Goal: Task Accomplishment & Management: Manage account settings

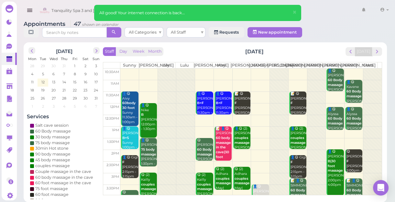
scroll to position [117, 0]
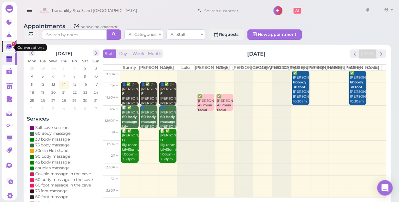
click at [7, 49] on icon at bounding box center [9, 47] width 7 height 7
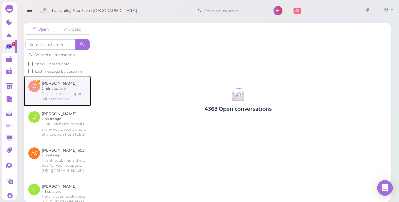
click at [52, 96] on link at bounding box center [58, 91] width 68 height 30
click at [46, 94] on link at bounding box center [58, 91] width 68 height 30
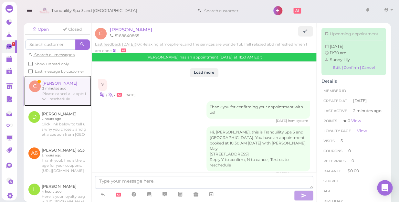
scroll to position [841, 0]
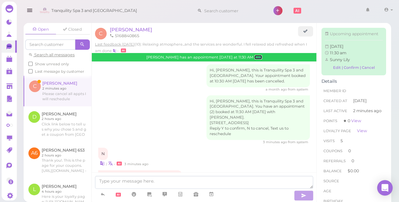
click at [255, 58] on link "Edit" at bounding box center [259, 57] width 8 height 5
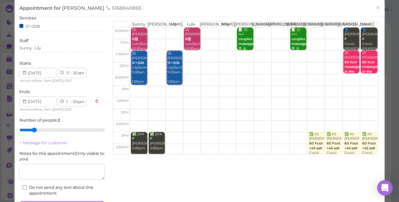
scroll to position [59, 0]
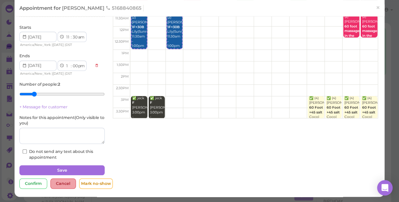
click at [67, 182] on div "Cancel" at bounding box center [63, 184] width 26 height 10
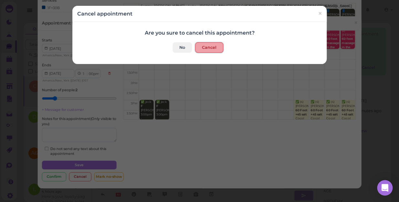
click at [201, 46] on button "Cancel" at bounding box center [209, 47] width 28 height 10
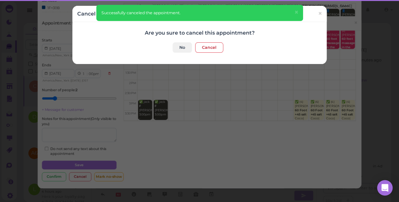
scroll to position [865, 0]
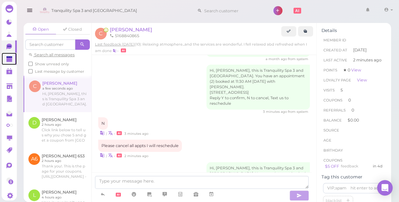
click at [10, 60] on polygon at bounding box center [9, 60] width 6 height 5
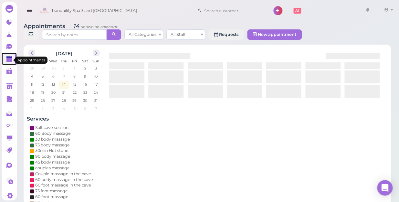
click at [10, 60] on polygon at bounding box center [9, 60] width 6 height 5
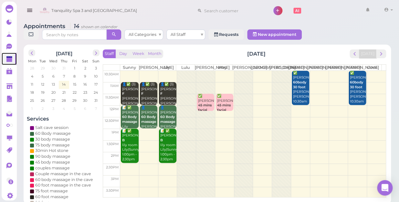
click at [298, 80] on b "60body 30 foot" at bounding box center [299, 84] width 13 height 9
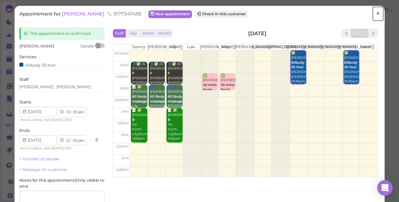
click at [376, 13] on span "×" at bounding box center [378, 13] width 4 height 9
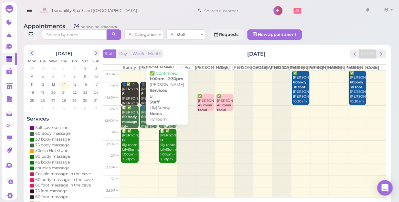
click at [167, 151] on div "📝 ✅ [PERSON_NAME] B lily room Lily|Sunny 1:00pm - 2:30pm" at bounding box center [168, 145] width 16 height 33
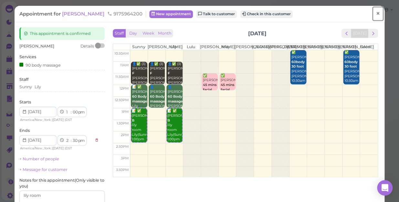
click at [376, 13] on span "×" at bounding box center [378, 13] width 4 height 9
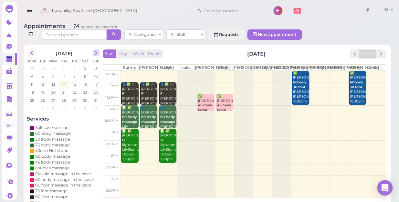
click at [96, 50] on span "next" at bounding box center [96, 53] width 6 height 6
click at [31, 50] on span "prev" at bounding box center [32, 53] width 6 height 6
click at [96, 65] on span "7" at bounding box center [95, 68] width 3 height 6
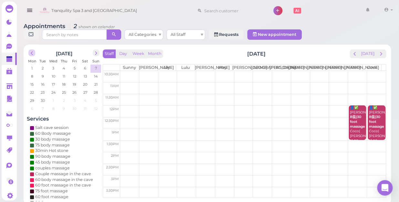
click at [32, 50] on span "prev" at bounding box center [32, 53] width 6 height 6
click at [96, 81] on span "17" at bounding box center [96, 84] width 5 height 6
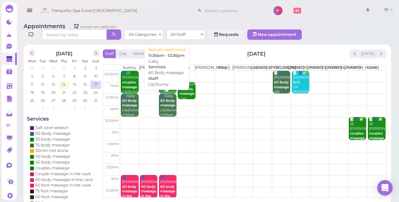
click at [164, 112] on div "👤Gaby 60 Body massage Lily|Sunny 11:30am - 12:30pm" at bounding box center [168, 108] width 16 height 28
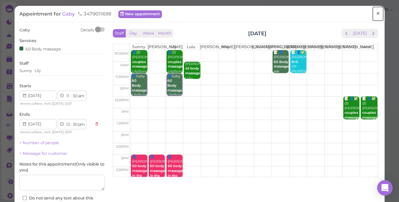
click at [376, 14] on span "×" at bounding box center [378, 13] width 4 height 9
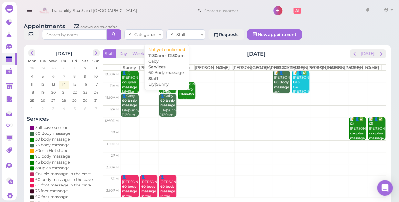
click at [165, 109] on div "👤Gaby 60 Body massage Lily|Sunny 11:30am - 12:30pm" at bounding box center [168, 108] width 16 height 28
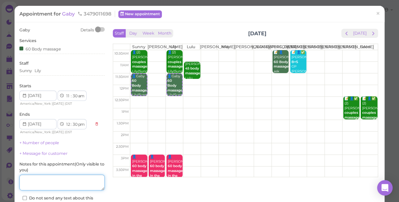
click at [61, 186] on textarea at bounding box center [61, 183] width 85 height 16
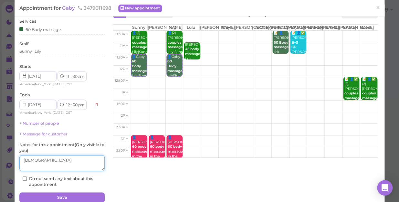
scroll to position [47, 0]
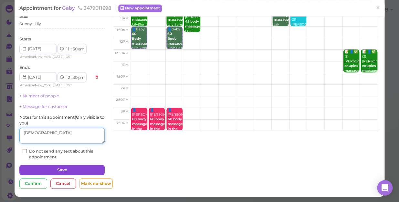
type textarea "[DEMOGRAPHIC_DATA]"
click at [84, 168] on button "Save" at bounding box center [61, 170] width 85 height 10
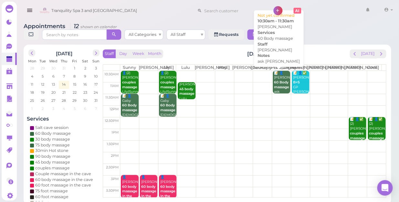
click at [282, 82] on b "60 Body massage" at bounding box center [281, 84] width 15 height 9
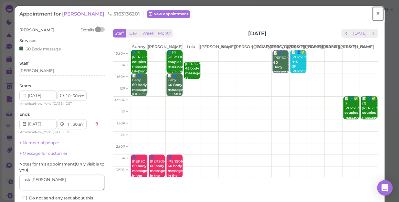
click at [376, 14] on span "×" at bounding box center [378, 13] width 4 height 9
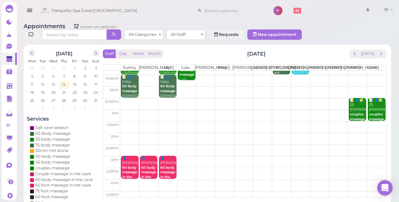
scroll to position [29, 0]
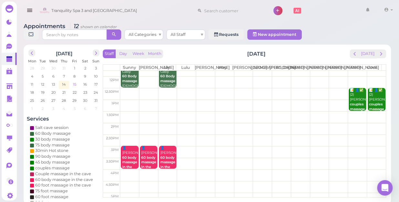
click at [75, 81] on span "15" at bounding box center [74, 84] width 5 height 6
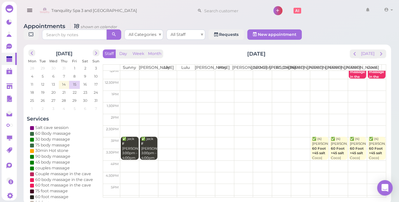
scroll to position [117, 0]
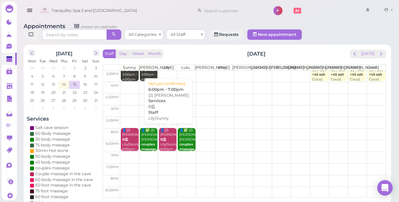
click at [167, 141] on div "👤(2) [PERSON_NAME]|Sunny 6:00pm - 7:00pm" at bounding box center [168, 142] width 16 height 28
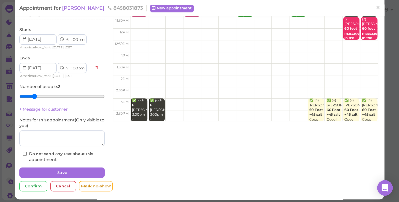
scroll to position [59, 0]
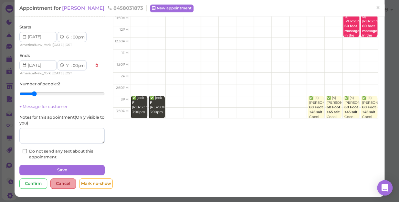
click at [56, 184] on div "Cancel" at bounding box center [63, 184] width 26 height 10
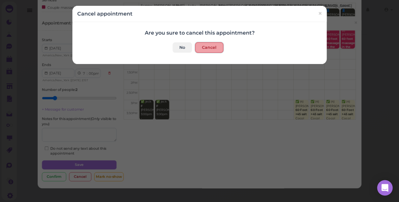
click at [210, 46] on button "Cancel" at bounding box center [209, 47] width 28 height 10
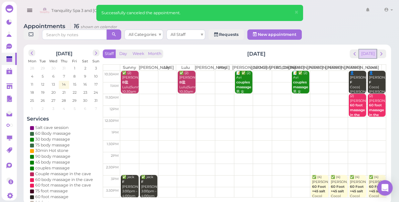
click at [369, 49] on button "[DATE]" at bounding box center [367, 53] width 17 height 9
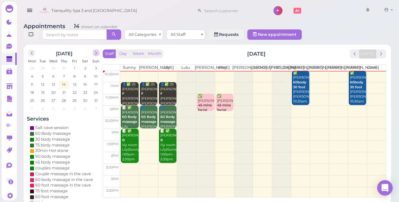
click at [97, 50] on span "next" at bounding box center [96, 53] width 6 height 6
click at [32, 65] on span "1" at bounding box center [32, 68] width 3 height 6
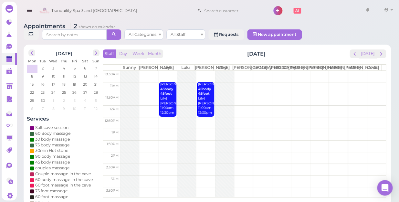
click at [277, 164] on td at bounding box center [253, 170] width 266 height 12
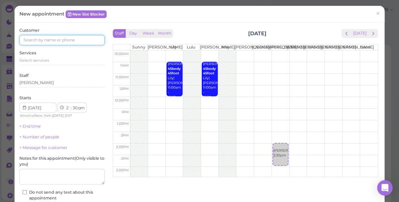
click at [82, 41] on input at bounding box center [61, 40] width 85 height 10
type input "6314648671"
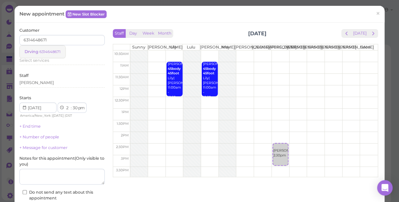
click at [52, 52] on small "6314648671" at bounding box center [49, 51] width 21 height 5
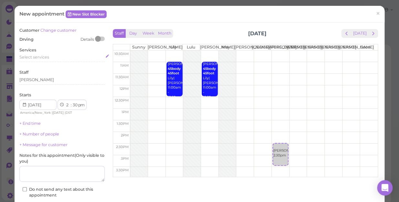
click at [47, 55] on span "Select services" at bounding box center [34, 57] width 30 height 5
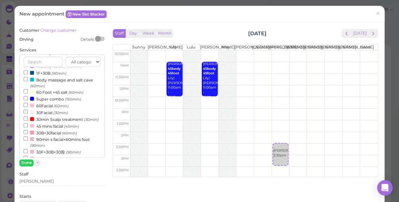
scroll to position [147, 0]
click at [25, 106] on input "60Facial (60min)" at bounding box center [26, 104] width 4 height 4
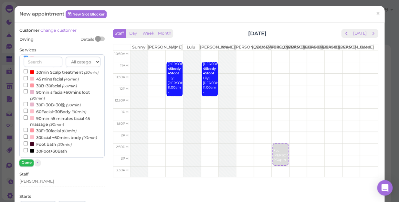
click at [29, 164] on button "Done" at bounding box center [26, 162] width 14 height 7
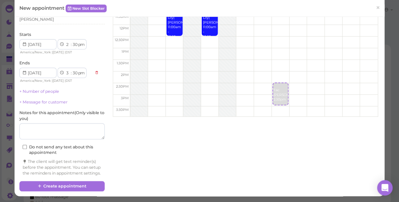
scroll to position [66, 0]
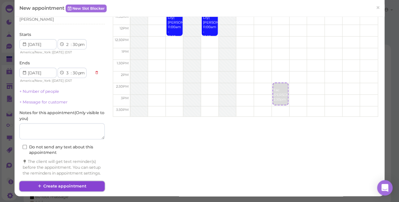
click at [81, 184] on button "Create appointment" at bounding box center [61, 186] width 85 height 10
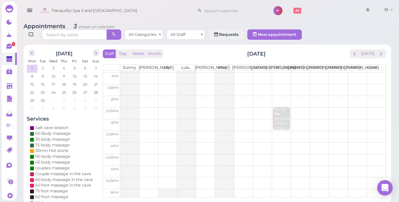
scroll to position [59, 0]
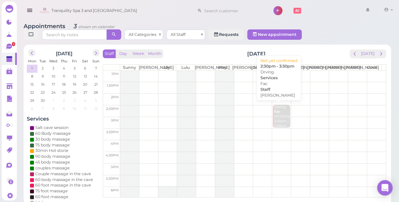
click at [277, 122] on div "Drving [PERSON_NAME] 2:30pm - 3:30pm" at bounding box center [282, 117] width 16 height 24
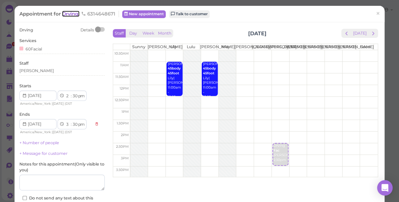
click at [72, 13] on span "Drving" at bounding box center [70, 14] width 17 height 6
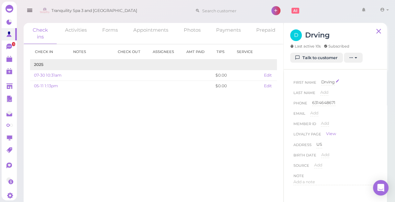
click at [331, 81] on span "Drving" at bounding box center [328, 82] width 14 height 5
type input "D"
type input "Klyanni"
click at [329, 93] on button "Done" at bounding box center [329, 93] width 14 height 7
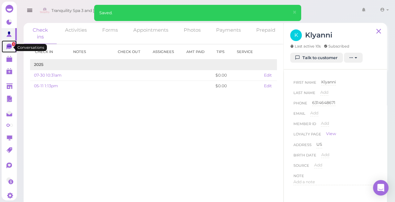
click at [9, 47] on icon at bounding box center [9, 46] width 4 height 1
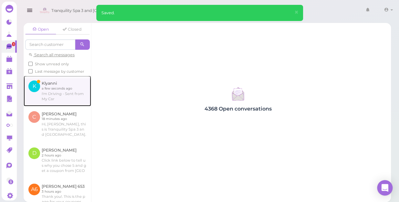
click at [60, 97] on link at bounding box center [58, 91] width 68 height 30
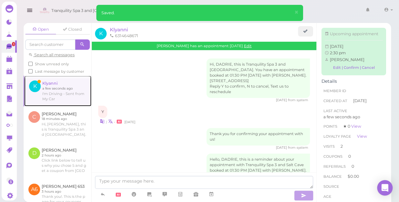
scroll to position [551, 0]
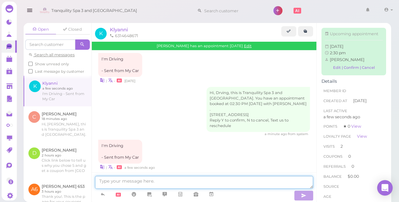
click at [164, 181] on textarea at bounding box center [204, 182] width 218 height 13
type textarea "[PERSON_NAME] Thank you for make"
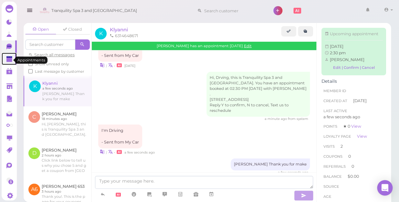
click at [6, 61] on link at bounding box center [9, 59] width 15 height 12
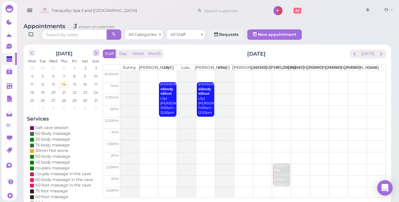
click at [96, 49] on button "next" at bounding box center [96, 52] width 7 height 7
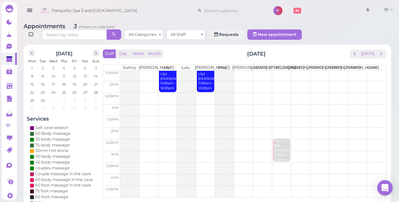
scroll to position [59, 0]
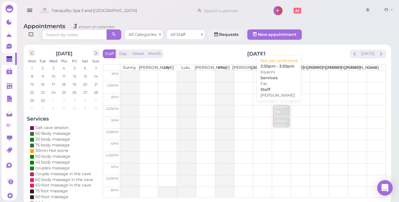
click at [280, 126] on div "[PERSON_NAME] 2:30pm - 3:30pm" at bounding box center [282, 117] width 16 height 24
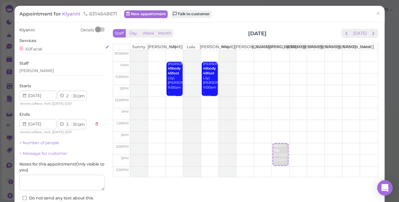
click at [45, 48] on div "60Facial" at bounding box center [61, 48] width 85 height 7
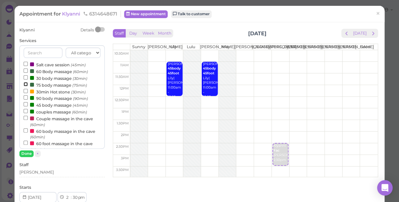
click at [24, 83] on input "75 body massage (75min)" at bounding box center [26, 84] width 4 height 4
select select "4"
select select "45"
click at [25, 84] on input "75 body massage (75min)" at bounding box center [26, 84] width 4 height 4
select select "3"
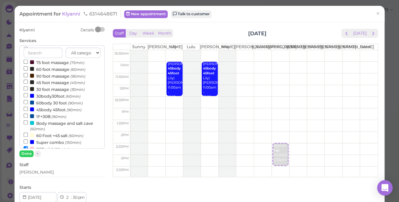
scroll to position [147, 0]
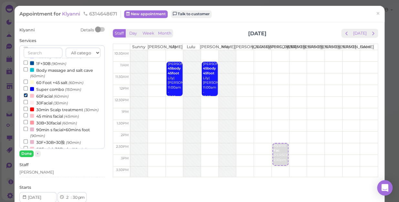
click at [25, 97] on input "60Facial (60min)" at bounding box center [26, 95] width 4 height 4
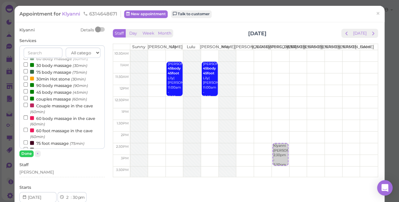
scroll to position [0, 0]
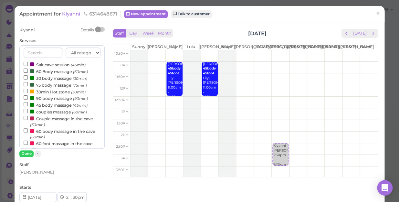
click at [23, 83] on div "All categories Relax session Full body Full body full body Salt cave massage Sa…" at bounding box center [61, 96] width 85 height 103
click at [26, 83] on input "75 body massage (75min)" at bounding box center [26, 84] width 4 height 4
select select "45"
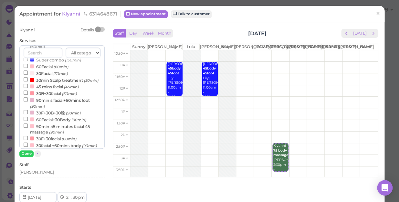
scroll to position [147, 0]
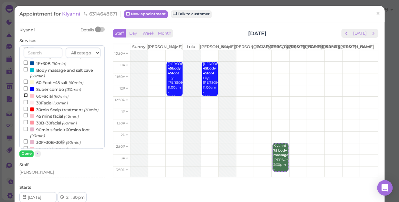
click at [24, 96] on input "60Facial (60min)" at bounding box center [26, 95] width 4 height 4
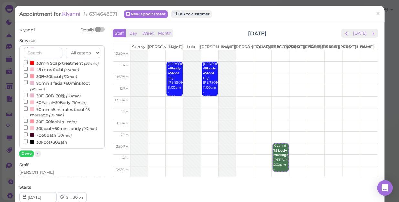
select select "4"
click at [27, 152] on button "Done" at bounding box center [26, 153] width 14 height 7
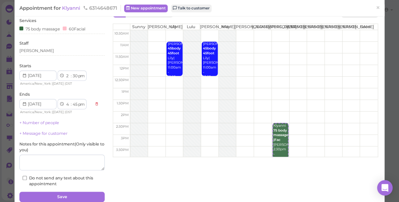
scroll to position [47, 0]
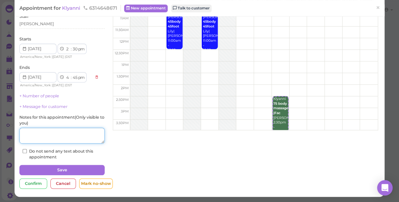
click at [54, 136] on textarea at bounding box center [61, 136] width 85 height 16
type textarea "deep"
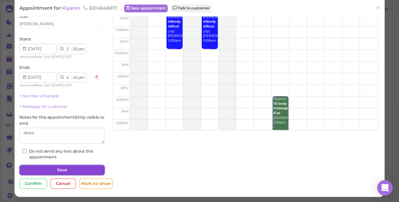
click at [78, 167] on button "Save" at bounding box center [61, 170] width 85 height 10
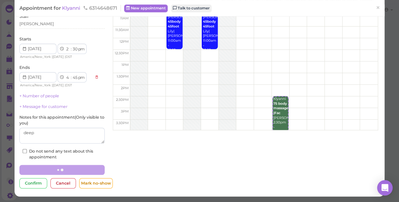
scroll to position [47, 0]
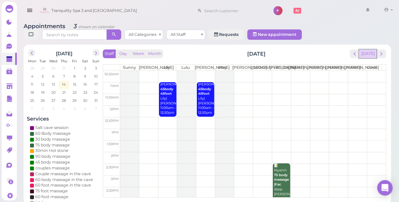
click at [373, 49] on button "[DATE]" at bounding box center [367, 53] width 17 height 9
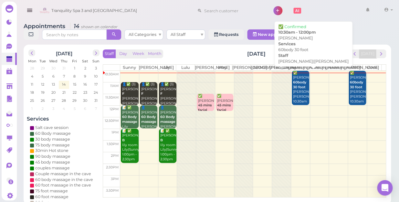
click at [300, 91] on div "✅ [PERSON_NAME] 60body 30 foot [PERSON_NAME]|[PERSON_NAME] 10:30am - 12:00pm" at bounding box center [301, 92] width 16 height 43
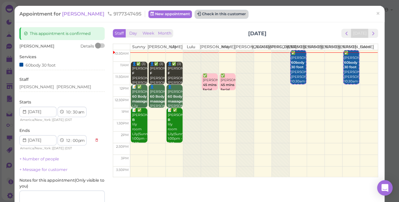
click at [195, 12] on button "Check in this customer" at bounding box center [221, 14] width 53 height 8
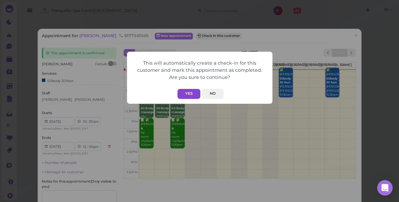
click at [189, 93] on button "Yes" at bounding box center [189, 94] width 23 height 10
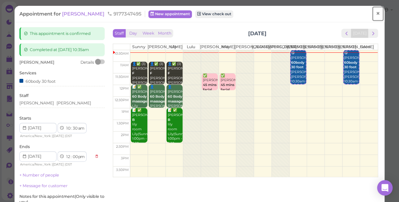
click at [376, 12] on span "×" at bounding box center [378, 13] width 4 height 9
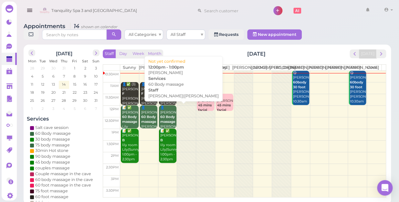
click at [160, 119] on div "👤[PERSON_NAME] 60 Body massage [PERSON_NAME]|[PERSON_NAME] 12:00pm - 1:00pm" at bounding box center [168, 124] width 16 height 38
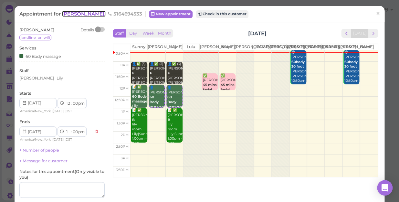
click at [77, 16] on span "[PERSON_NAME]" at bounding box center [84, 14] width 44 height 6
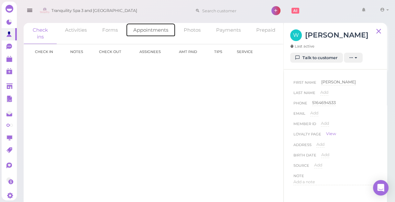
click at [144, 31] on link "Appointments" at bounding box center [151, 30] width 50 height 14
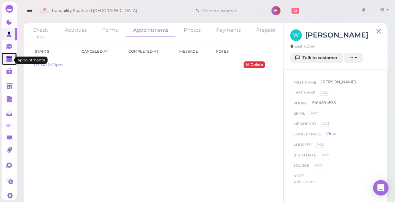
click at [7, 61] on polygon at bounding box center [9, 60] width 6 height 5
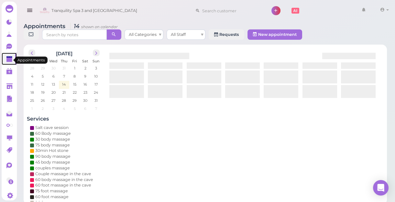
click at [7, 61] on polygon at bounding box center [9, 60] width 6 height 5
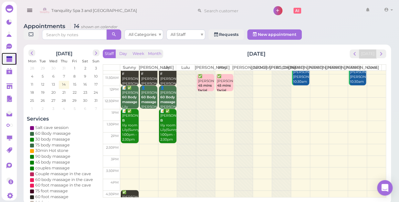
scroll to position [29, 0]
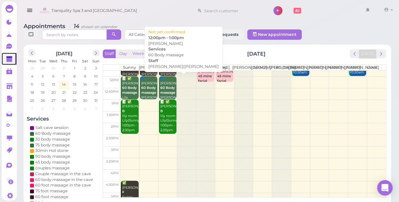
click at [160, 90] on div "👤[PERSON_NAME] 60 Body massage [PERSON_NAME]|[PERSON_NAME] 12:00pm - 1:00pm" at bounding box center [168, 95] width 16 height 38
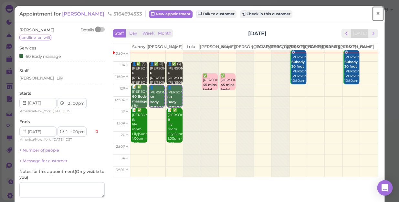
click at [376, 12] on span "×" at bounding box center [378, 13] width 4 height 9
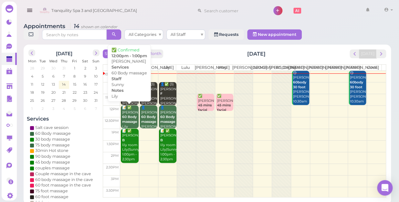
click at [124, 116] on b "60 Body massage" at bounding box center [129, 119] width 15 height 9
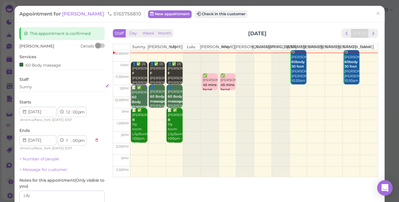
click at [33, 84] on div "Sunny" at bounding box center [61, 87] width 85 height 6
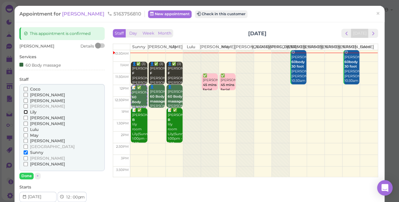
click at [24, 112] on input "Lily" at bounding box center [26, 112] width 4 height 4
click at [25, 151] on input "Sunny" at bounding box center [26, 152] width 4 height 4
click at [27, 175] on button "Done" at bounding box center [26, 176] width 14 height 7
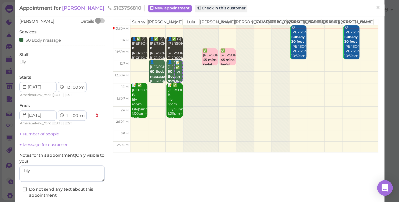
scroll to position [59, 0]
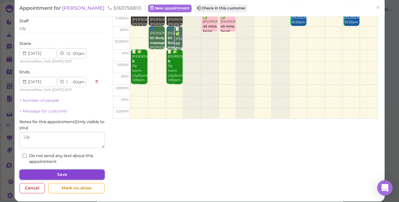
click at [45, 171] on button "Save" at bounding box center [61, 174] width 85 height 10
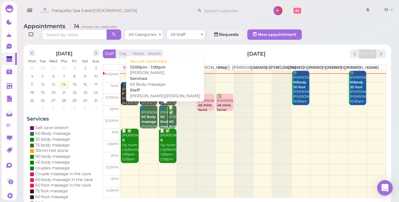
click at [150, 119] on b "60 Body massage" at bounding box center [148, 119] width 15 height 9
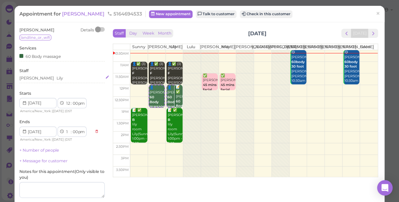
click at [41, 79] on div "[PERSON_NAME]" at bounding box center [61, 78] width 85 height 6
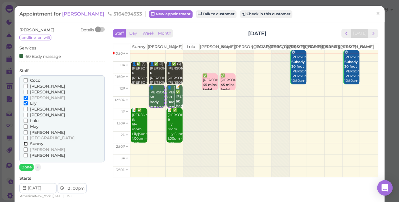
click at [26, 143] on input "Sunny" at bounding box center [26, 144] width 4 height 4
click at [24, 103] on input "Lily" at bounding box center [26, 103] width 4 height 4
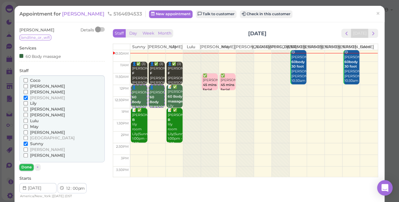
click at [23, 165] on button "Done" at bounding box center [26, 167] width 14 height 7
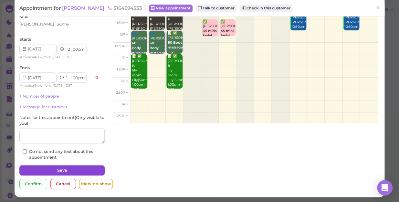
scroll to position [54, 0]
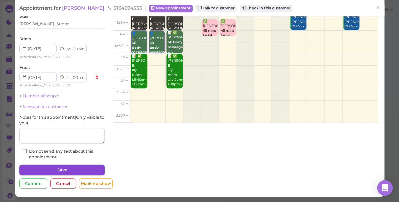
click at [65, 170] on button "Save" at bounding box center [61, 170] width 85 height 10
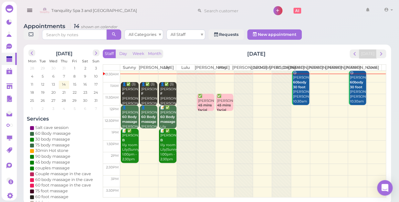
click at [338, 106] on td at bounding box center [253, 111] width 266 height 12
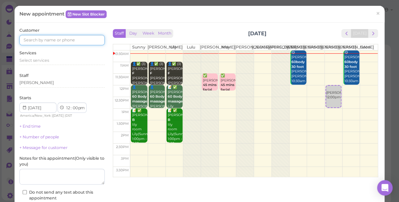
click at [46, 35] on input at bounding box center [61, 40] width 85 height 10
type input "7183160003"
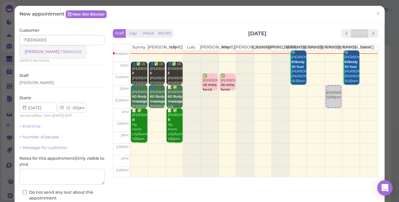
click at [60, 52] on small "7183160003" at bounding box center [70, 51] width 21 height 5
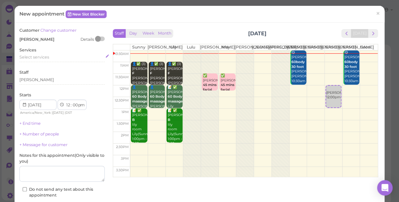
click at [49, 58] on div "Select services" at bounding box center [61, 57] width 85 height 6
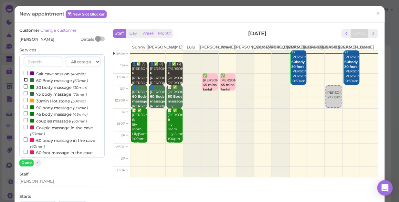
click at [25, 78] on input "60 Body massage (60min)" at bounding box center [26, 80] width 4 height 4
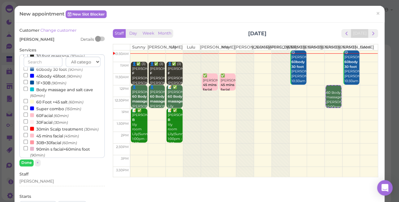
scroll to position [147, 0]
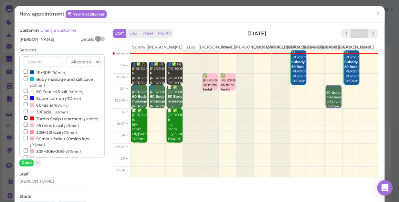
click at [25, 119] on input "30min Scalp treatment (30min)" at bounding box center [26, 118] width 4 height 4
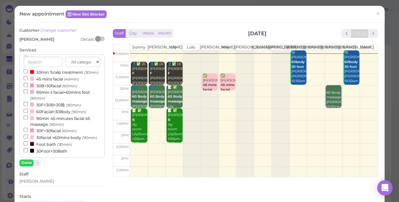
select select "30"
click at [25, 161] on button "Done" at bounding box center [26, 162] width 14 height 7
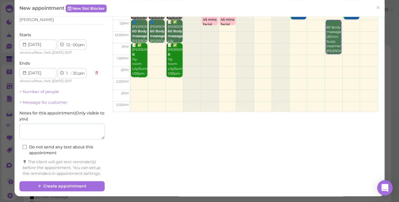
scroll to position [71, 0]
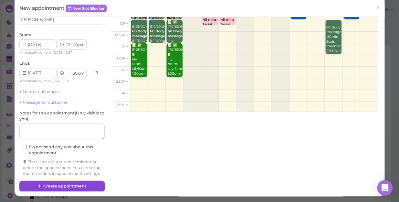
click at [61, 185] on button "Create appointment" at bounding box center [61, 186] width 85 height 10
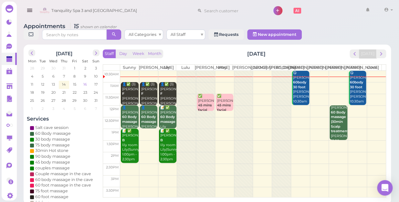
click at [84, 81] on span "16" at bounding box center [85, 84] width 5 height 6
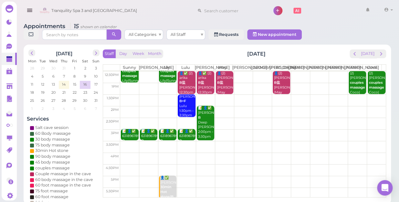
scroll to position [117, 0]
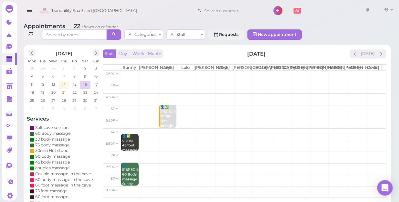
click at [375, 130] on td at bounding box center [253, 134] width 266 height 12
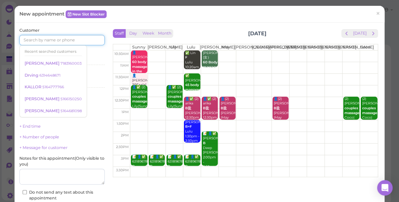
click at [85, 41] on input at bounding box center [61, 40] width 85 height 10
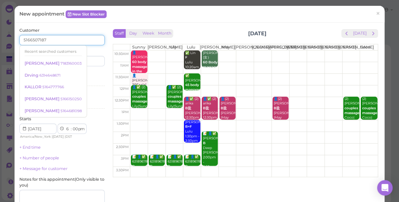
type input "5166507187"
click at [89, 51] on div "Last name" at bounding box center [84, 58] width 41 height 18
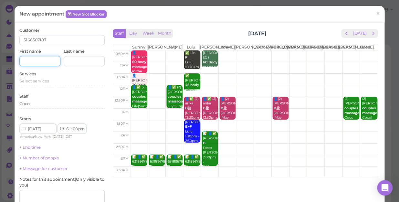
click at [44, 60] on input at bounding box center [39, 61] width 41 height 10
type input "[PERSON_NAME]"
click at [50, 83] on div "Select services" at bounding box center [61, 81] width 85 height 6
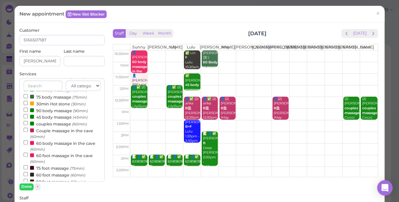
scroll to position [59, 0]
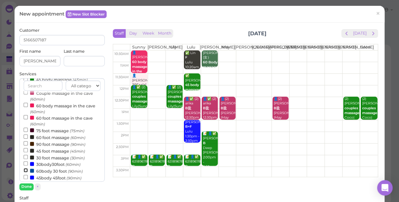
click at [25, 171] on input "60body 30 foot (90min)" at bounding box center [26, 170] width 4 height 4
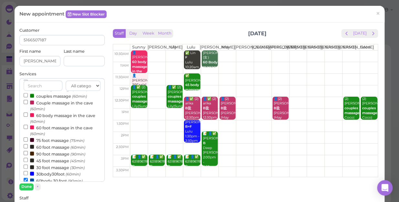
scroll to position [0, 0]
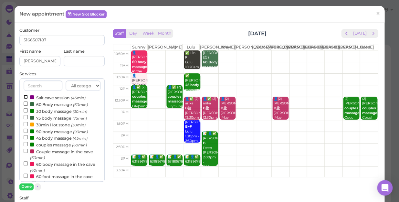
click at [24, 97] on input "Salt cave session (45min)" at bounding box center [26, 97] width 4 height 4
select select "8"
select select "15"
click at [27, 182] on div "All categories Relax session Full body Full body full body Salt cave massage Sa…" at bounding box center [61, 134] width 85 height 112
click at [26, 186] on button "Done" at bounding box center [26, 186] width 14 height 7
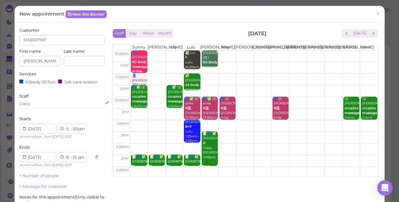
click at [32, 104] on div "Coco" at bounding box center [61, 104] width 85 height 6
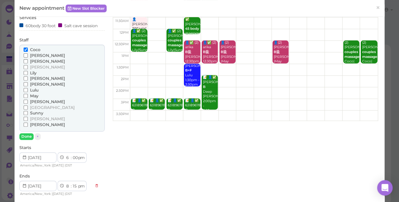
scroll to position [59, 0]
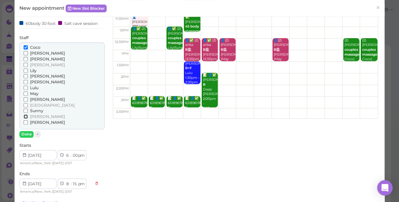
click at [25, 115] on input "[PERSON_NAME]" at bounding box center [26, 116] width 4 height 4
click at [25, 132] on button "Done" at bounding box center [26, 134] width 14 height 7
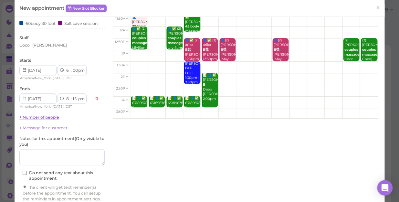
click at [52, 118] on link "+ Number of people" at bounding box center [39, 117] width 40 height 5
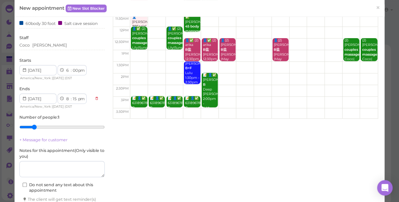
type input "2"
click at [35, 126] on input "range" at bounding box center [61, 127] width 85 height 10
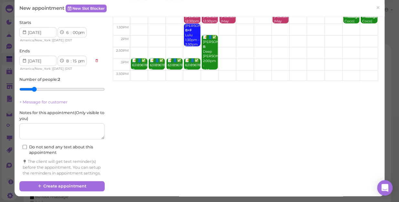
scroll to position [102, 0]
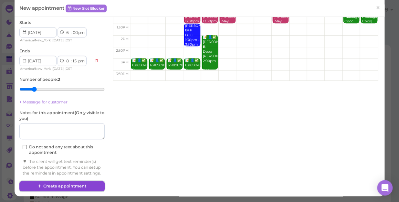
click at [71, 185] on button "Create appointment" at bounding box center [61, 186] width 85 height 10
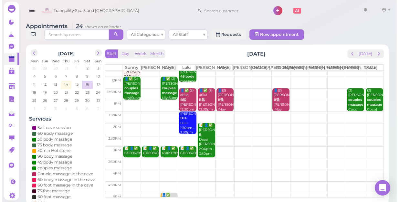
scroll to position [0, 0]
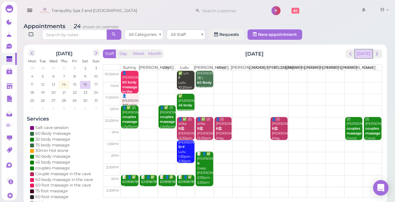
click at [367, 56] on button "[DATE]" at bounding box center [363, 53] width 17 height 9
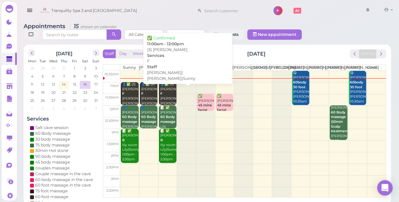
click at [160, 92] on div "👤✅ (3) [PERSON_NAME] Sanquiny F [PERSON_NAME]|[PERSON_NAME]|Sunny 11:00am - 12:…" at bounding box center [168, 98] width 16 height 33
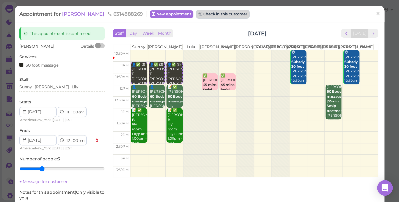
click at [233, 15] on button "Check in this customer" at bounding box center [223, 14] width 53 height 8
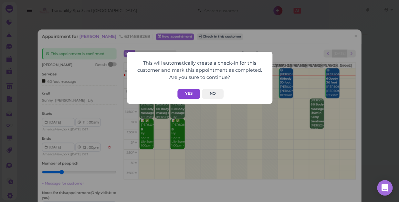
click at [192, 90] on button "Yes" at bounding box center [189, 94] width 23 height 10
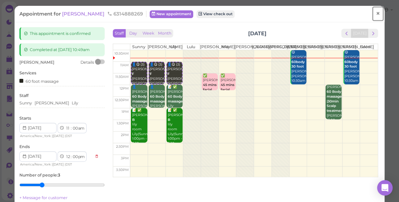
click at [376, 14] on span "×" at bounding box center [378, 13] width 4 height 9
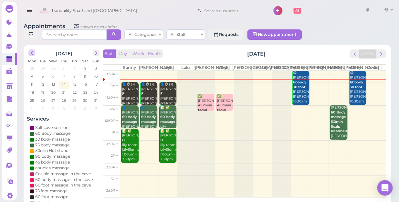
click at [29, 50] on span "prev" at bounding box center [32, 53] width 6 height 6
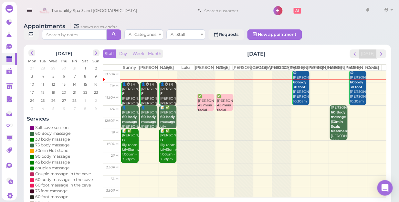
click at [29, 50] on span "prev" at bounding box center [32, 53] width 6 height 6
click at [31, 50] on span "prev" at bounding box center [32, 53] width 6 height 6
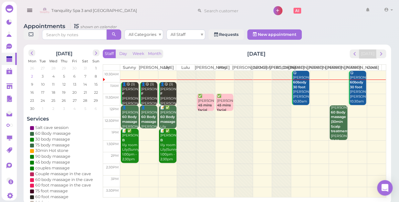
click at [31, 73] on span "2" at bounding box center [31, 76] width 3 height 6
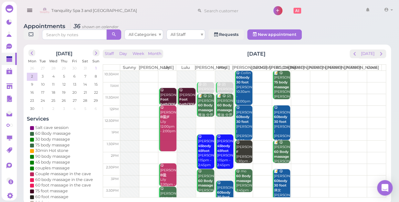
click at [95, 65] on span "1" at bounding box center [96, 68] width 3 height 6
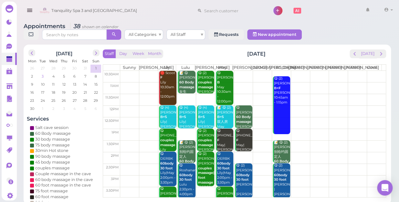
click at [41, 73] on td "3" at bounding box center [43, 76] width 11 height 6
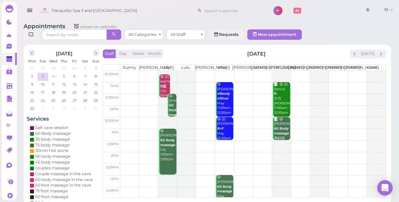
click at [52, 73] on span "4" at bounding box center [54, 76] width 4 height 6
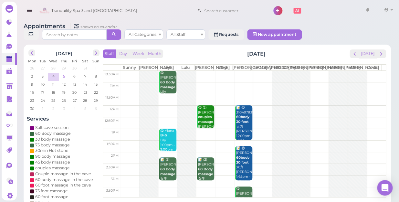
click at [65, 73] on span "5" at bounding box center [63, 76] width 3 height 6
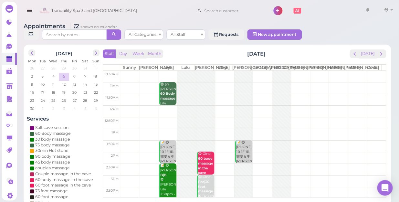
click at [65, 73] on span "5" at bounding box center [63, 76] width 3 height 6
click at [74, 73] on span "6" at bounding box center [75, 76] width 4 height 6
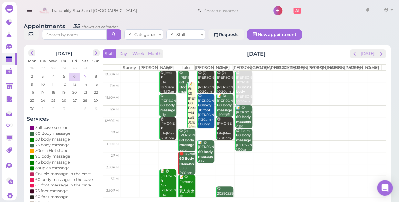
click at [85, 73] on td "7" at bounding box center [85, 76] width 11 height 6
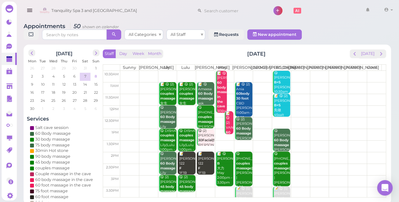
click at [94, 73] on span "8" at bounding box center [96, 76] width 4 height 6
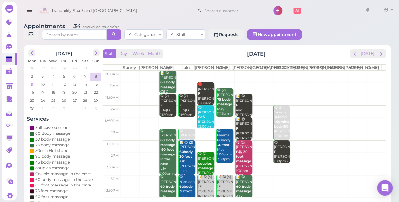
click at [33, 81] on span "9" at bounding box center [32, 84] width 4 height 6
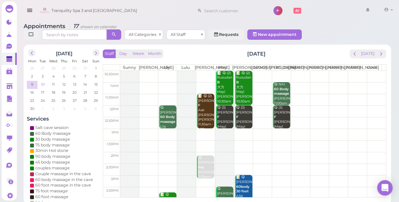
click at [44, 81] on span "10" at bounding box center [42, 84] width 5 height 6
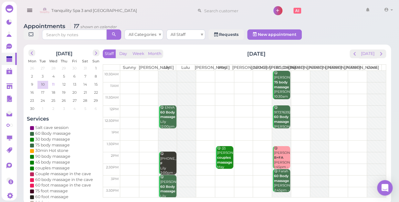
click at [55, 81] on span "11" at bounding box center [53, 84] width 4 height 6
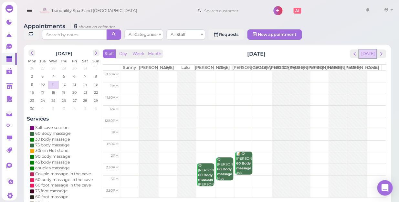
click at [368, 49] on button "[DATE]" at bounding box center [367, 53] width 17 height 9
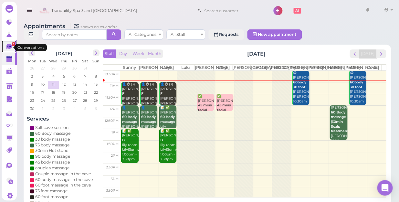
click at [9, 47] on icon at bounding box center [8, 47] width 5 height 6
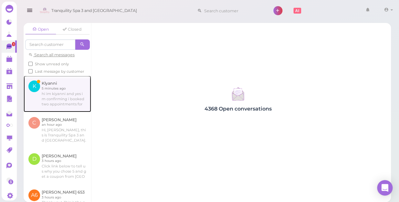
click at [58, 104] on link at bounding box center [58, 94] width 68 height 36
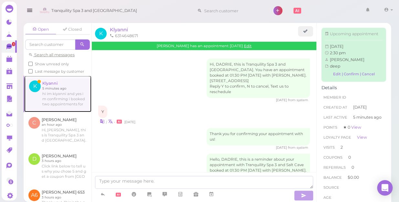
scroll to position [599, 0]
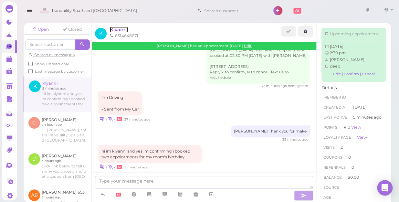
click at [118, 32] on span "Klyanni" at bounding box center [119, 30] width 18 height 6
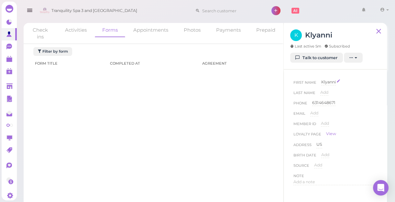
click at [326, 82] on span "Klyanni" at bounding box center [328, 82] width 15 height 5
type input "Kiyanni"
click at [329, 94] on button "Done" at bounding box center [329, 93] width 14 height 7
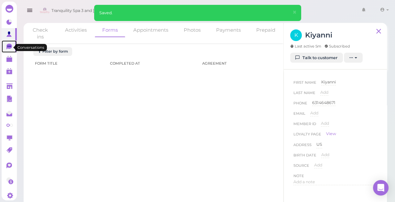
click at [9, 48] on icon at bounding box center [8, 47] width 5 height 6
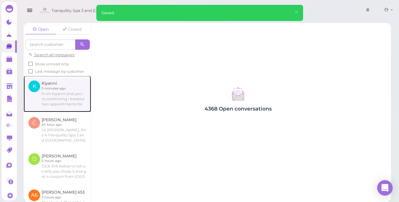
click at [74, 101] on link at bounding box center [58, 94] width 68 height 36
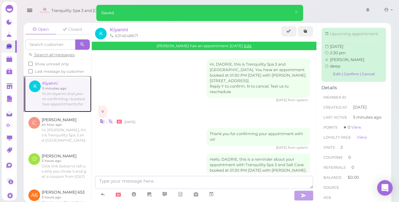
scroll to position [599, 0]
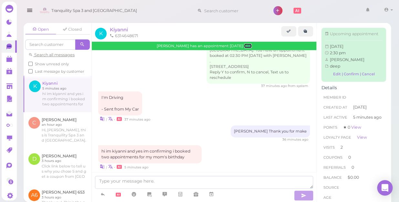
click at [244, 46] on link "Edit" at bounding box center [248, 46] width 8 height 5
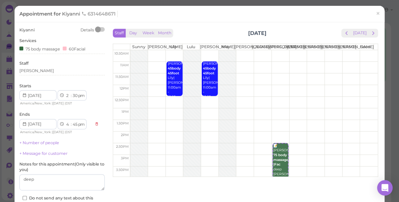
click at [9, 46] on div "Appointment for Kiyanni 6314648671 × Kiyanni Details Services 75 body massage 6…" at bounding box center [199, 101] width 399 height 202
click at [372, 14] on link "×" at bounding box center [378, 13] width 12 height 15
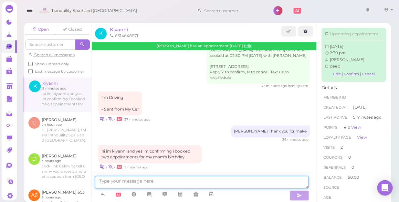
click at [161, 183] on textarea at bounding box center [202, 182] width 214 height 13
type textarea "same service?"
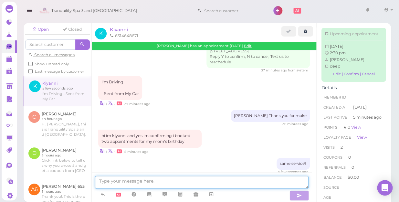
scroll to position [653, 0]
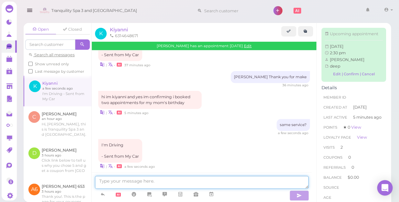
click at [203, 182] on textarea at bounding box center [202, 182] width 214 height 13
type textarea "o"
type textarea "just for your mom?"
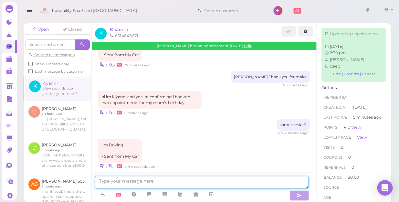
scroll to position [668, 0]
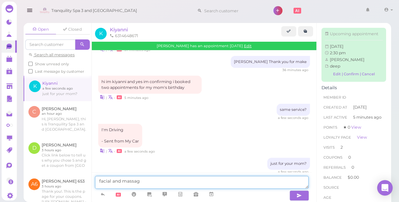
type textarea "facial and massage"
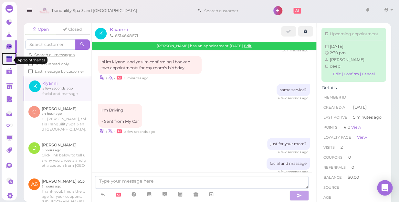
click at [9, 59] on polygon at bounding box center [9, 60] width 6 height 5
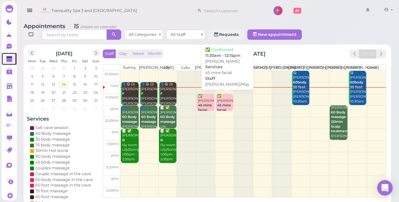
click at [222, 103] on b "45 mins facial" at bounding box center [224, 107] width 14 height 9
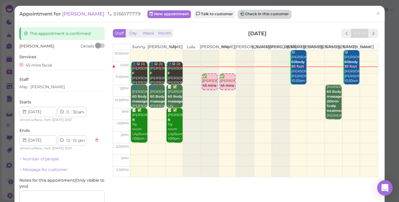
click at [244, 14] on button "Check in this customer" at bounding box center [264, 14] width 53 height 8
click at [238, 14] on button "Check in this customer" at bounding box center [264, 14] width 53 height 8
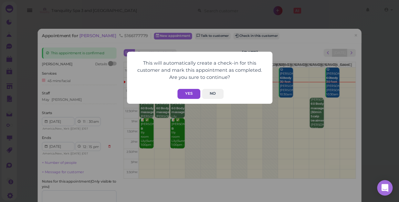
click at [187, 94] on button "Yes" at bounding box center [189, 94] width 23 height 10
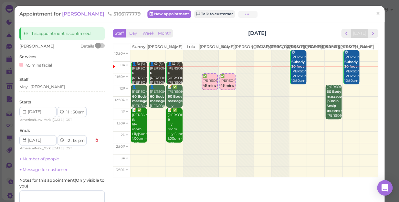
click at [187, 86] on button "Yes" at bounding box center [189, 81] width 23 height 10
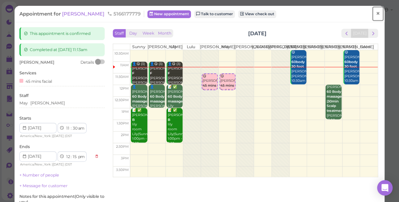
click at [376, 13] on span "×" at bounding box center [378, 13] width 4 height 9
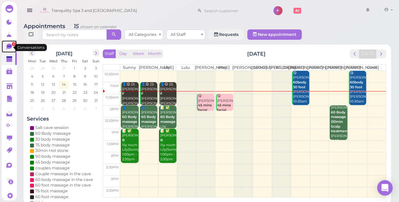
click at [10, 50] on icon at bounding box center [9, 47] width 7 height 7
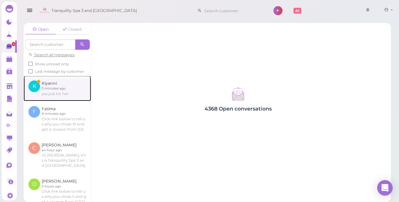
click at [55, 96] on link at bounding box center [58, 88] width 68 height 25
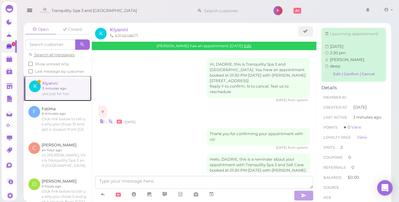
scroll to position [715, 0]
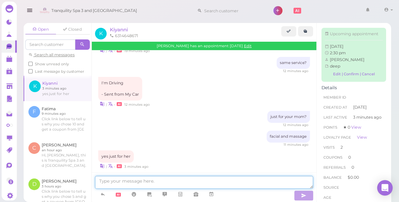
click at [209, 181] on textarea at bounding box center [204, 182] width 218 height 13
type textarea "p"
type textarea "ok"
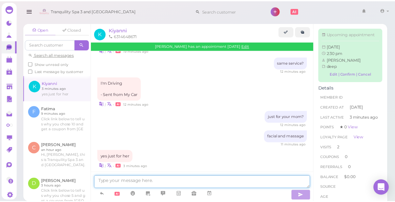
scroll to position [731, 0]
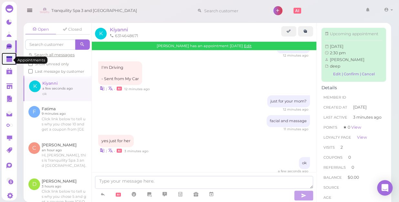
click at [8, 61] on polygon at bounding box center [9, 60] width 6 height 5
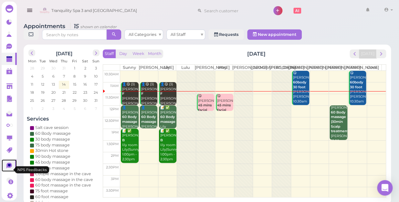
click at [9, 168] on icon at bounding box center [8, 166] width 5 height 6
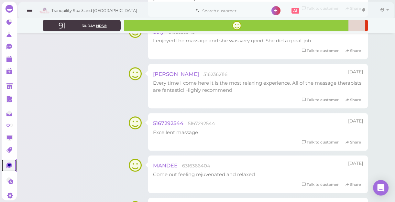
scroll to position [852, 0]
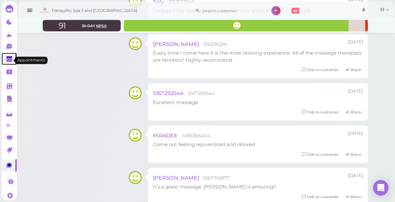
click at [9, 60] on polygon at bounding box center [9, 60] width 6 height 5
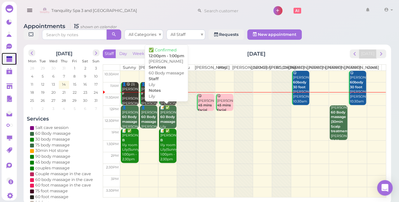
click at [170, 117] on b "60 Body massage" at bounding box center [167, 119] width 15 height 9
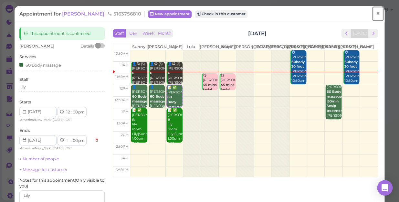
click at [376, 12] on span "×" at bounding box center [378, 13] width 4 height 9
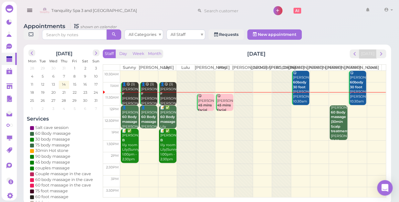
scroll to position [88, 0]
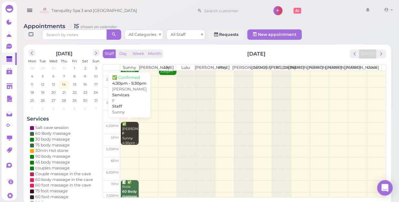
click at [129, 138] on div "✅ [PERSON_NAME] F Sunny 4:30pm - 5:30pm" at bounding box center [130, 136] width 16 height 28
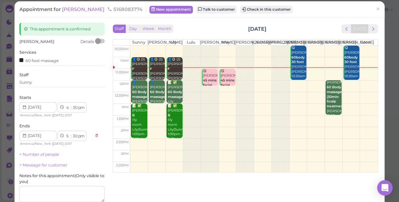
scroll to position [4, 0]
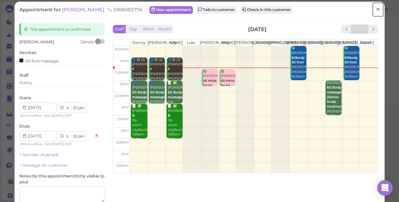
click at [376, 9] on span "×" at bounding box center [378, 9] width 4 height 9
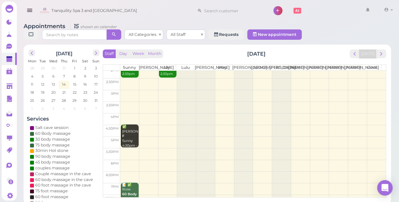
scroll to position [88, 0]
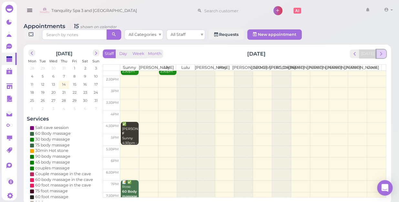
click at [382, 51] on button "next" at bounding box center [381, 53] width 10 height 9
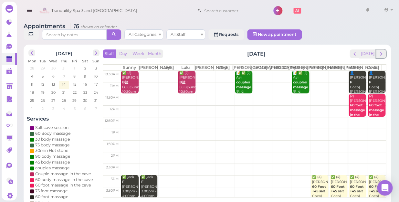
click at [382, 51] on button "next" at bounding box center [381, 53] width 10 height 9
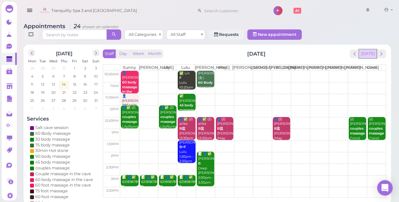
click at [371, 49] on button "[DATE]" at bounding box center [367, 53] width 17 height 9
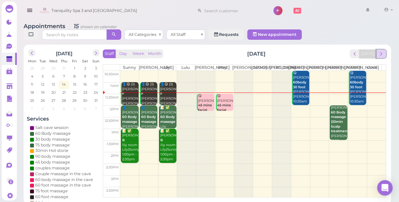
click at [382, 51] on span "next" at bounding box center [381, 54] width 6 height 6
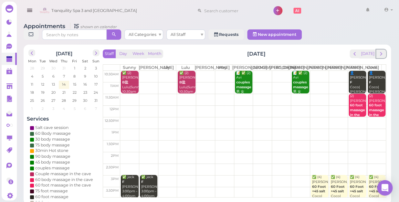
click at [382, 51] on span "next" at bounding box center [381, 54] width 6 height 6
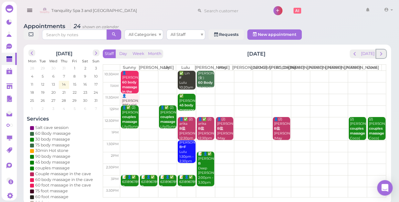
click at [382, 51] on span "next" at bounding box center [381, 54] width 6 height 6
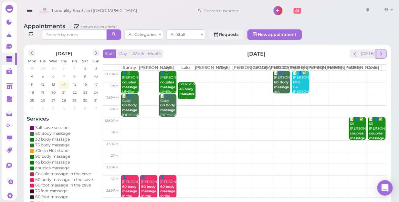
click at [382, 51] on span "next" at bounding box center [381, 54] width 6 height 6
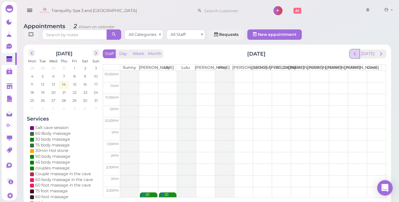
click at [356, 51] on span "prev" at bounding box center [355, 54] width 6 height 6
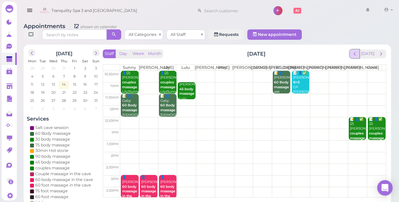
click at [357, 51] on span "prev" at bounding box center [355, 54] width 6 height 6
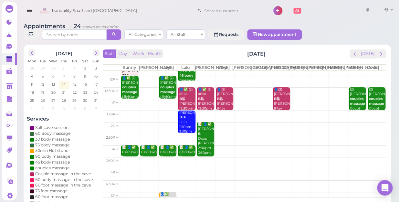
scroll to position [29, 0]
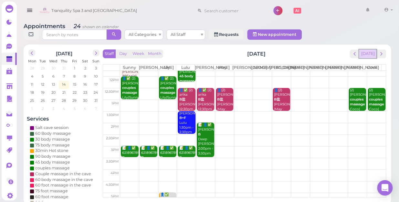
click at [370, 49] on button "[DATE]" at bounding box center [367, 53] width 17 height 9
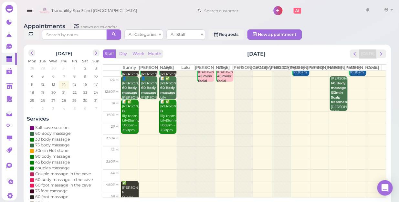
click at [165, 140] on td at bounding box center [253, 141] width 266 height 12
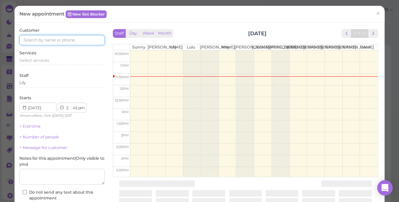
click at [79, 38] on input at bounding box center [61, 40] width 85 height 10
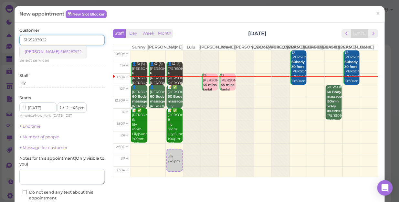
type input "5165283922"
click at [60, 53] on small "5165283922" at bounding box center [70, 51] width 21 height 5
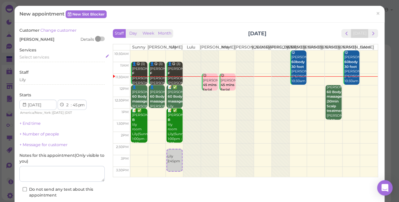
click at [49, 58] on div "Select services" at bounding box center [61, 57] width 85 height 6
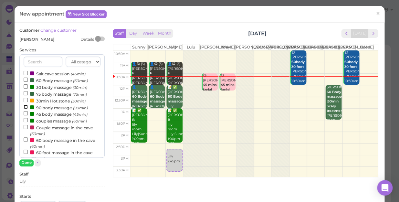
click at [26, 105] on input "90 body massage (90min)" at bounding box center [26, 107] width 4 height 4
click at [23, 161] on button "Done" at bounding box center [26, 162] width 14 height 7
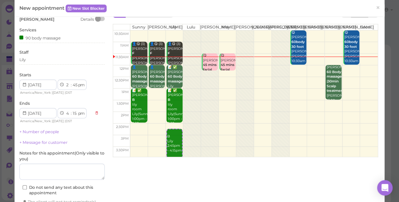
scroll to position [59, 0]
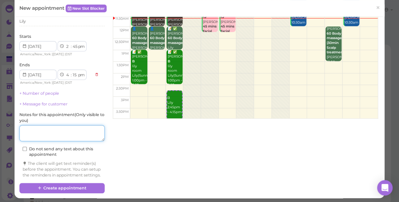
click at [54, 136] on textarea at bounding box center [61, 133] width 85 height 16
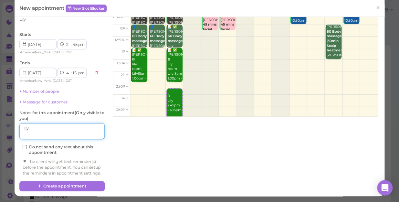
scroll to position [66, 0]
type textarea "lily"
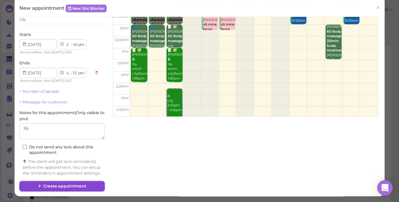
click at [61, 184] on button "Create appointment" at bounding box center [61, 186] width 85 height 10
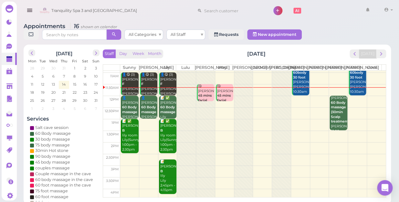
scroll to position [0, 0]
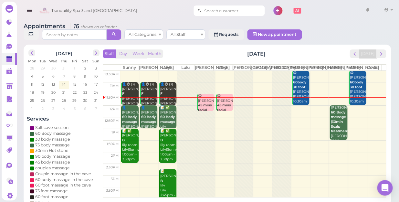
click at [238, 11] on input at bounding box center [233, 10] width 63 height 10
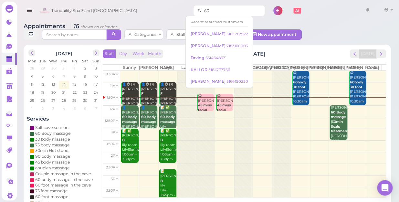
type input "6"
click at [300, 11] on div "Tranquility Spa 3 and [GEOGRAPHIC_DATA] 1 Account Refer Friends" at bounding box center [217, 11] width 358 height 18
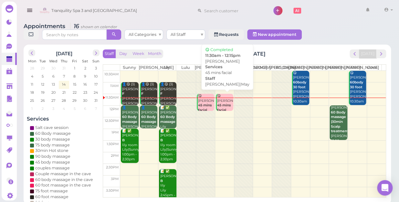
click at [223, 103] on b "45 mins facial" at bounding box center [224, 107] width 14 height 9
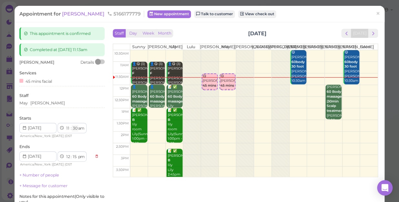
click at [76, 129] on select "00 05 10 15 20 25 30 35 40 45 50 55" at bounding box center [75, 128] width 6 height 7
select select "15"
click at [72, 125] on select "00 05 10 15 20 25 30 35 40 45 50 55" at bounding box center [75, 128] width 6 height 7
select select "00"
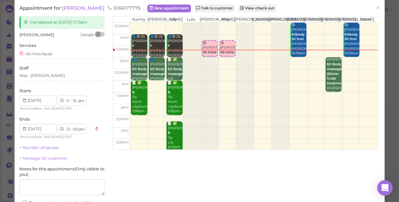
scroll to position [79, 0]
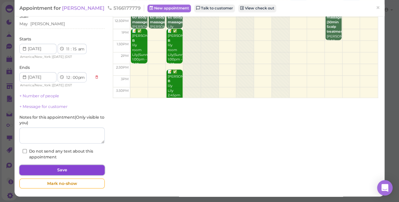
click at [84, 165] on button "Save" at bounding box center [61, 170] width 85 height 10
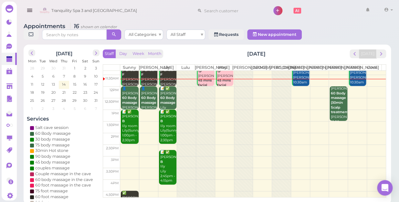
scroll to position [29, 0]
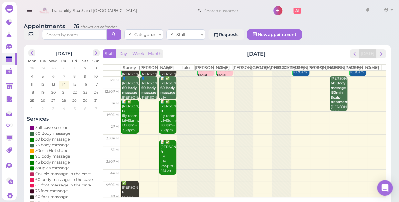
click at [372, 111] on td at bounding box center [253, 117] width 266 height 12
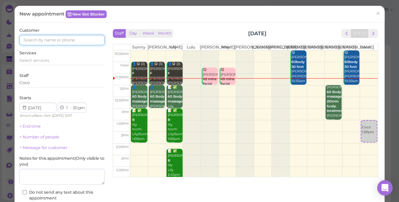
click at [89, 39] on input at bounding box center [61, 40] width 85 height 10
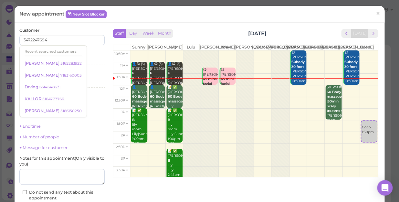
click at [89, 53] on div "Services Select services" at bounding box center [61, 59] width 85 height 18
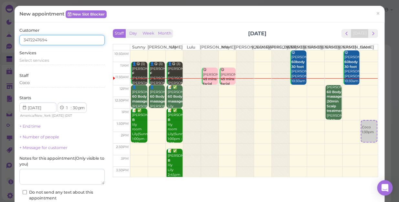
click at [72, 42] on input "3472247694" at bounding box center [61, 40] width 85 height 10
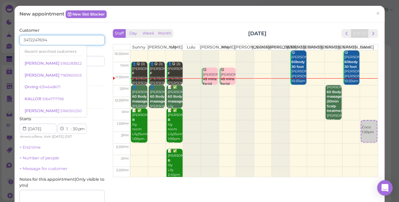
type input "3472247694"
click at [98, 51] on div "Last name" at bounding box center [84, 58] width 41 height 18
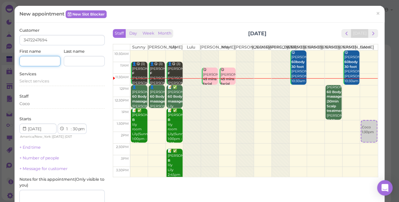
click at [39, 60] on input at bounding box center [39, 61] width 41 height 10
type input "[PERSON_NAME]"
click at [52, 82] on div "Select services" at bounding box center [61, 81] width 85 height 6
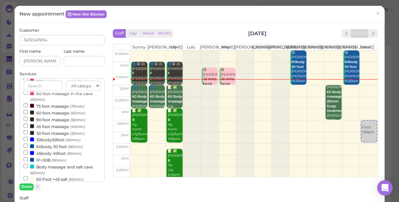
scroll to position [88, 0]
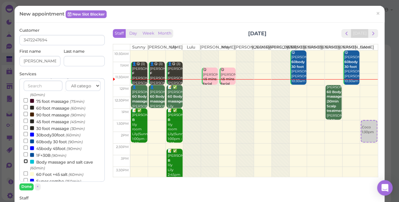
click at [25, 162] on input "Body massage and salt cave (60min)" at bounding box center [26, 161] width 4 height 4
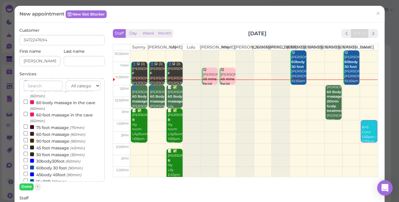
scroll to position [61, 0]
click at [26, 135] on input "60 foot massage (60min)" at bounding box center [26, 134] width 4 height 4
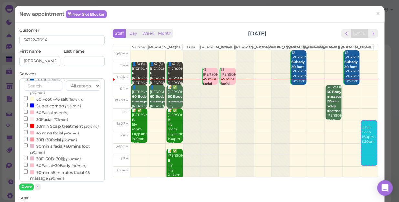
scroll to position [149, 0]
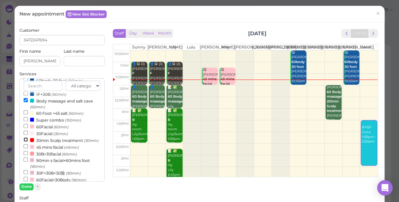
click at [24, 140] on input "30min Scalp treatment (30min)" at bounding box center [26, 139] width 4 height 4
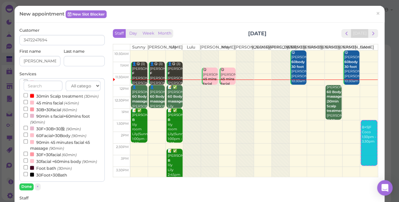
select select "4"
select select "00"
click at [29, 184] on button "Done" at bounding box center [26, 186] width 14 height 7
click at [29, 184] on div "Customer 3472247694 First name [PERSON_NAME] Last name Services All categories …" at bounding box center [61, 194] width 85 height 335
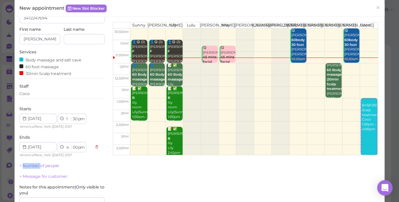
scroll to position [59, 0]
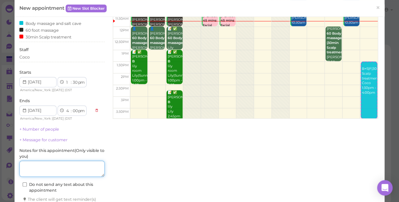
click at [60, 167] on textarea at bounding box center [61, 169] width 85 height 16
type textarea "p"
click at [33, 58] on div "Coco" at bounding box center [61, 57] width 85 height 6
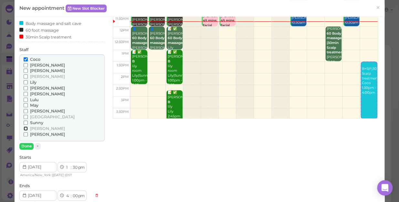
click at [25, 127] on input "[PERSON_NAME]" at bounding box center [26, 128] width 4 height 4
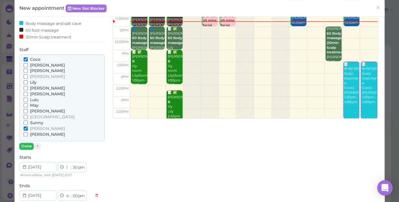
click at [29, 145] on button "Done" at bounding box center [26, 146] width 14 height 7
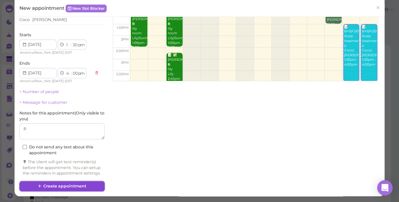
click at [82, 184] on button "Create appointment" at bounding box center [61, 186] width 85 height 10
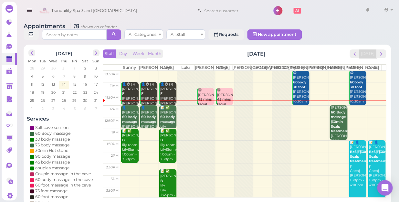
click at [299, 107] on td at bounding box center [253, 111] width 266 height 12
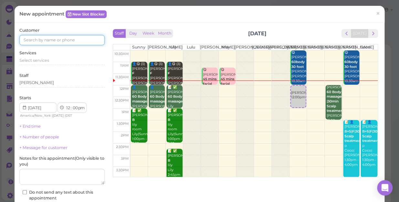
click at [82, 38] on input at bounding box center [61, 40] width 85 height 10
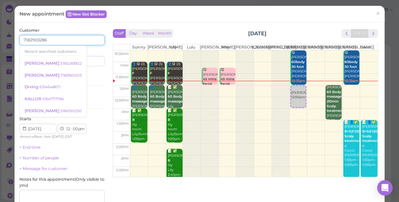
type input "7182903286"
click at [92, 50] on div "Last name" at bounding box center [84, 58] width 41 height 18
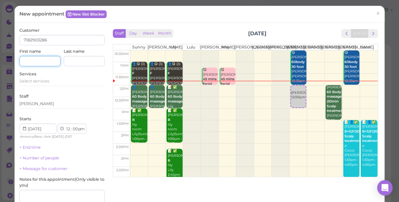
click at [45, 62] on input at bounding box center [39, 61] width 41 height 10
type input "r"
type input "ROBER"
click at [50, 82] on div "Select services" at bounding box center [61, 81] width 85 height 6
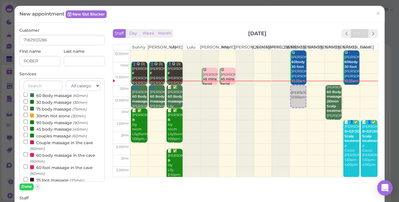
scroll to position [0, 0]
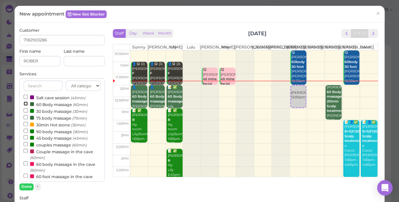
click at [24, 103] on input "60 Body massage (60min)" at bounding box center [26, 104] width 4 height 4
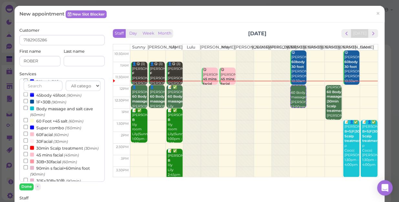
scroll to position [147, 0]
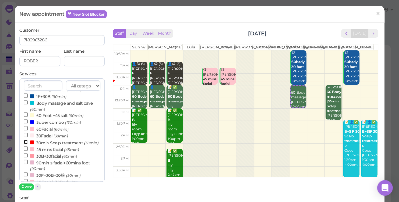
click at [26, 142] on input "30min Scalp treatment (30min)" at bounding box center [26, 142] width 4 height 4
select select "30"
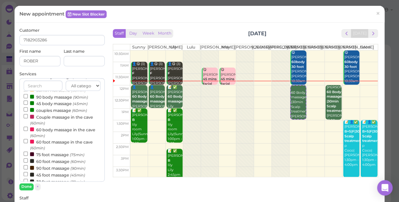
scroll to position [61, 0]
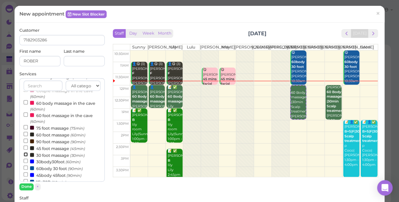
click at [26, 154] on input "30 foot massage (30min)" at bounding box center [26, 154] width 4 height 4
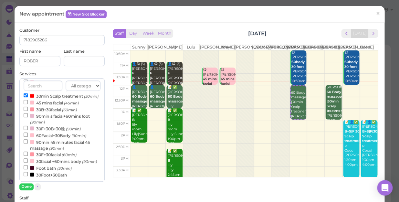
select select "2"
select select "00"
click at [26, 184] on button "Done" at bounding box center [26, 186] width 14 height 7
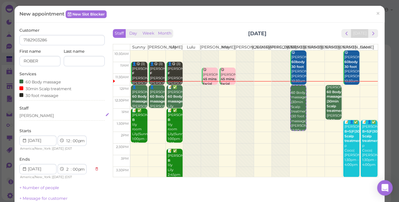
click at [34, 117] on div "[PERSON_NAME]" at bounding box center [61, 116] width 85 height 6
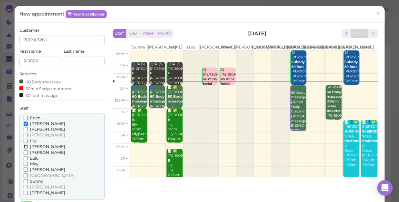
click at [25, 147] on input "[PERSON_NAME]" at bounding box center [26, 147] width 4 height 4
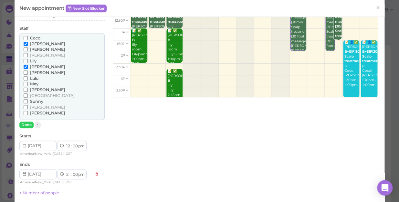
scroll to position [88, 0]
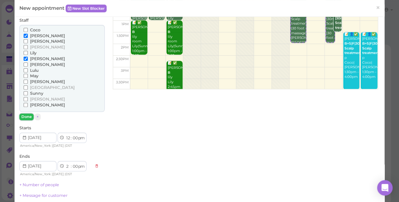
click at [23, 114] on button "Done" at bounding box center [26, 117] width 14 height 7
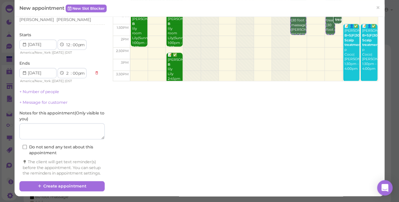
scroll to position [102, 0]
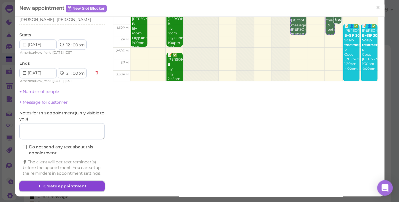
click at [66, 184] on button "Create appointment" at bounding box center [61, 186] width 85 height 10
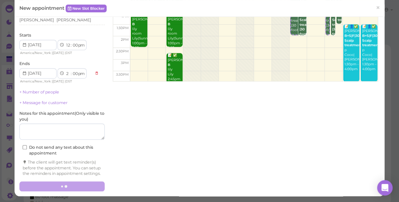
scroll to position [101, 0]
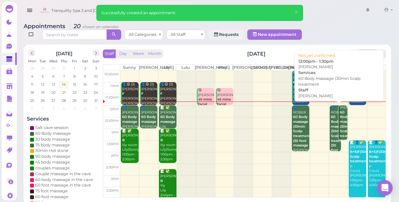
click at [341, 120] on b "60 Body massage |30min Scalp treatment" at bounding box center [348, 124] width 17 height 28
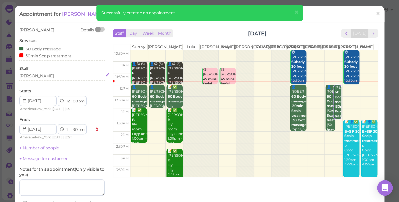
click at [36, 77] on div "[PERSON_NAME]" at bounding box center [61, 76] width 85 height 6
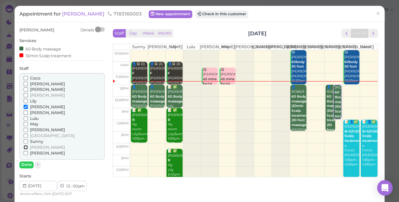
click at [26, 147] on input "[PERSON_NAME]" at bounding box center [26, 147] width 4 height 4
click at [24, 105] on input "[PERSON_NAME]" at bounding box center [26, 107] width 4 height 4
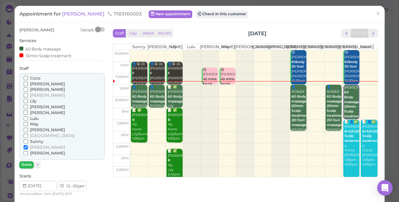
click at [25, 164] on button "Done" at bounding box center [26, 164] width 14 height 7
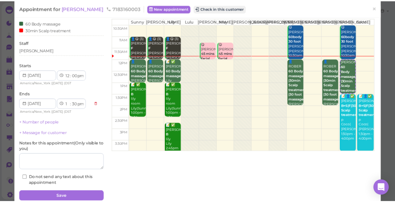
scroll to position [52, 0]
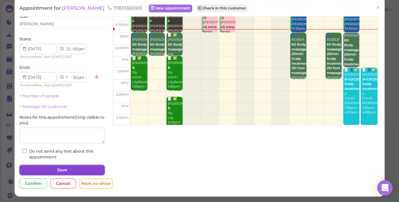
click at [72, 167] on button "Save" at bounding box center [61, 170] width 85 height 10
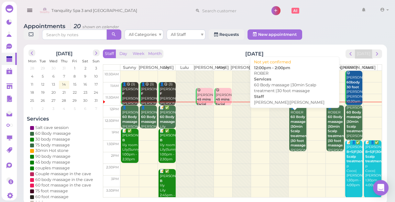
click at [290, 121] on b "60 Body massage |30min Scalp treatment |30 foot massage" at bounding box center [298, 131] width 17 height 33
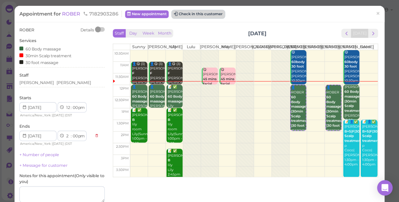
click at [206, 13] on button "Check in this customer" at bounding box center [198, 14] width 53 height 8
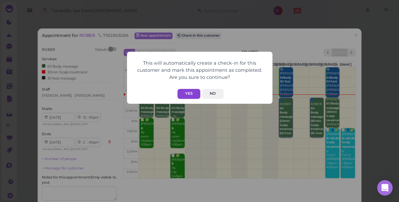
click at [194, 94] on button "Yes" at bounding box center [189, 94] width 23 height 10
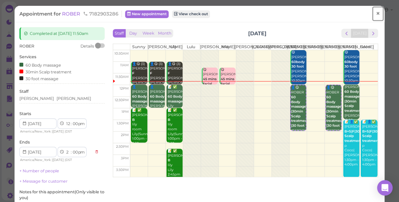
click at [376, 13] on span "×" at bounding box center [378, 13] width 4 height 9
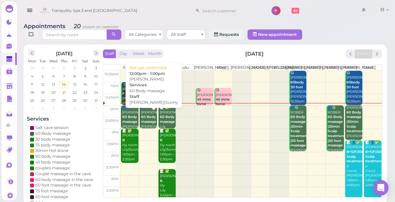
click at [147, 124] on b "60 Body massage" at bounding box center [148, 119] width 15 height 9
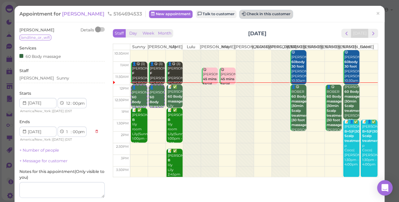
click at [248, 13] on button "Check in this customer" at bounding box center [266, 14] width 53 height 8
click at [240, 15] on button "Check in this customer" at bounding box center [266, 14] width 53 height 8
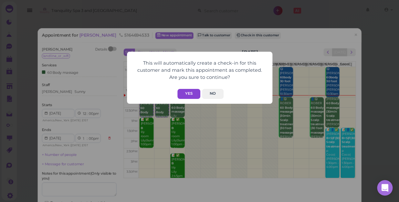
click at [189, 92] on button "Yes" at bounding box center [189, 94] width 23 height 10
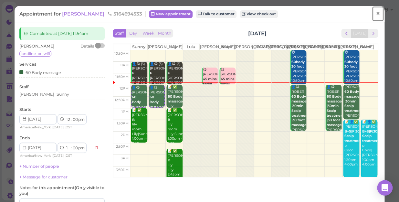
click at [376, 13] on span "×" at bounding box center [378, 13] width 4 height 9
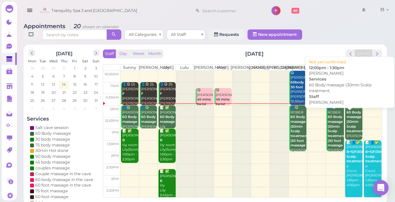
click at [351, 125] on div "[PERSON_NAME] 60 Body massage |30min Scalp treatment [PERSON_NAME] 12:00pm - 1:…" at bounding box center [354, 126] width 16 height 43
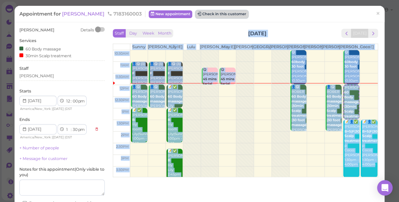
click at [203, 15] on button "Check in this customer" at bounding box center [222, 14] width 53 height 8
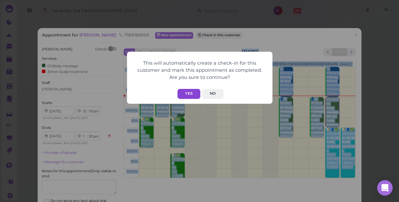
click at [191, 92] on button "Yes" at bounding box center [189, 94] width 23 height 10
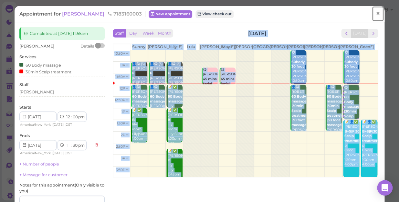
click at [376, 13] on span "×" at bounding box center [378, 13] width 4 height 9
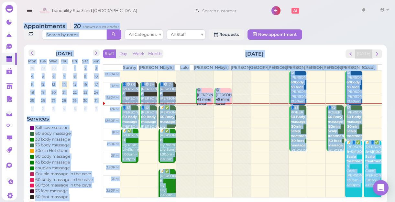
click at [262, 140] on td at bounding box center [250, 135] width 261 height 12
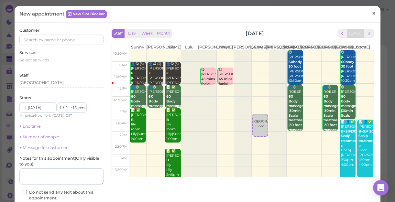
click at [372, 14] on span "×" at bounding box center [374, 13] width 4 height 9
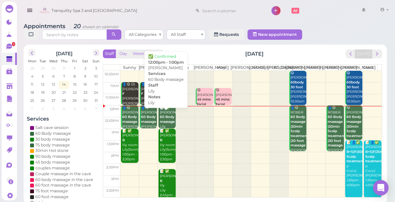
click at [165, 124] on b "60 Body massage" at bounding box center [167, 119] width 15 height 9
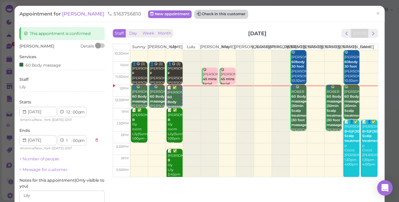
click at [195, 14] on button "Check in this customer" at bounding box center [221, 14] width 53 height 8
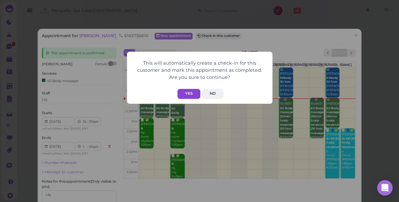
click at [190, 93] on button "Yes" at bounding box center [189, 94] width 23 height 10
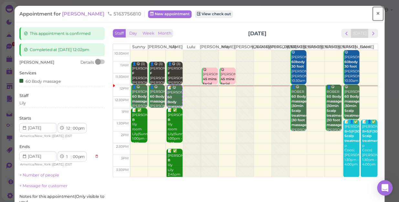
click at [376, 16] on span "×" at bounding box center [378, 13] width 4 height 9
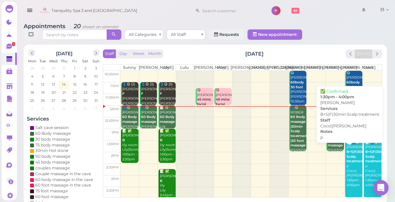
click at [347, 177] on div "📝 👤✅ [PERSON_NAME]+S|F|30min Scalp treatment p Coco|[PERSON_NAME] 1:30pm - 4:00…" at bounding box center [354, 164] width 16 height 48
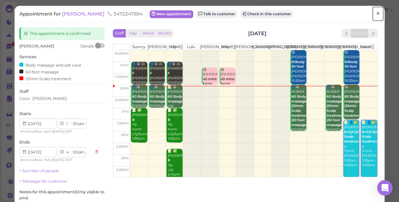
click at [376, 13] on span "×" at bounding box center [378, 13] width 4 height 9
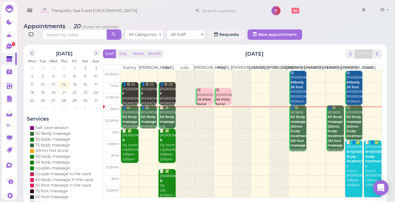
scroll to position [29, 0]
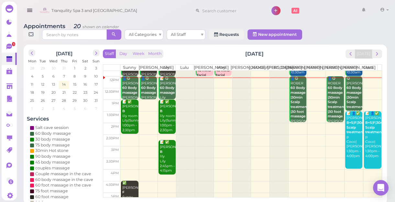
click at [379, 58] on div "Staff Day Week Month [DATE] [DATE] [PERSON_NAME] [PERSON_NAME] [PERSON_NAME] [P…" at bounding box center [242, 123] width 279 height 148
click at [379, 55] on span "next" at bounding box center [377, 54] width 6 height 6
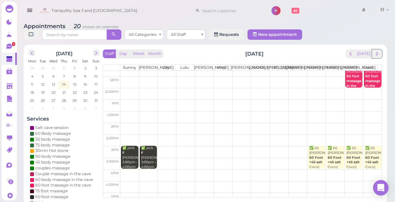
click at [379, 55] on span "next" at bounding box center [377, 54] width 6 height 6
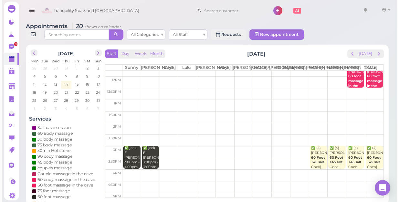
scroll to position [0, 0]
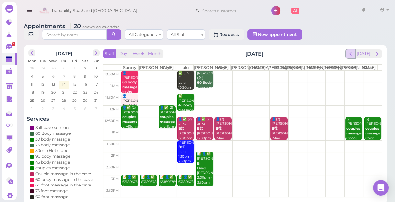
click at [352, 55] on span "prev" at bounding box center [350, 54] width 6 height 6
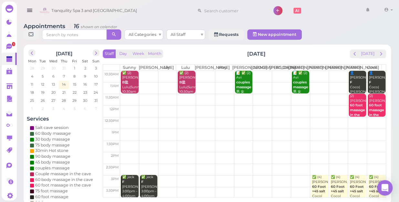
click at [129, 118] on td at bounding box center [253, 123] width 266 height 12
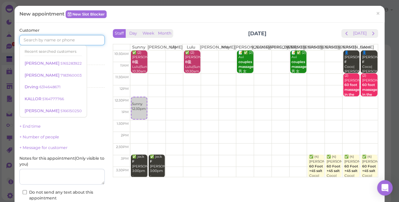
click at [70, 43] on input at bounding box center [61, 40] width 85 height 10
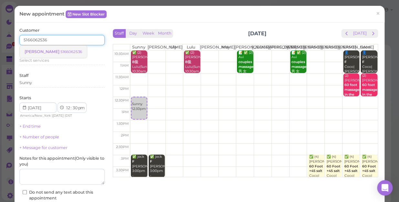
type input "5166062536"
click at [65, 52] on small "5166062536" at bounding box center [71, 51] width 22 height 5
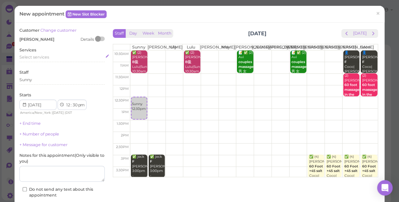
click at [49, 58] on span "Select services" at bounding box center [34, 57] width 30 height 5
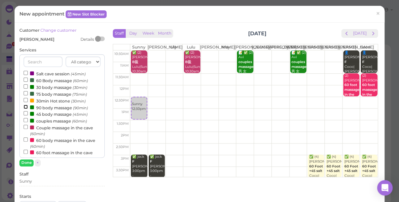
click at [24, 107] on input "90 body massage (90min)" at bounding box center [26, 107] width 4 height 4
click at [27, 162] on button "Done" at bounding box center [26, 162] width 14 height 7
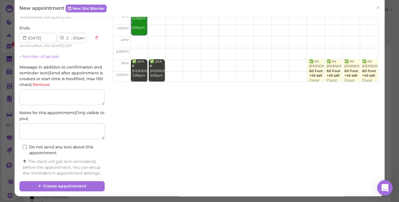
scroll to position [101, 0]
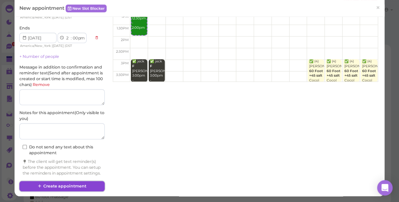
click at [70, 183] on button "Create appointment" at bounding box center [61, 186] width 85 height 10
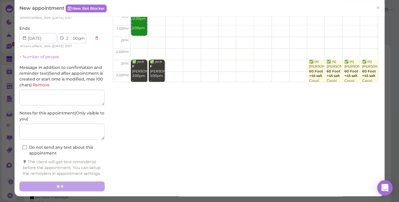
scroll to position [0, 0]
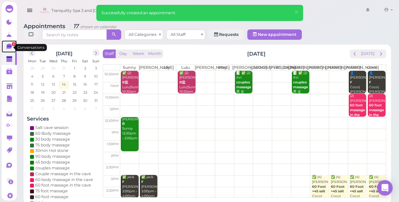
click at [12, 46] on span "1" at bounding box center [13, 44] width 3 height 4
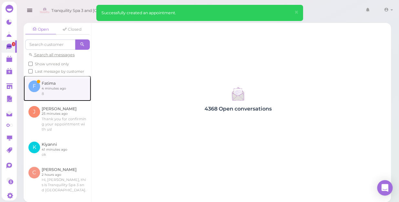
click at [54, 94] on link at bounding box center [58, 88] width 68 height 25
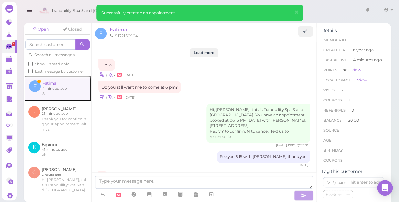
scroll to position [833, 0]
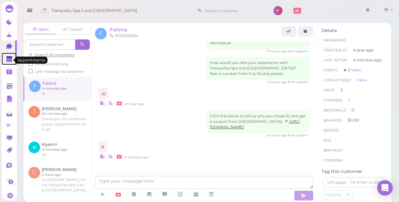
click at [7, 59] on polygon at bounding box center [9, 60] width 6 height 5
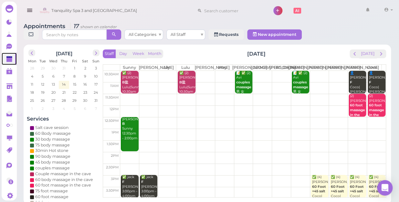
scroll to position [88, 0]
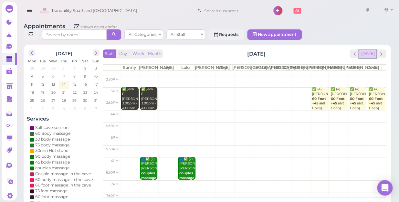
click at [367, 49] on button "[DATE]" at bounding box center [367, 53] width 17 height 9
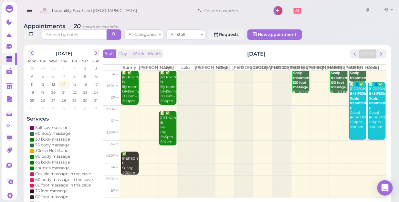
scroll to position [59, 0]
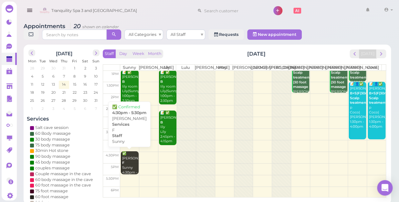
click at [128, 162] on div "✅ [PERSON_NAME] F Sunny 4:30pm - 5:30pm" at bounding box center [130, 165] width 16 height 28
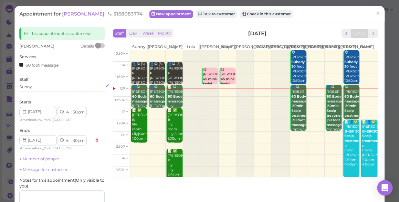
click at [41, 88] on div "Sunny" at bounding box center [61, 87] width 85 height 6
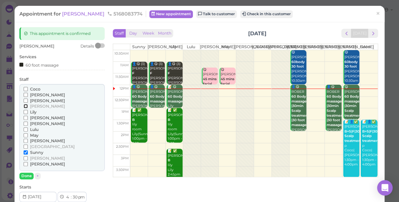
click at [25, 106] on input "[PERSON_NAME]" at bounding box center [26, 106] width 4 height 4
click at [25, 107] on input "[PERSON_NAME]" at bounding box center [26, 106] width 4 height 4
click at [25, 150] on input "Sunny" at bounding box center [26, 152] width 4 height 4
click at [29, 174] on button "Done" at bounding box center [26, 176] width 14 height 7
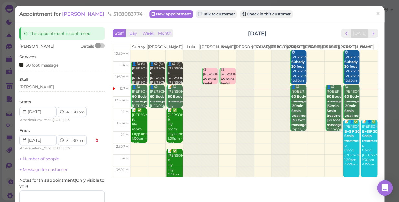
click at [29, 174] on div "[PERSON_NAME] Details Services 60 foot massage Staff [PERSON_NAME] Starts 1 2 3…" at bounding box center [61, 133] width 85 height 180
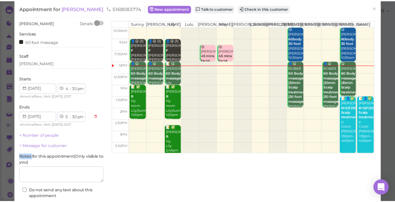
scroll to position [59, 0]
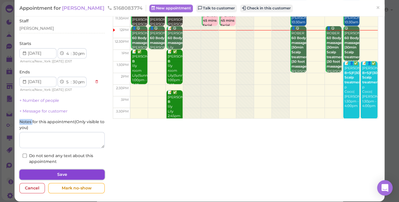
click at [59, 174] on button "Save" at bounding box center [61, 174] width 85 height 10
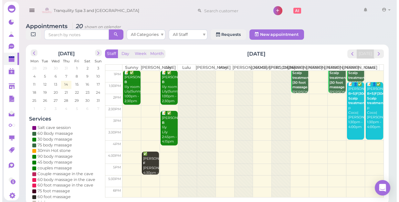
scroll to position [29, 0]
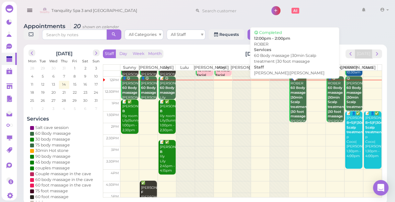
click at [292, 124] on div "👤😋 ROBER 60 Body massage |30min Scalp treatment |30 foot massage [PERSON_NAME]|…" at bounding box center [298, 107] width 16 height 62
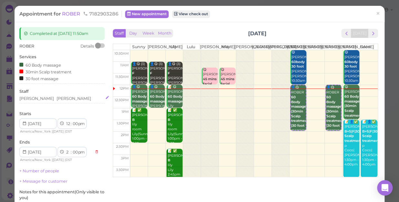
click at [51, 99] on div "[PERSON_NAME] [PERSON_NAME]" at bounding box center [61, 99] width 85 height 6
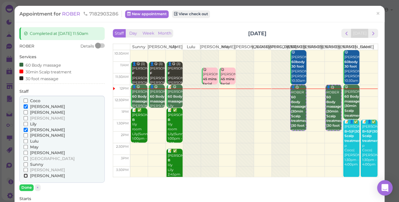
click at [24, 175] on input "[PERSON_NAME]" at bounding box center [26, 176] width 4 height 4
click at [25, 176] on input "[PERSON_NAME]" at bounding box center [26, 176] width 4 height 4
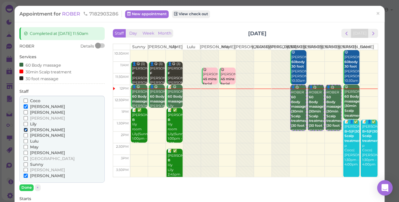
click at [26, 132] on input "[PERSON_NAME]" at bounding box center [26, 130] width 4 height 4
click at [26, 118] on input "[PERSON_NAME]" at bounding box center [26, 118] width 4 height 4
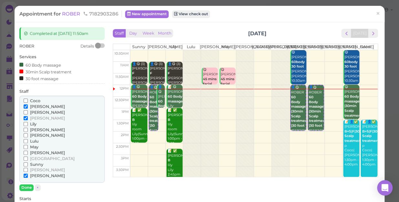
click at [24, 104] on label "[PERSON_NAME]" at bounding box center [44, 107] width 41 height 6
click at [24, 104] on input "[PERSON_NAME]" at bounding box center [26, 106] width 4 height 4
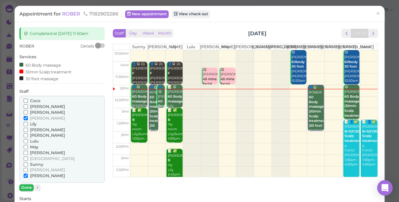
click at [26, 186] on button "Done" at bounding box center [26, 187] width 14 height 7
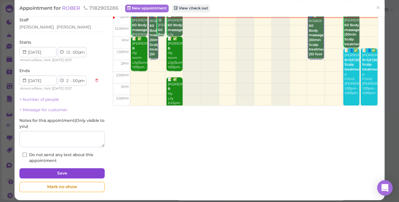
scroll to position [75, 0]
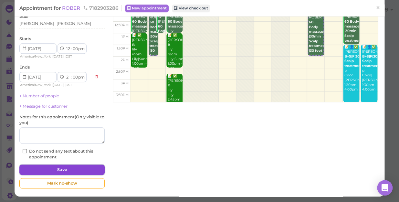
click at [59, 168] on button "Save" at bounding box center [61, 170] width 85 height 10
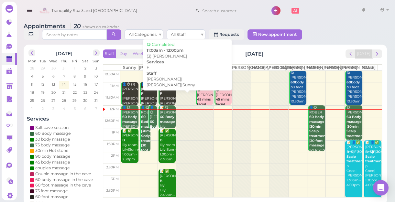
click at [166, 100] on div "👤😋 (3) [PERSON_NAME] Sanquiny F [PERSON_NAME]|[PERSON_NAME]|Sunny 11:00am - 12:…" at bounding box center [167, 98] width 16 height 33
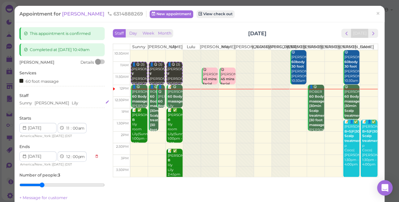
click at [55, 102] on div "[PERSON_NAME] [PERSON_NAME]" at bounding box center [61, 103] width 85 height 6
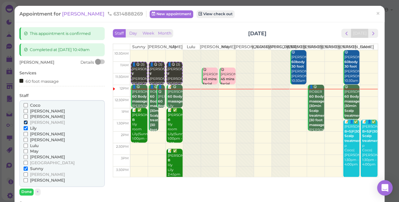
click at [25, 121] on input "[PERSON_NAME]" at bounding box center [26, 122] width 4 height 4
click at [24, 179] on input "[PERSON_NAME]" at bounding box center [26, 180] width 4 height 4
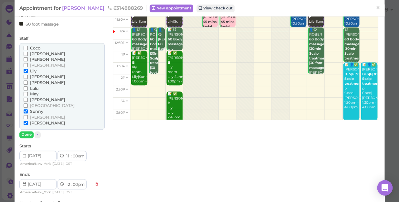
scroll to position [59, 0]
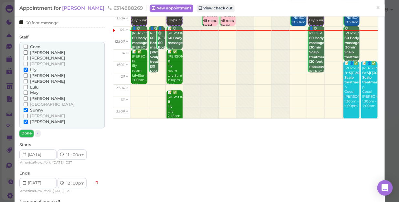
click at [28, 133] on button "Done" at bounding box center [26, 133] width 14 height 7
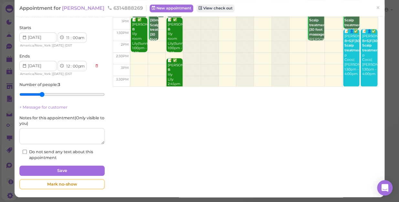
scroll to position [91, 0]
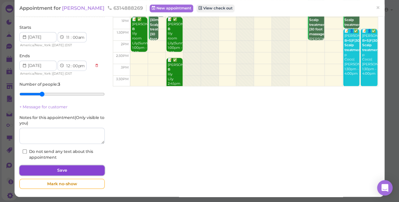
click at [71, 168] on button "Save" at bounding box center [61, 170] width 85 height 10
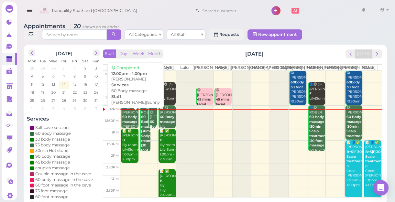
click at [126, 125] on div "👤😋 [PERSON_NAME] 60 Body massage [PERSON_NAME]|Sunny 12:00pm - 1:00pm" at bounding box center [130, 121] width 16 height 33
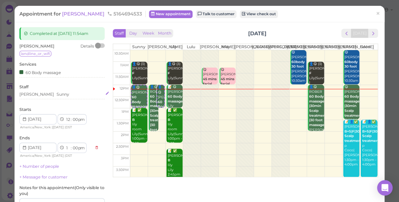
click at [47, 95] on div "[PERSON_NAME]" at bounding box center [61, 95] width 85 height 6
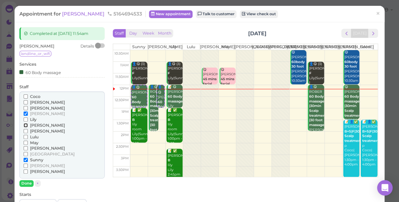
click at [25, 124] on input "[PERSON_NAME]" at bounding box center [26, 125] width 4 height 4
click at [25, 142] on input "May" at bounding box center [26, 143] width 4 height 4
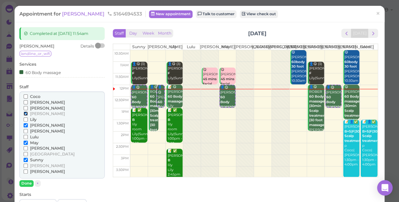
click at [25, 113] on input "[PERSON_NAME]" at bounding box center [26, 114] width 4 height 4
click at [25, 158] on input "Sunny" at bounding box center [26, 160] width 4 height 4
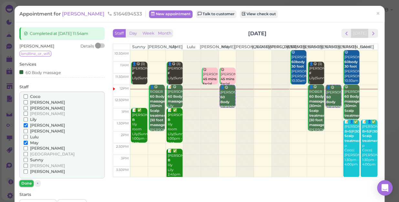
click at [27, 181] on button "Done" at bounding box center [26, 183] width 14 height 7
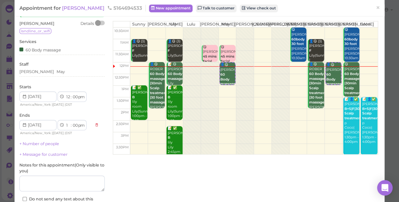
scroll to position [59, 0]
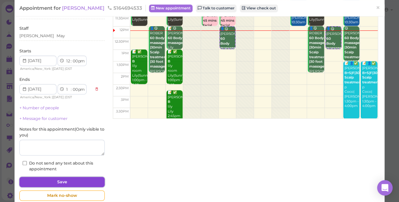
click at [71, 179] on button "Save" at bounding box center [61, 182] width 85 height 10
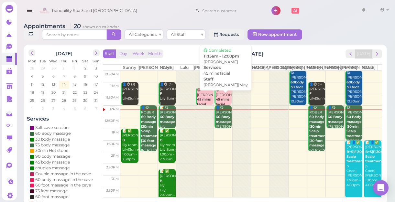
click at [219, 104] on b "45 mins facial" at bounding box center [223, 101] width 14 height 9
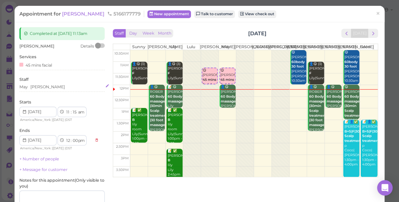
click at [42, 87] on div "May [PERSON_NAME]" at bounding box center [61, 87] width 85 height 6
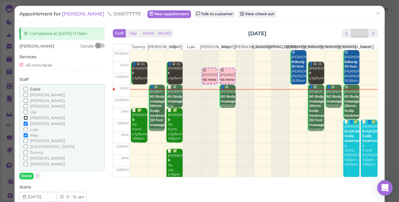
click at [24, 117] on input "[PERSON_NAME]" at bounding box center [26, 118] width 4 height 4
click at [24, 123] on input "[PERSON_NAME]" at bounding box center [26, 124] width 4 height 4
click at [26, 174] on button "Done" at bounding box center [26, 176] width 14 height 7
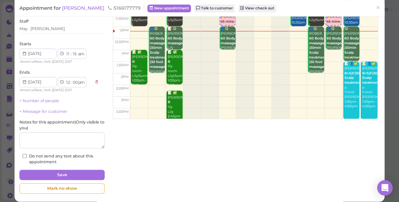
scroll to position [59, 0]
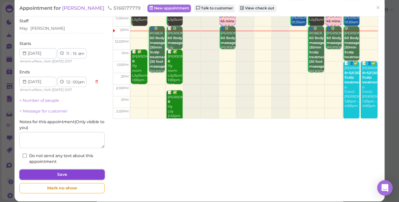
click at [49, 174] on button "Save" at bounding box center [61, 174] width 85 height 10
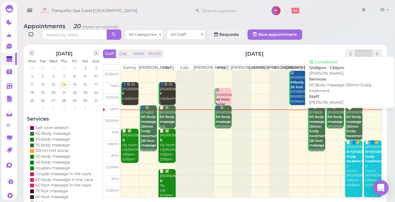
click at [350, 130] on div "😋 [PERSON_NAME] 60 Body massage |30min Scalp treatment [PERSON_NAME] 12:00pm - …" at bounding box center [354, 129] width 16 height 48
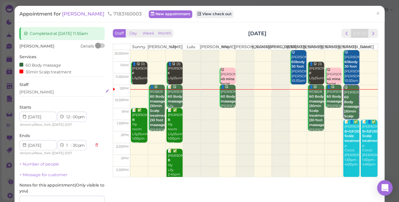
click at [29, 93] on div "[PERSON_NAME]" at bounding box center [61, 92] width 85 height 6
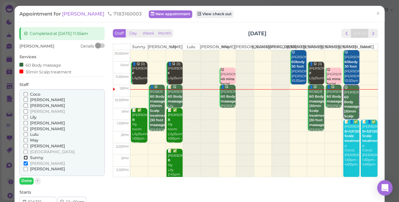
click at [24, 156] on input "Sunny" at bounding box center [26, 158] width 4 height 4
click at [24, 162] on input "[PERSON_NAME]" at bounding box center [26, 163] width 4 height 4
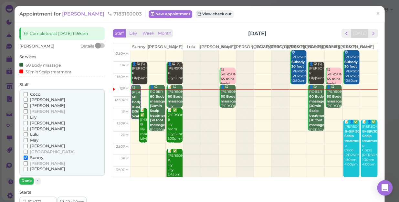
click at [24, 178] on button "Done" at bounding box center [26, 181] width 14 height 7
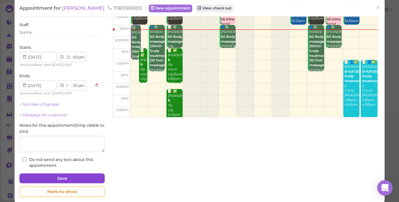
scroll to position [68, 0]
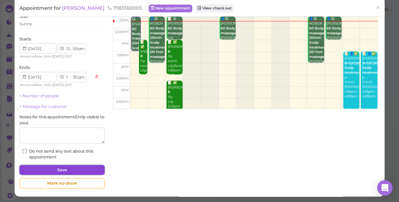
click at [68, 168] on button "Save" at bounding box center [61, 170] width 85 height 10
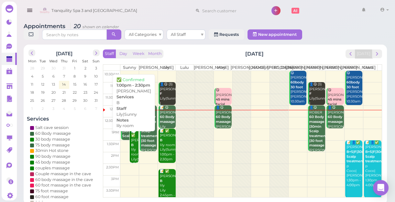
click at [133, 155] on div "📝 ✅ [PERSON_NAME] B lily room Lily|Sunny 1:00pm - 2:30pm" at bounding box center [135, 153] width 8 height 48
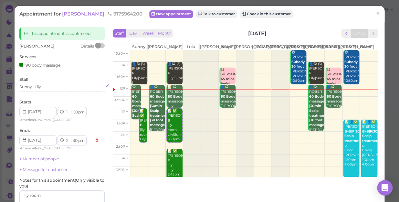
click at [45, 86] on div "Sunny [PERSON_NAME]" at bounding box center [61, 87] width 85 height 6
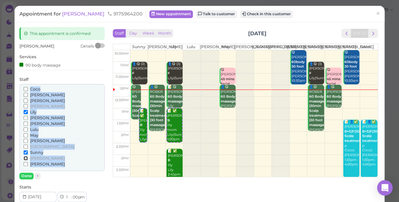
click at [24, 158] on input "[PERSON_NAME]" at bounding box center [26, 158] width 4 height 4
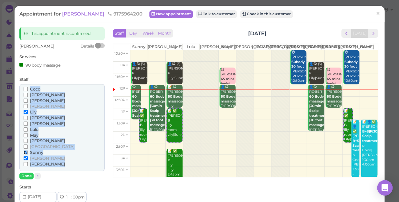
click at [25, 153] on input "Sunny" at bounding box center [26, 152] width 4 height 4
click at [25, 175] on button "Done" at bounding box center [26, 176] width 14 height 7
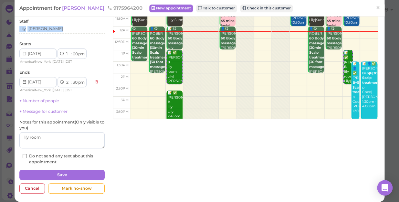
scroll to position [59, 0]
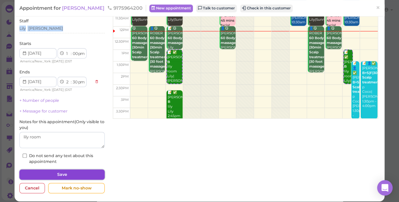
click at [63, 174] on button "Save" at bounding box center [61, 174] width 85 height 10
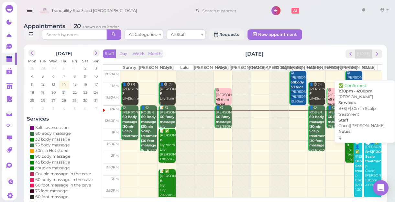
click at [369, 163] on b "B+S|F|30min Scalp treatment" at bounding box center [376, 157] width 22 height 14
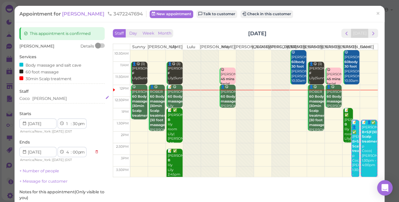
click at [42, 99] on div "[PERSON_NAME]" at bounding box center [61, 99] width 85 height 6
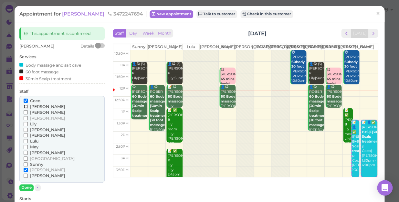
click at [26, 107] on input "[PERSON_NAME]" at bounding box center [26, 106] width 4 height 4
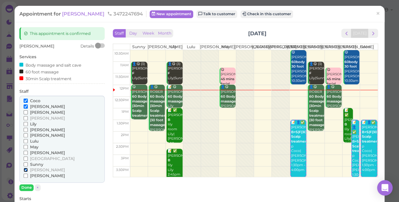
click at [25, 169] on input "[PERSON_NAME]" at bounding box center [26, 170] width 4 height 4
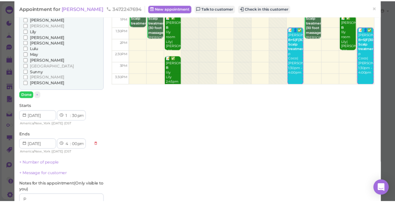
scroll to position [147, 0]
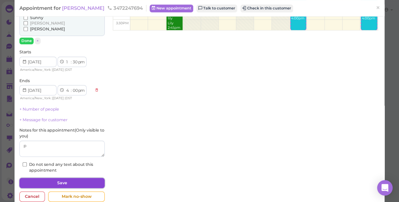
click at [79, 182] on button "Save" at bounding box center [61, 183] width 85 height 10
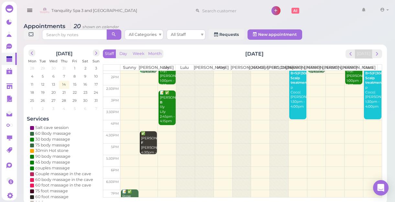
scroll to position [88, 0]
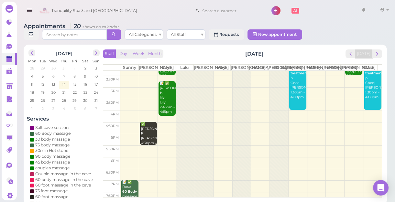
click at [219, 157] on td at bounding box center [250, 152] width 261 height 12
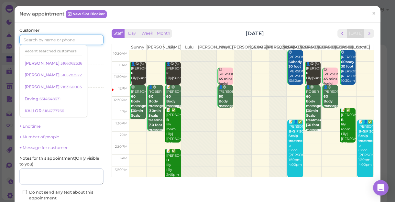
click at [81, 40] on input at bounding box center [61, 40] width 84 height 10
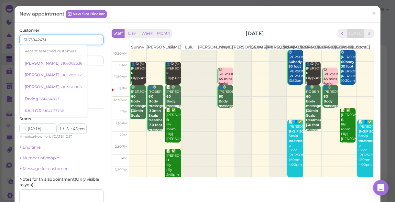
type input "5163842431"
click at [90, 73] on div "Services Select services" at bounding box center [61, 80] width 84 height 18
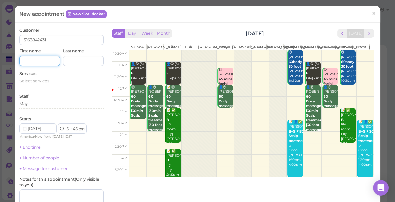
click at [48, 58] on input at bounding box center [39, 61] width 40 height 10
type input "r"
type input "[PERSON_NAME]"
click at [47, 80] on span "Select services" at bounding box center [34, 81] width 30 height 5
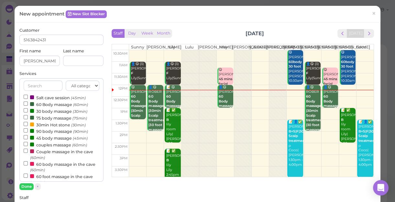
click at [58, 117] on label "75 body massage (75min)" at bounding box center [55, 117] width 63 height 7
click at [28, 117] on input "75 body massage (75min)" at bounding box center [26, 117] width 4 height 4
click at [27, 184] on button "Done" at bounding box center [26, 186] width 14 height 7
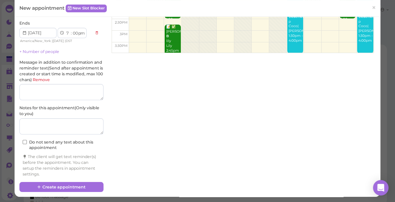
scroll to position [125, 0]
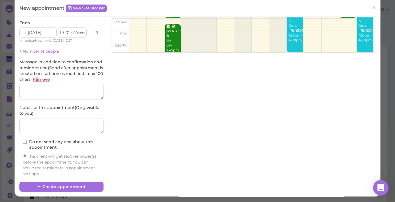
click at [50, 77] on link "Remove" at bounding box center [41, 79] width 17 height 5
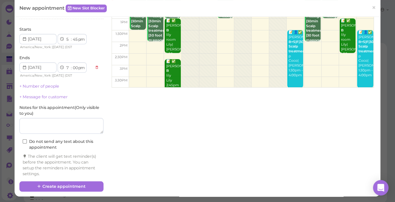
scroll to position [2, 0]
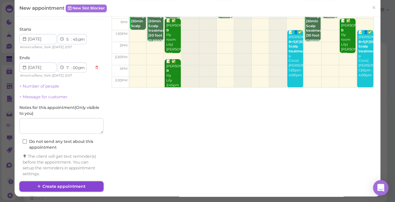
click at [91, 184] on button "Create appointment" at bounding box center [61, 186] width 84 height 10
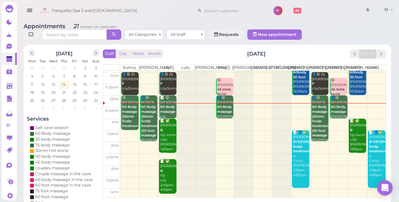
scroll to position [0, 0]
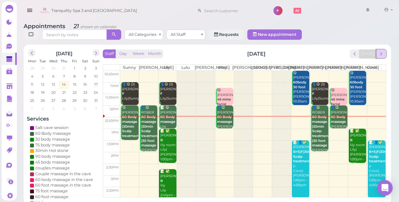
click at [383, 51] on span "next" at bounding box center [381, 54] width 6 height 6
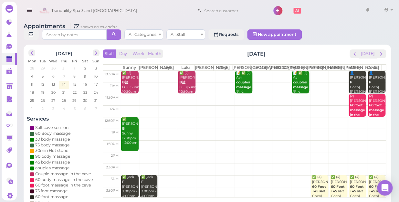
click at [333, 107] on td at bounding box center [253, 111] width 266 height 12
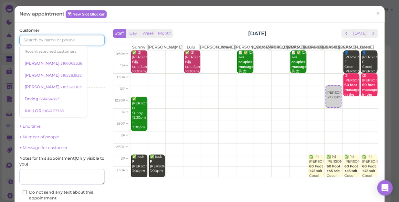
click at [88, 38] on input at bounding box center [61, 40] width 85 height 10
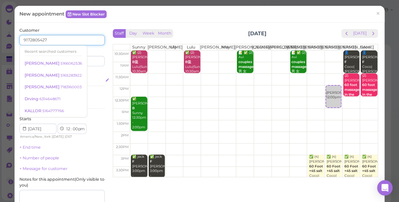
type input "9172805427"
click at [96, 85] on div "Select services" at bounding box center [61, 82] width 85 height 8
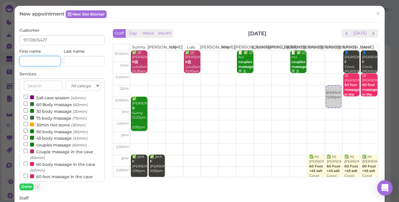
click at [49, 64] on input at bounding box center [39, 61] width 41 height 10
type input "Leena"
click at [25, 130] on input "90 body massage (90min)" at bounding box center [26, 131] width 4 height 4
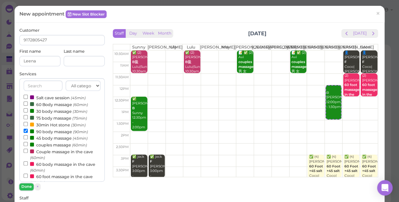
click at [27, 184] on button "Done" at bounding box center [26, 186] width 14 height 7
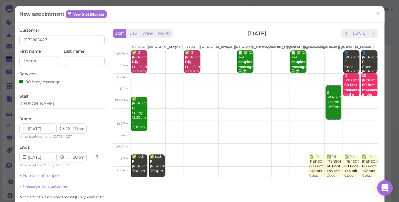
click at [75, 128] on select "00 05 10 15 20 25 30 35 40 45 50 55" at bounding box center [75, 129] width 6 height 7
select select "30"
click at [72, 126] on select "00 05 10 15 20 25 30 35 40 45 50 55" at bounding box center [75, 129] width 6 height 7
select select "2"
select select "00"
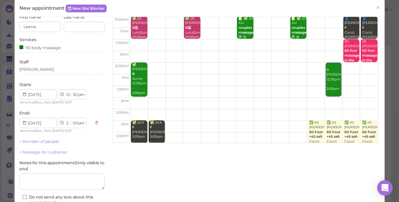
scroll to position [88, 0]
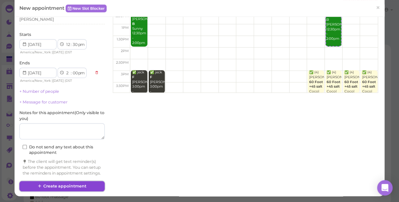
click at [88, 185] on button "Create appointment" at bounding box center [61, 186] width 85 height 10
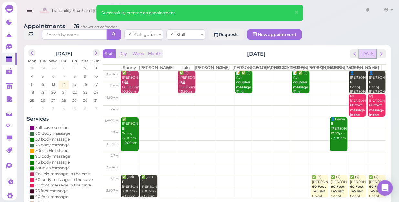
click at [369, 49] on button "[DATE]" at bounding box center [367, 53] width 17 height 9
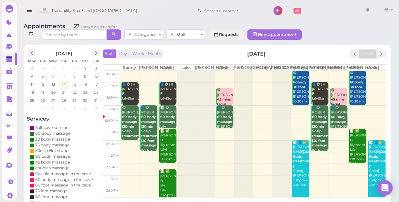
click at [372, 122] on td at bounding box center [253, 123] width 266 height 12
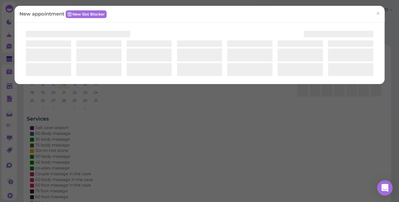
click at [372, 122] on div "New appointment New Slot Blocker ×" at bounding box center [199, 101] width 399 height 202
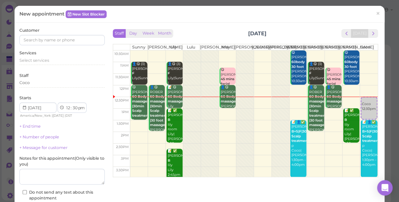
click at [192, 15] on div "New appointment New Slot Blocker ×" at bounding box center [199, 14] width 361 height 7
click at [376, 15] on span "×" at bounding box center [378, 13] width 4 height 9
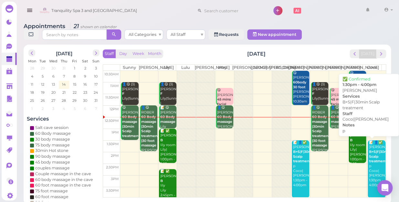
click at [370, 168] on div "📝 👤✅ [PERSON_NAME]+S|F|30min Scalp treatment p Coco|[PERSON_NAME] 1:30pm - 4:00…" at bounding box center [377, 164] width 17 height 48
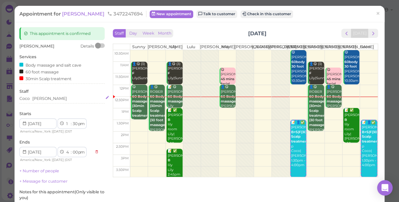
click at [49, 97] on div "[PERSON_NAME]" at bounding box center [61, 99] width 85 height 6
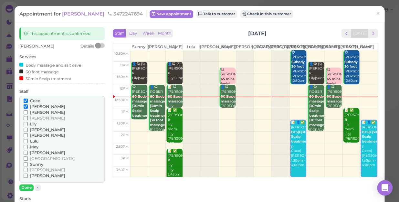
click at [49, 97] on div "[PERSON_NAME] [PERSON_NAME] [PERSON_NAME] [PERSON_NAME] [PERSON_NAME] Lulu" at bounding box center [61, 139] width 85 height 87
click at [24, 146] on input "May" at bounding box center [26, 147] width 4 height 4
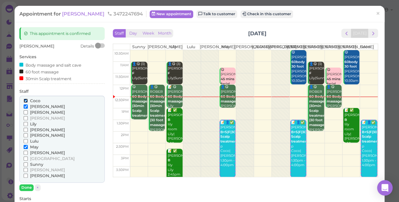
click at [26, 101] on input "Coco" at bounding box center [26, 101] width 4 height 4
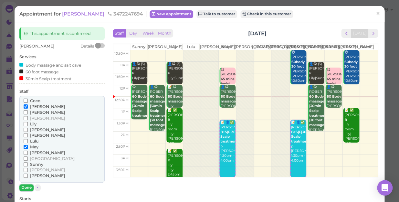
click at [26, 187] on button "Done" at bounding box center [26, 187] width 14 height 7
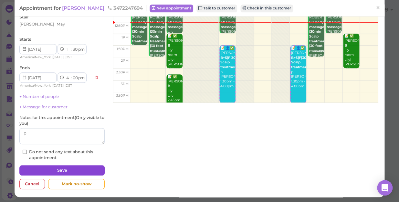
scroll to position [75, 0]
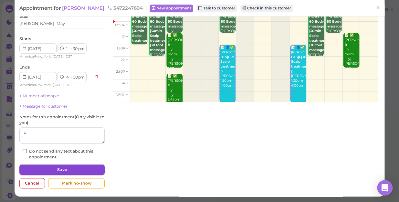
click at [76, 169] on button "Save" at bounding box center [61, 170] width 85 height 10
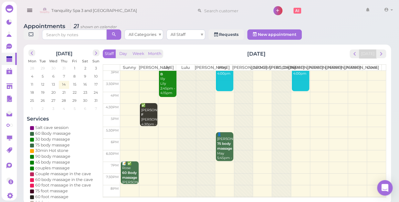
scroll to position [117, 0]
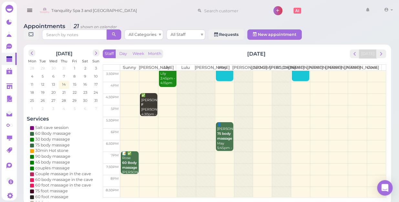
click at [144, 152] on td at bounding box center [253, 158] width 266 height 12
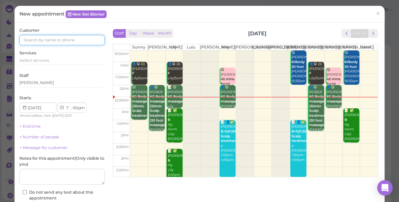
click at [81, 41] on input at bounding box center [61, 40] width 85 height 10
type input "5163309614"
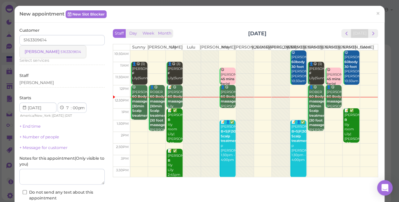
click at [60, 50] on small "5163309614" at bounding box center [70, 51] width 21 height 5
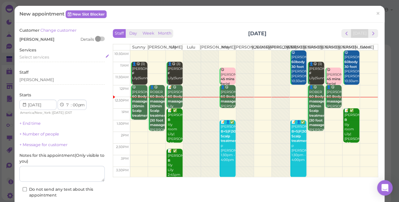
click at [49, 56] on span "Select services" at bounding box center [34, 57] width 30 height 5
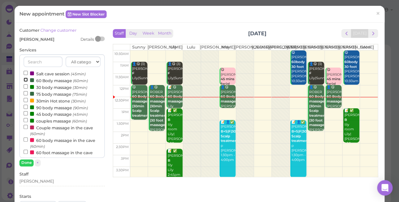
click at [26, 80] on input "60 Body massage (60min)" at bounding box center [26, 80] width 4 height 4
click at [27, 162] on button "Done" at bounding box center [26, 162] width 14 height 7
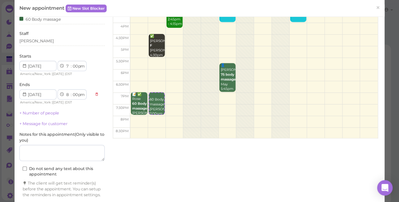
scroll to position [0, 0]
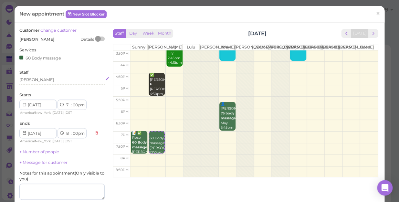
click at [32, 81] on div "[PERSON_NAME]" at bounding box center [61, 80] width 85 height 6
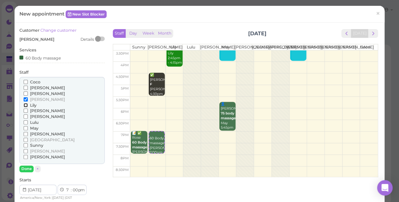
click at [24, 105] on input "Lily" at bounding box center [26, 105] width 4 height 4
click at [26, 168] on button "Done" at bounding box center [26, 169] width 14 height 7
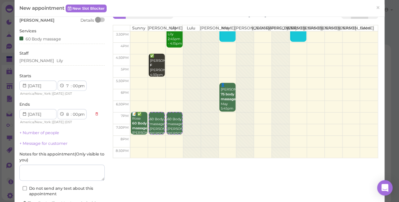
scroll to position [29, 0]
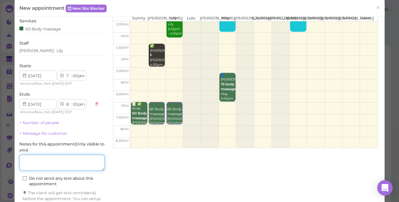
click at [64, 161] on textarea at bounding box center [61, 163] width 85 height 16
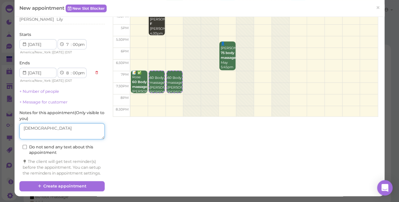
scroll to position [66, 0]
type textarea "[DEMOGRAPHIC_DATA]"
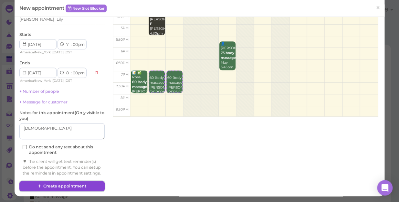
click at [87, 184] on button "Create appointment" at bounding box center [61, 186] width 85 height 10
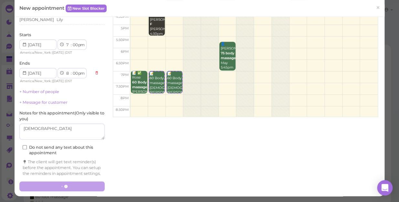
scroll to position [0, 0]
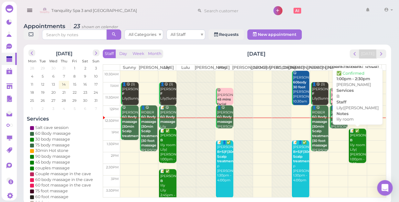
click at [354, 140] on div "📝 ✅ [PERSON_NAME] B lily room Lily|[PERSON_NAME] 1:00pm - 2:30pm" at bounding box center [358, 148] width 16 height 38
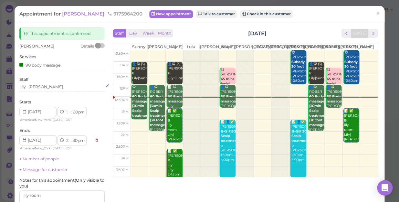
click at [40, 86] on div "Lily [PERSON_NAME]" at bounding box center [61, 87] width 85 height 6
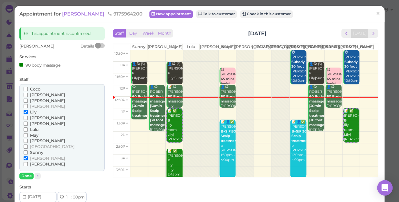
click at [25, 87] on input "Coco" at bounding box center [26, 89] width 4 height 4
click at [24, 158] on input "[PERSON_NAME]" at bounding box center [26, 158] width 4 height 4
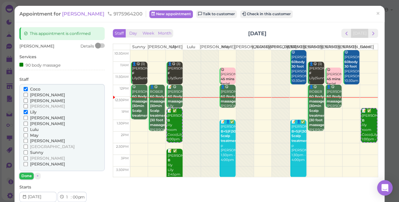
click at [27, 175] on button "Done" at bounding box center [26, 176] width 14 height 7
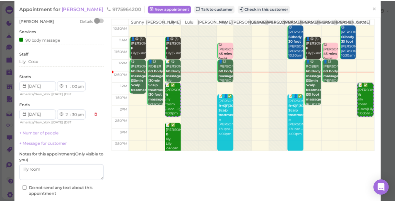
scroll to position [59, 0]
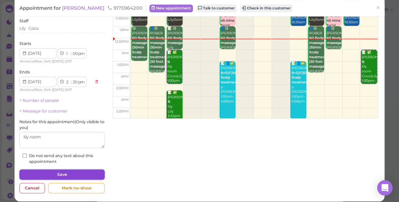
click at [65, 173] on button "Save" at bounding box center [61, 174] width 85 height 10
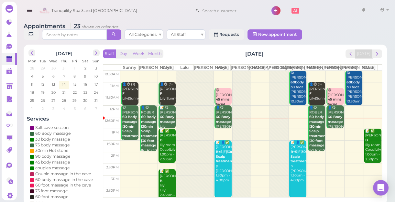
click at [349, 139] on td at bounding box center [250, 135] width 261 height 12
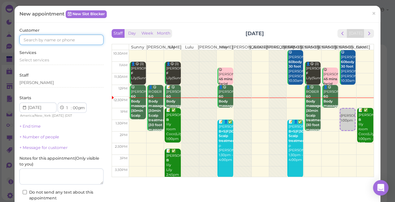
click at [70, 38] on input at bounding box center [61, 40] width 84 height 10
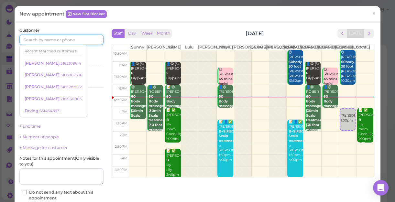
click at [70, 38] on input at bounding box center [61, 40] width 84 height 10
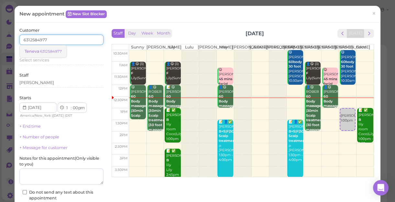
type input "6312584977"
click at [55, 52] on small "6312584977" at bounding box center [51, 51] width 22 height 5
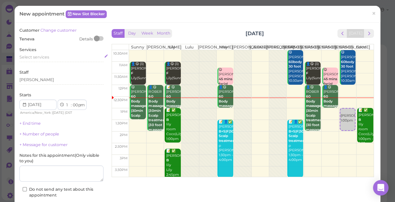
click at [52, 61] on div "Select services" at bounding box center [61, 58] width 84 height 8
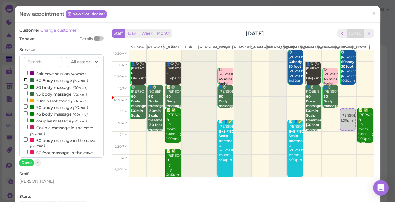
click at [26, 78] on input "60 Body massage (60min)" at bounding box center [26, 80] width 4 height 4
click at [28, 162] on button "Done" at bounding box center [26, 162] width 14 height 7
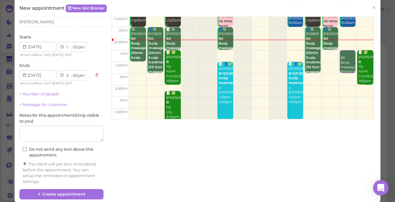
scroll to position [66, 0]
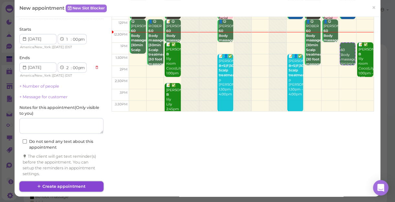
click at [63, 185] on button "Create appointment" at bounding box center [61, 186] width 84 height 10
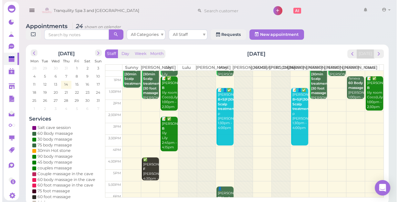
scroll to position [59, 0]
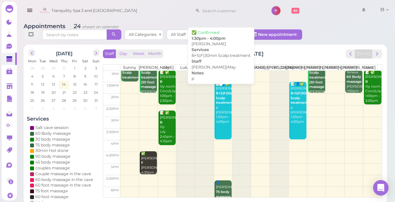
click at [221, 133] on link "📝 👤✅ [PERSON_NAME]+S|F|30min Scalp treatment p [PERSON_NAME]|May 1:30pm - 4:00pm" at bounding box center [222, 111] width 17 height 58
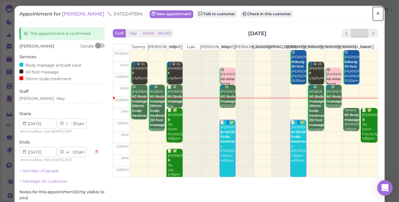
click at [376, 13] on span "×" at bounding box center [378, 13] width 4 height 9
click at [373, 13] on link at bounding box center [368, 11] width 19 height 18
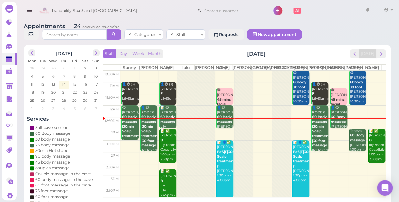
scroll to position [29, 0]
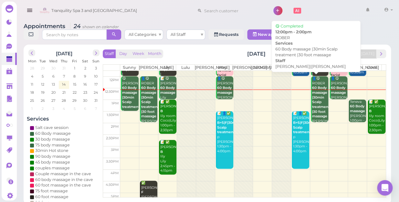
click at [317, 110] on b "60 Body massage |30min Scalp treatment |30 foot massage" at bounding box center [320, 102] width 17 height 33
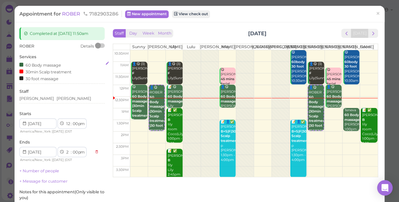
click at [69, 81] on div "60 Body massage 30min Scalp treatment 30 foot massage" at bounding box center [61, 71] width 85 height 20
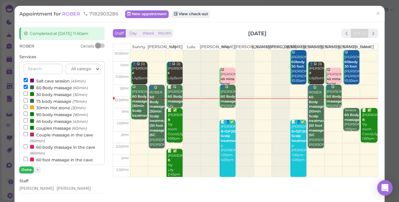
click at [24, 168] on button "Done" at bounding box center [26, 170] width 14 height 7
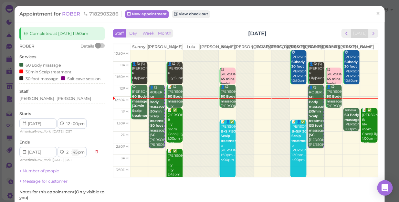
click at [76, 152] on select "00 05 10 15 20 25 30 35 40 45 50 55" at bounding box center [75, 152] width 6 height 7
click at [75, 152] on select "00 05 10 15 20 25 30 35 40 45 50 55" at bounding box center [75, 152] width 6 height 7
select select "00"
click at [72, 149] on select "00 05 10 15 20 25 30 35 40 45 50 55" at bounding box center [75, 152] width 6 height 7
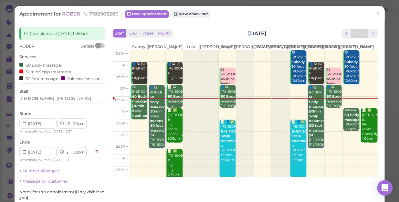
click at [74, 60] on div "Services 60 Body massage 30min Scalp treatment 30 foot massage Salt cave session" at bounding box center [61, 68] width 85 height 29
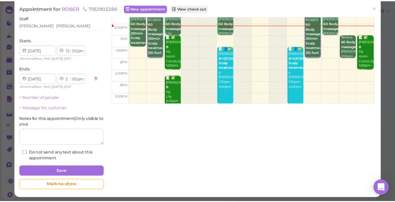
scroll to position [75, 0]
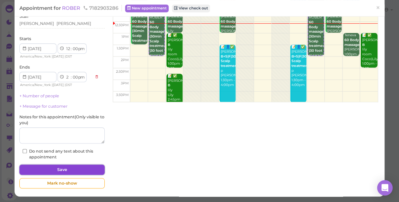
click at [78, 167] on button "Save" at bounding box center [61, 170] width 85 height 10
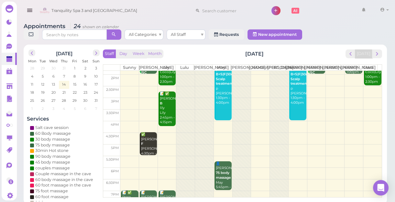
scroll to position [29, 0]
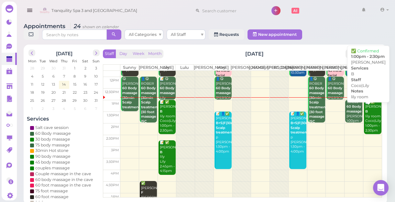
click at [367, 126] on div "📝 ✅ [PERSON_NAME] B lily room Coco|Lily 1:00pm - 2:30pm" at bounding box center [373, 116] width 16 height 33
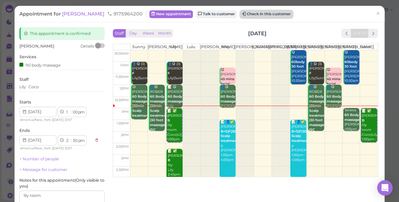
click at [242, 14] on button "Check in this customer" at bounding box center [266, 14] width 53 height 8
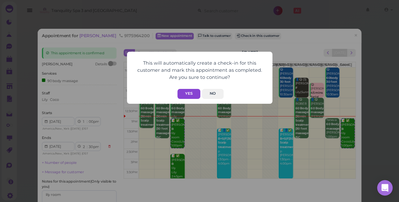
click at [187, 92] on button "Yes" at bounding box center [189, 94] width 23 height 10
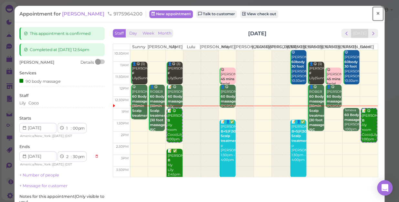
click at [376, 15] on span "×" at bounding box center [378, 13] width 4 height 9
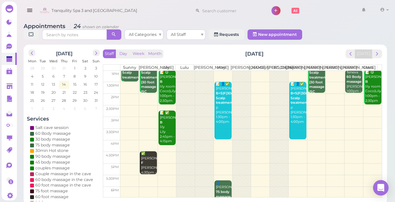
scroll to position [29, 0]
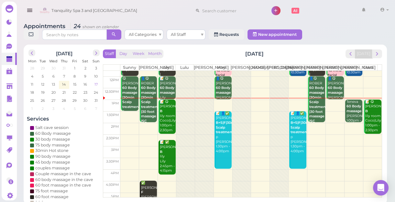
click at [95, 84] on span "17" at bounding box center [96, 84] width 5 height 6
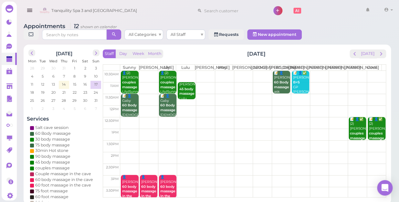
scroll to position [117, 0]
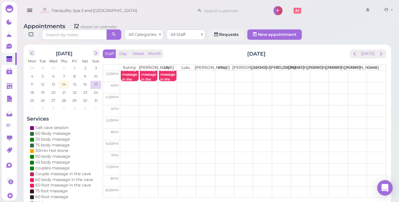
click at [128, 130] on td at bounding box center [253, 134] width 266 height 12
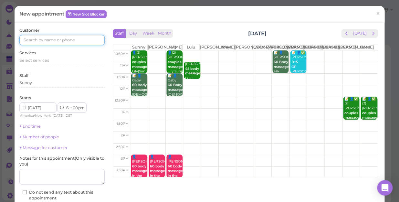
click at [67, 39] on input at bounding box center [61, 40] width 85 height 10
type input "5168158232"
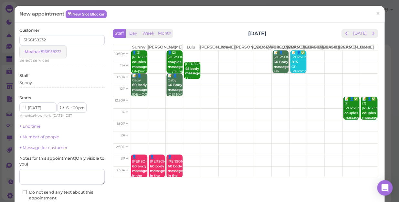
click at [45, 52] on small "5168158232" at bounding box center [51, 51] width 20 height 5
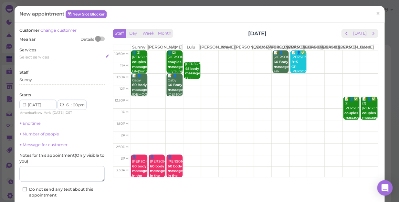
click at [51, 56] on div "Select services" at bounding box center [61, 57] width 85 height 6
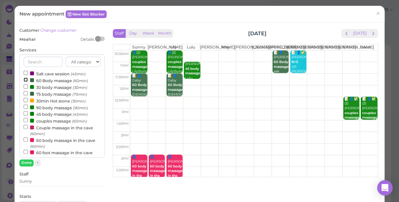
click at [26, 79] on input "60 Body massage (60min)" at bounding box center [26, 80] width 4 height 4
click at [28, 161] on button "Done" at bounding box center [26, 162] width 14 height 7
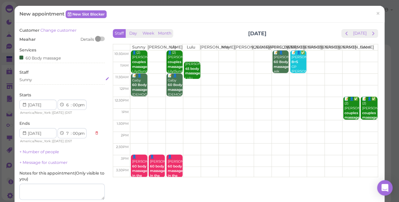
click at [38, 81] on div "Sunny" at bounding box center [61, 80] width 85 height 6
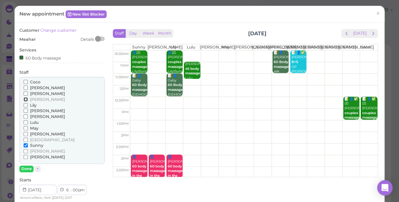
click at [25, 100] on input "[PERSON_NAME]" at bounding box center [26, 99] width 4 height 4
click at [25, 104] on input "Lily" at bounding box center [26, 105] width 4 height 4
click at [27, 168] on button "Done" at bounding box center [26, 169] width 14 height 7
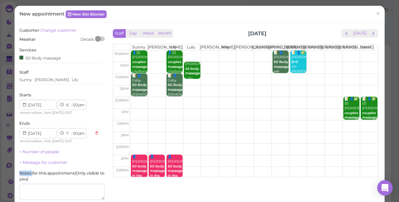
click at [27, 168] on div "Customer Change customer [GEOGRAPHIC_DATA] Details Services 60 Body massage Sta…" at bounding box center [61, 131] width 85 height 209
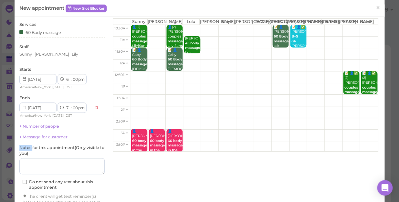
scroll to position [59, 0]
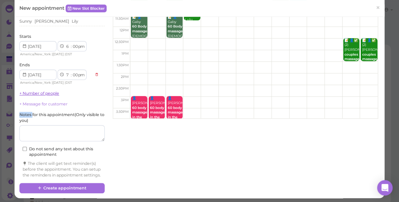
click at [55, 93] on link "+ Number of people" at bounding box center [39, 93] width 40 height 5
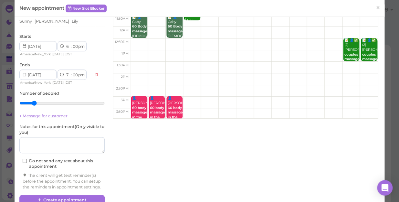
drag, startPoint x: 55, startPoint y: 93, endPoint x: 37, endPoint y: 103, distance: 20.8
click at [37, 103] on input "range" at bounding box center [61, 103] width 85 height 10
type input "3"
click at [45, 104] on input "range" at bounding box center [61, 103] width 85 height 10
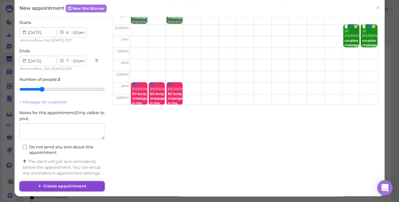
click at [83, 183] on button "Create appointment" at bounding box center [61, 186] width 85 height 10
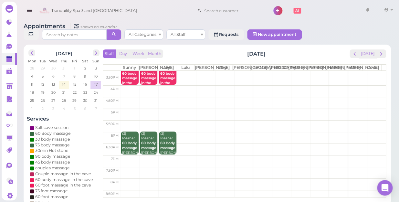
scroll to position [117, 0]
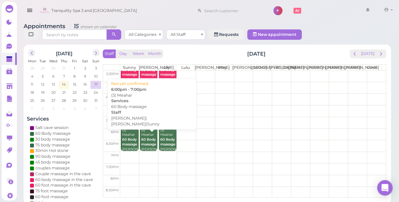
click at [127, 145] on b "60 Body massage" at bounding box center [129, 141] width 15 height 9
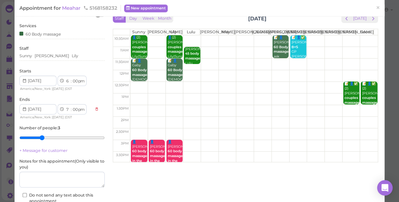
scroll to position [29, 0]
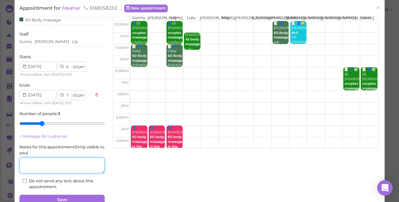
click at [65, 166] on textarea at bounding box center [61, 165] width 85 height 16
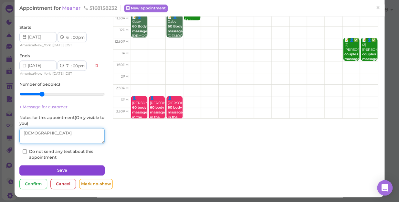
scroll to position [59, 0]
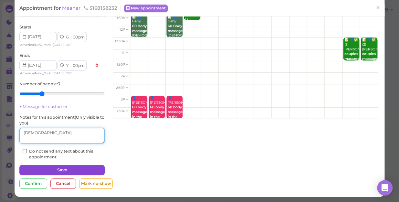
type textarea "[DEMOGRAPHIC_DATA]"
click at [84, 171] on button "Save" at bounding box center [61, 170] width 85 height 10
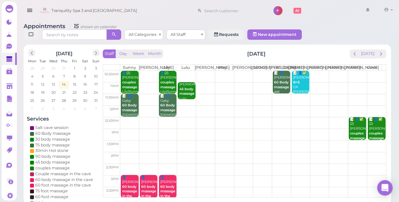
scroll to position [117, 0]
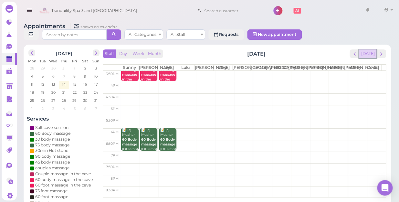
click at [370, 49] on button "[DATE]" at bounding box center [367, 53] width 17 height 9
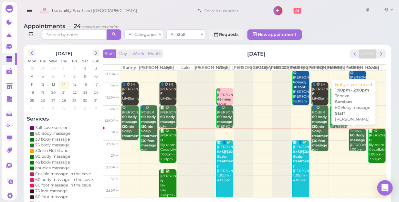
click at [354, 143] on div "Teneva 60 Body massage [PERSON_NAME] 1:00pm - 2:00pm" at bounding box center [358, 143] width 16 height 28
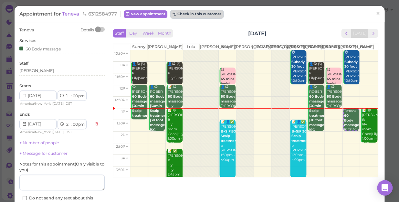
click at [205, 15] on button "Check in this customer" at bounding box center [197, 14] width 53 height 8
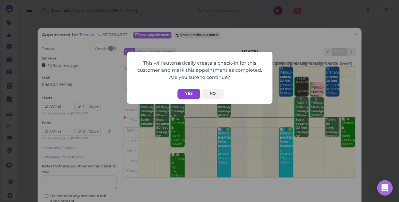
click at [190, 93] on button "Yes" at bounding box center [189, 94] width 23 height 10
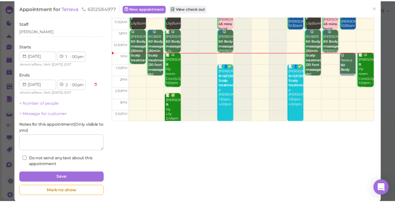
scroll to position [63, 0]
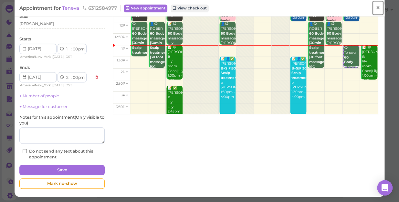
click at [376, 8] on span "×" at bounding box center [378, 7] width 4 height 9
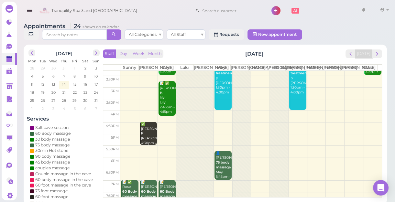
scroll to position [29, 0]
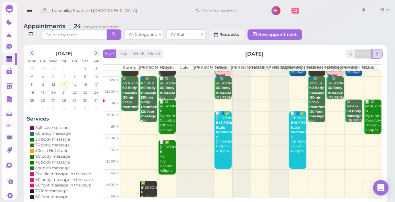
click at [378, 56] on span "next" at bounding box center [377, 54] width 6 height 6
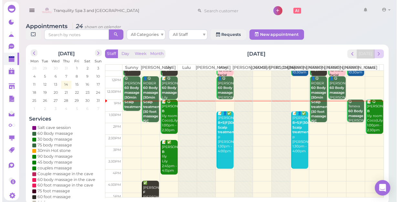
scroll to position [0, 0]
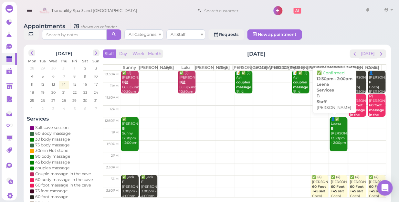
click at [335, 132] on div "👤✅ Leena B [PERSON_NAME] 12:30pm - 2:00pm" at bounding box center [339, 131] width 16 height 28
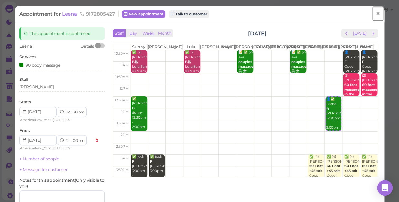
click at [376, 12] on span "×" at bounding box center [378, 13] width 4 height 9
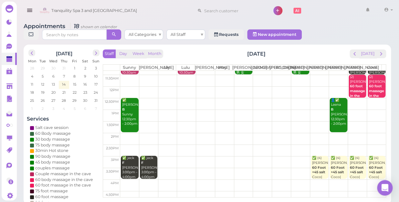
scroll to position [29, 0]
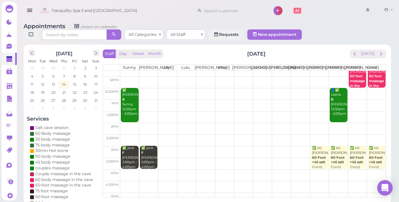
click at [336, 124] on td at bounding box center [253, 129] width 266 height 12
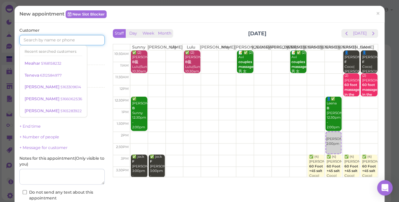
click at [61, 41] on input at bounding box center [61, 40] width 85 height 10
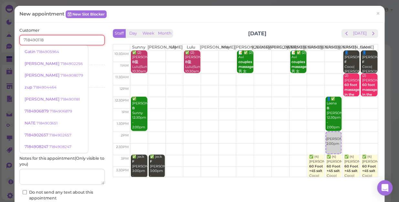
type input "7184901181"
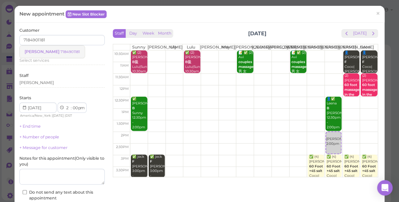
click at [60, 52] on small "7184901181" at bounding box center [69, 51] width 19 height 5
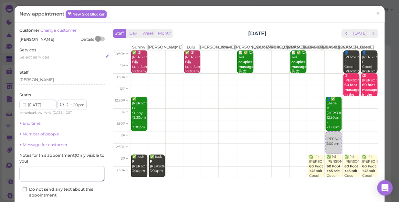
click at [45, 56] on span "Select services" at bounding box center [34, 57] width 30 height 5
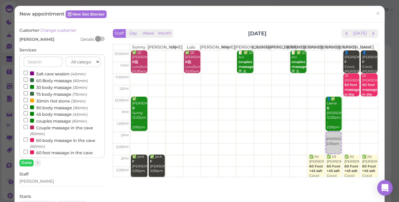
click at [49, 81] on label "60 Body massage (60min)" at bounding box center [56, 80] width 64 height 7
click at [28, 81] on input "60 Body massage (60min)" at bounding box center [26, 80] width 4 height 4
click at [27, 161] on button "Done" at bounding box center [26, 162] width 14 height 7
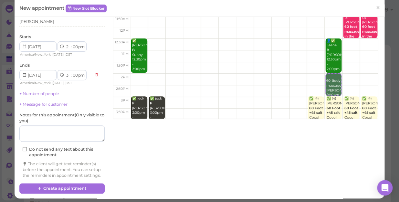
scroll to position [59, 0]
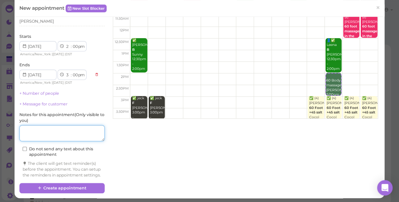
click at [48, 134] on textarea at bounding box center [61, 133] width 85 height 16
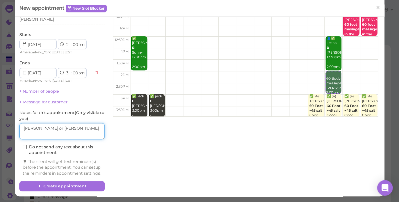
scroll to position [66, 0]
type textarea "[PERSON_NAME] or [PERSON_NAME]"
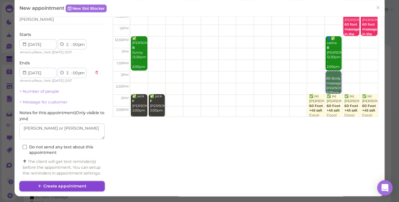
click at [82, 188] on button "Create appointment" at bounding box center [61, 186] width 85 height 10
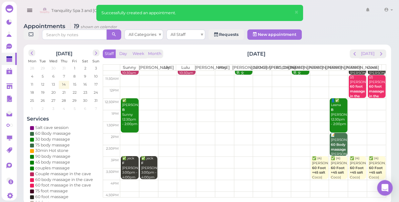
scroll to position [29, 0]
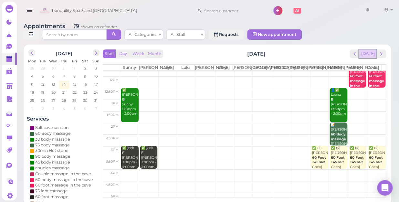
click at [367, 49] on button "[DATE]" at bounding box center [367, 53] width 17 height 9
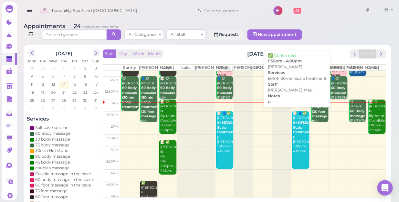
click at [297, 147] on div "📝 👤✅ [PERSON_NAME]+S|F|30min Scalp treatment p [PERSON_NAME]|May 1:30pm - 4:00pm" at bounding box center [301, 132] width 16 height 43
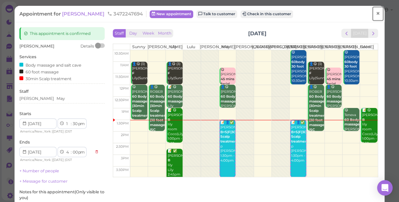
click at [377, 13] on link "×" at bounding box center [378, 13] width 12 height 15
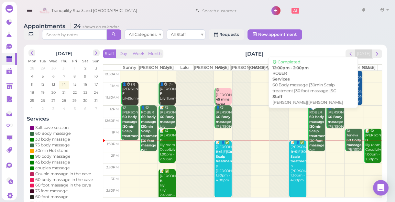
click at [315, 141] on b "60 Body massage |30min Scalp treatment |30 foot massage |SC" at bounding box center [317, 134] width 17 height 38
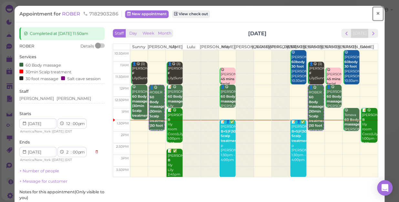
click at [376, 13] on span "×" at bounding box center [378, 13] width 4 height 9
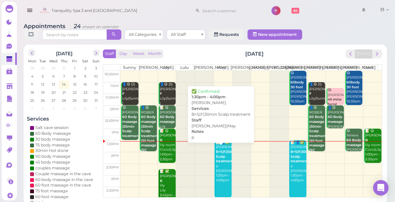
click at [220, 160] on div "📝 👤✅ [PERSON_NAME]+S|F|30min Scalp treatment p [PERSON_NAME]|May 1:30pm - 4:00pm" at bounding box center [223, 161] width 16 height 43
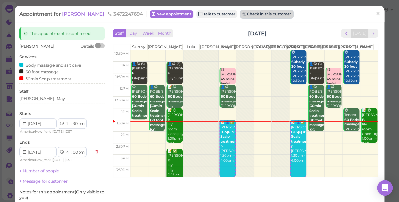
click at [241, 15] on button "Check in this customer" at bounding box center [267, 14] width 53 height 8
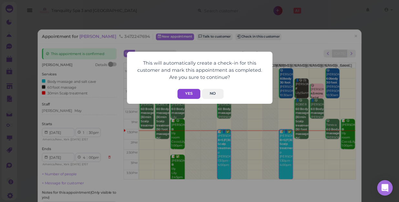
click at [185, 93] on button "Yes" at bounding box center [189, 94] width 23 height 10
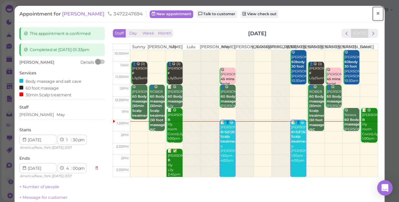
click at [376, 13] on span "×" at bounding box center [378, 13] width 4 height 9
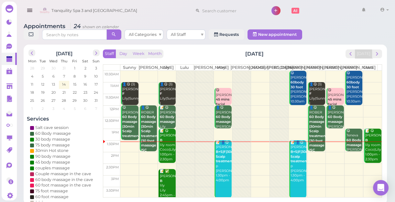
scroll to position [29, 0]
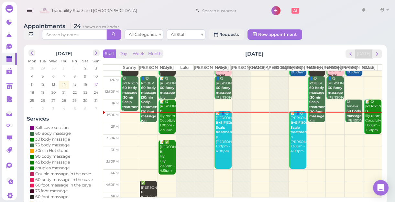
click at [94, 82] on span "17" at bounding box center [96, 84] width 5 height 6
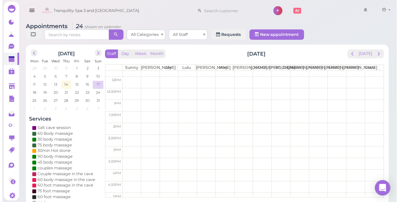
scroll to position [0, 0]
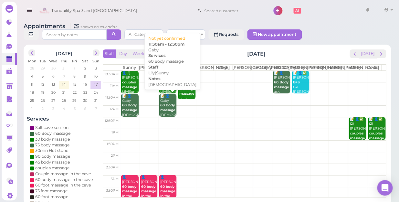
click at [164, 109] on b "60 Body massage" at bounding box center [167, 107] width 15 height 9
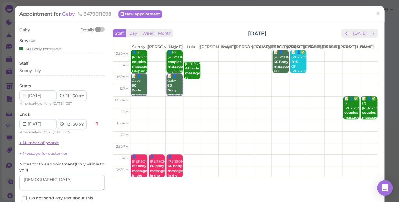
click at [47, 142] on link "+ Number of people" at bounding box center [39, 142] width 40 height 5
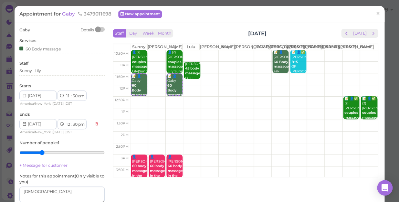
click at [38, 153] on input "range" at bounding box center [61, 152] width 85 height 10
type input "2"
click at [35, 152] on input "range" at bounding box center [61, 152] width 85 height 10
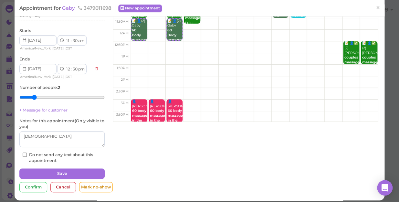
scroll to position [59, 0]
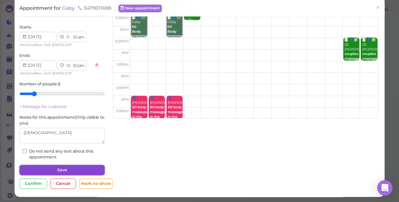
click at [55, 168] on button "Save" at bounding box center [61, 170] width 85 height 10
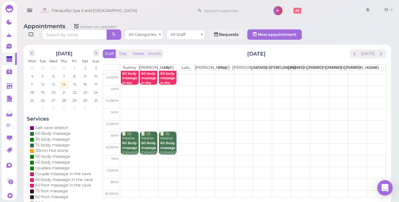
scroll to position [117, 0]
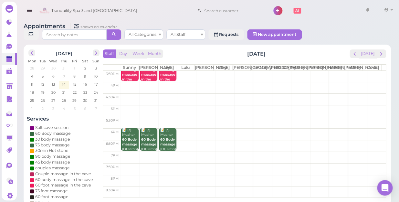
click at [127, 153] on td at bounding box center [253, 158] width 266 height 12
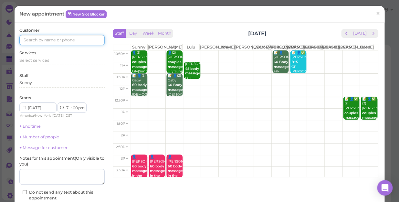
click at [89, 44] on input at bounding box center [61, 40] width 85 height 10
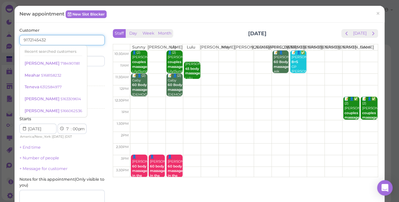
type input "9172145432"
click at [94, 50] on div "Last name" at bounding box center [84, 58] width 41 height 18
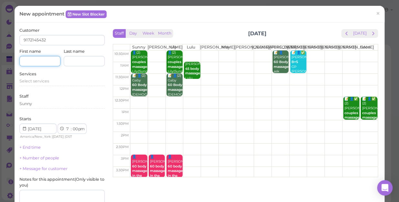
click at [49, 61] on input at bounding box center [39, 61] width 41 height 10
type input "[PERSON_NAME]"
click at [45, 80] on span "Select services" at bounding box center [34, 81] width 30 height 5
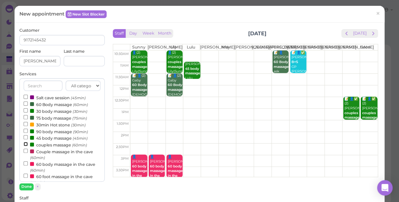
click at [24, 145] on input "couples massage (60min)" at bounding box center [26, 144] width 4 height 4
click at [27, 186] on button "Done" at bounding box center [26, 186] width 14 height 7
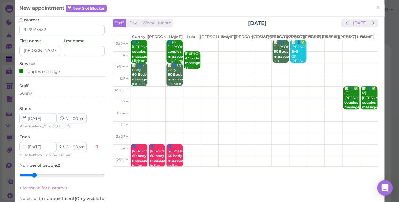
scroll to position [0, 0]
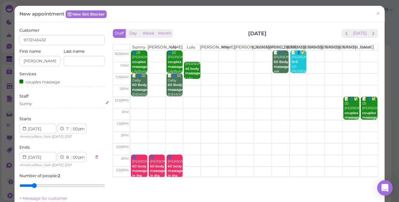
click at [35, 104] on div "Sunny" at bounding box center [61, 104] width 85 height 6
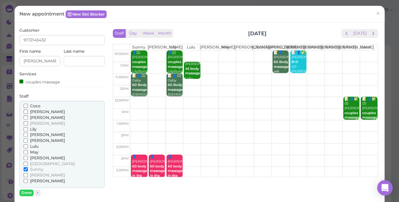
click at [25, 107] on input "Coco" at bounding box center [26, 106] width 4 height 4
click at [24, 174] on input "[PERSON_NAME]" at bounding box center [26, 175] width 4 height 4
click at [24, 168] on input "Sunny" at bounding box center [26, 169] width 4 height 4
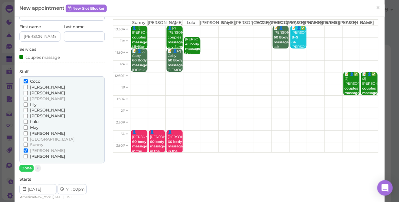
scroll to position [59, 0]
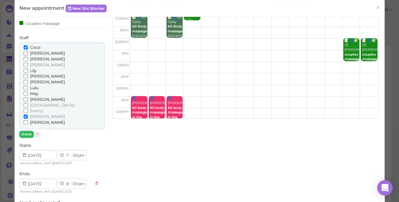
click at [26, 136] on button "Done" at bounding box center [26, 134] width 14 height 7
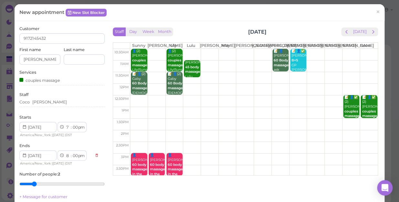
scroll to position [0, 0]
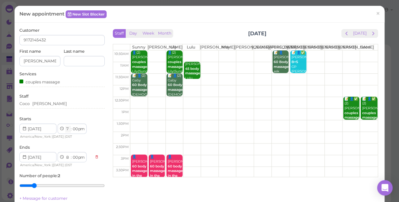
click at [67, 130] on select "1 2 3 4 5 6 7 8 9 10 11 12" at bounding box center [67, 129] width 5 height 7
select select "10"
click at [65, 126] on select "1 2 3 4 5 6 7 8 9 10 11 12" at bounding box center [67, 129] width 5 height 7
select select "11"
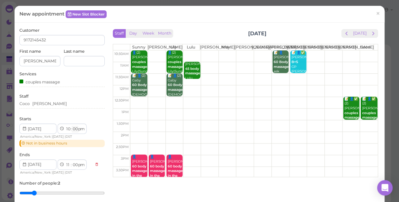
click at [75, 129] on select "00 05 10 15 20 25 30 35 40 45 50 55" at bounding box center [75, 129] width 6 height 7
select select "30"
click at [72, 126] on select "00 05 10 15 20 25 30 35 40 45 50 55" at bounding box center [75, 129] width 6 height 7
select select "30"
click at [35, 61] on input "[PERSON_NAME]" at bounding box center [39, 61] width 41 height 10
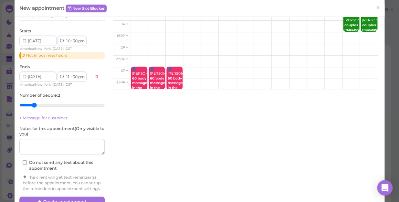
scroll to position [109, 0]
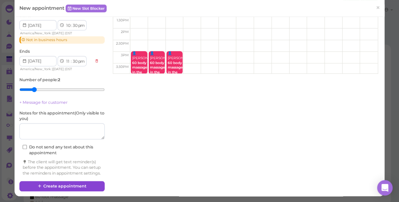
type input "[PERSON_NAME]"
click at [88, 185] on button "Create appointment" at bounding box center [61, 186] width 85 height 10
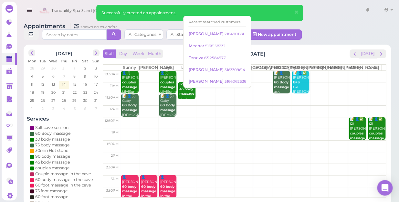
click at [211, 13] on input at bounding box center [233, 10] width 63 height 10
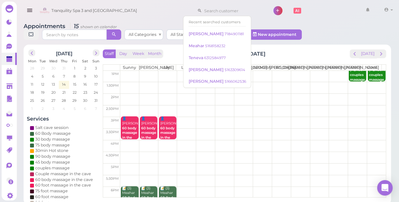
scroll to position [0, 0]
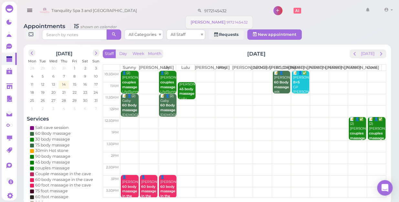
type input "9172145432"
click at [227, 21] on small "9172145432" at bounding box center [237, 22] width 21 height 5
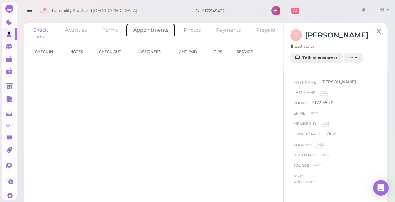
click at [161, 30] on link "Appointments" at bounding box center [151, 30] width 50 height 14
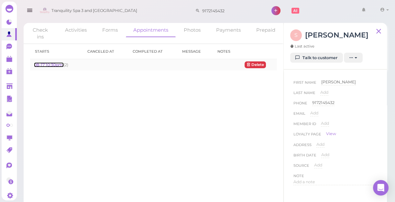
click at [61, 65] on link "08-17 10:30pm" at bounding box center [48, 64] width 29 height 5
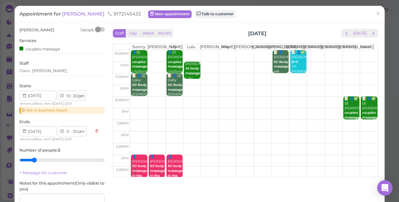
click at [83, 97] on select "am pm" at bounding box center [80, 96] width 7 height 7
select select "am"
click at [78, 93] on select "am pm" at bounding box center [80, 96] width 7 height 7
select select "am"
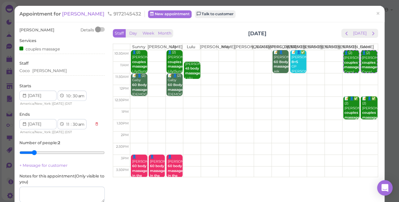
scroll to position [59, 0]
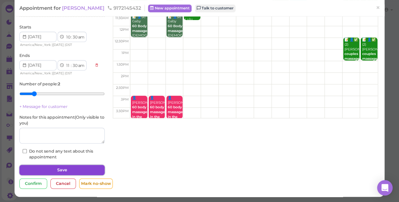
click at [87, 167] on button "Save" at bounding box center [61, 170] width 85 height 10
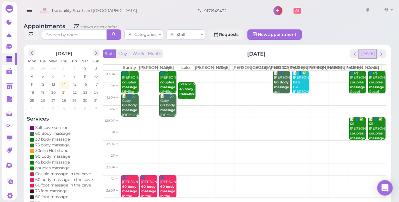
click at [367, 49] on button "[DATE]" at bounding box center [367, 53] width 17 height 9
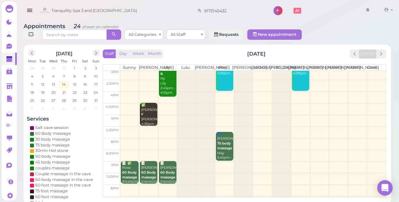
scroll to position [117, 0]
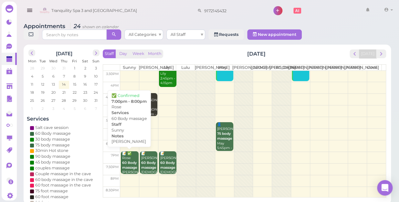
click at [129, 165] on b "60 Body massage" at bounding box center [129, 165] width 15 height 9
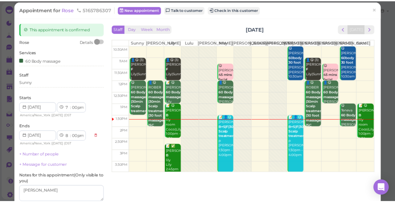
scroll to position [4, 0]
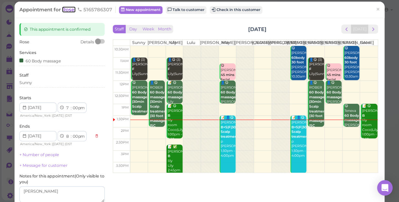
click at [70, 10] on span "Rose" at bounding box center [69, 9] width 14 height 6
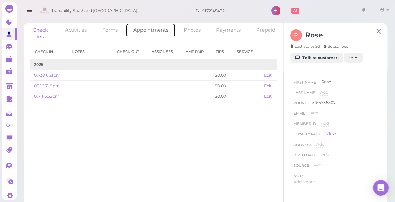
click at [155, 30] on link "Appointments" at bounding box center [151, 30] width 50 height 14
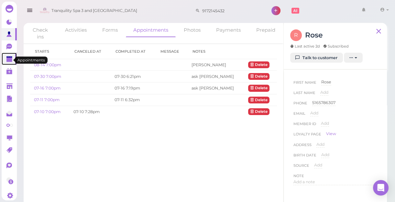
click at [9, 62] on polygon at bounding box center [9, 60] width 6 height 5
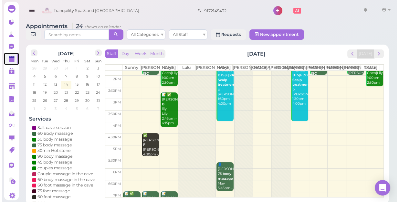
scroll to position [117, 0]
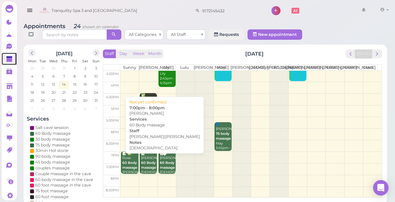
click at [148, 170] on b "60 Body massage" at bounding box center [148, 165] width 15 height 9
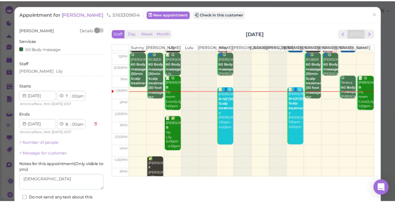
scroll to position [59, 0]
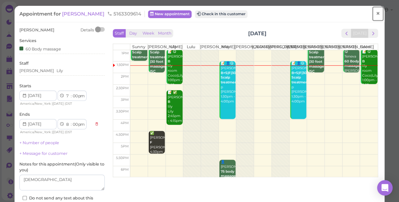
click at [376, 14] on span "×" at bounding box center [378, 13] width 4 height 9
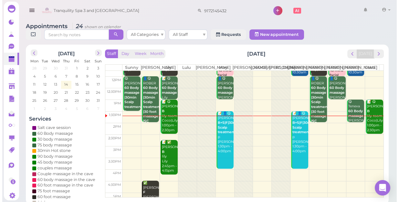
scroll to position [29, 0]
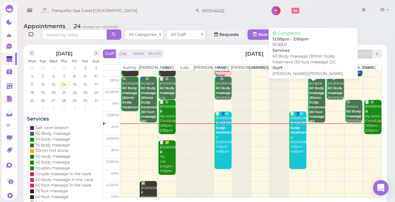
click at [316, 107] on div "👤😋 ROBER 60 Body massage |30min Scalp treatment |30 foot massage |SC [PERSON_NA…" at bounding box center [317, 110] width 16 height 67
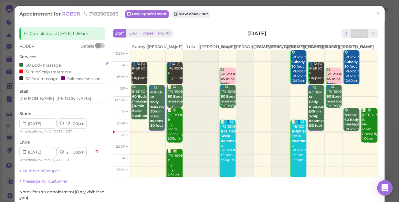
click at [94, 81] on div "Salt cave session" at bounding box center [80, 78] width 39 height 7
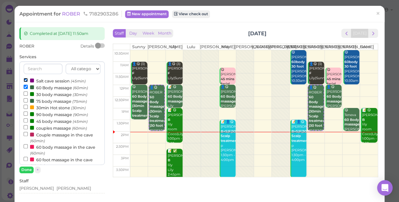
click at [25, 80] on input "Salt cave session (45min)" at bounding box center [26, 80] width 4 height 4
click at [26, 170] on button "Done" at bounding box center [26, 170] width 14 height 7
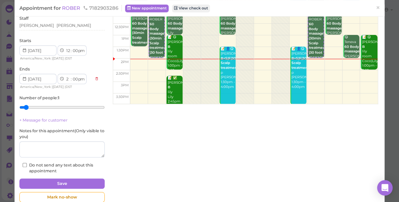
scroll to position [87, 0]
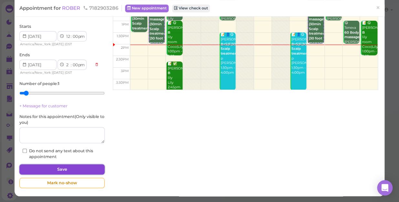
click at [84, 168] on button "Save" at bounding box center [61, 169] width 85 height 10
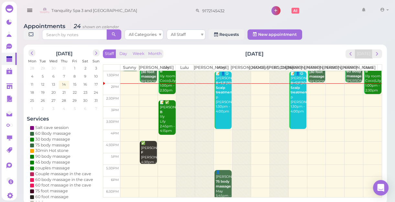
scroll to position [59, 0]
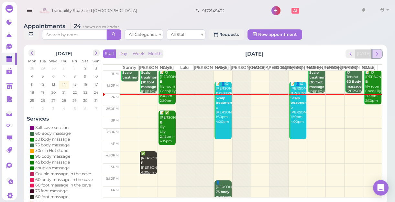
click at [378, 57] on button "next" at bounding box center [377, 53] width 10 height 9
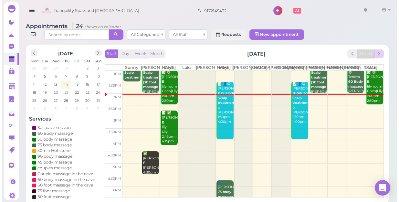
scroll to position [0, 0]
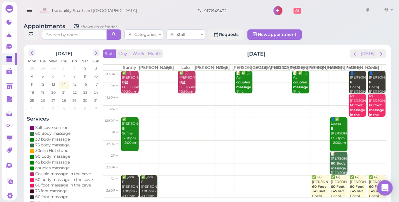
click at [332, 84] on td at bounding box center [253, 88] width 266 height 12
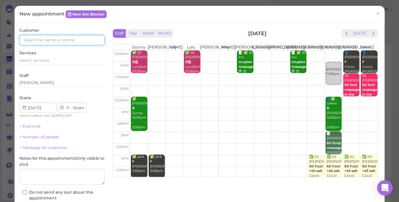
click at [95, 41] on input at bounding box center [61, 40] width 85 height 10
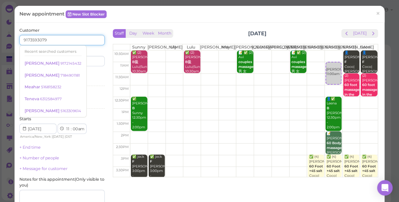
type input "9173593079"
click at [91, 73] on div "Services Select services" at bounding box center [61, 80] width 85 height 18
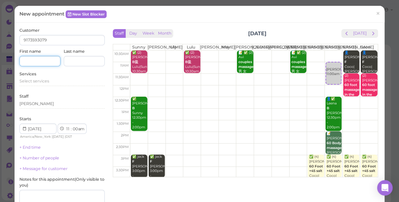
click at [49, 62] on input at bounding box center [39, 61] width 41 height 10
click at [27, 60] on input "[PERSON_NAME]" at bounding box center [39, 61] width 41 height 10
type input "[PERSON_NAME]"
click at [52, 80] on div "Select services" at bounding box center [61, 81] width 85 height 6
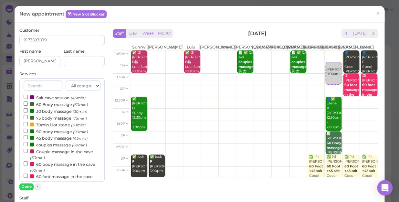
click at [45, 104] on label "60 Body massage (60min)" at bounding box center [56, 104] width 64 height 7
click at [28, 104] on input "60 Body massage (60min)" at bounding box center [26, 104] width 4 height 4
click at [25, 187] on button "Done" at bounding box center [26, 186] width 14 height 7
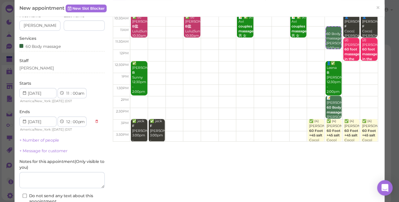
scroll to position [88, 0]
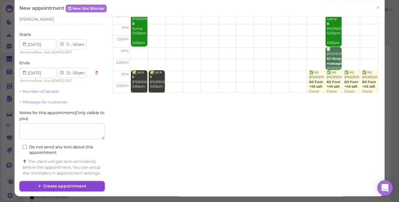
click at [89, 186] on button "Create appointment" at bounding box center [61, 186] width 85 height 10
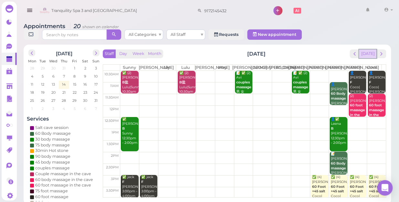
click at [372, 50] on button "[DATE]" at bounding box center [367, 53] width 17 height 9
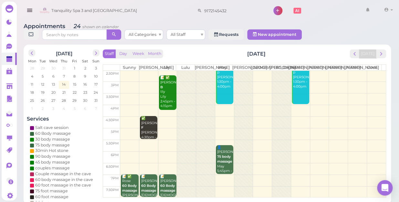
scroll to position [117, 0]
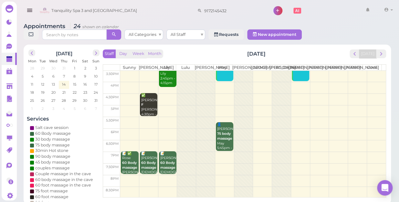
click at [163, 176] on td at bounding box center [253, 181] width 266 height 12
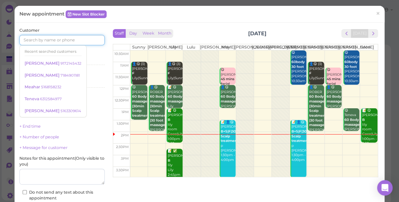
click at [86, 35] on input at bounding box center [61, 40] width 85 height 10
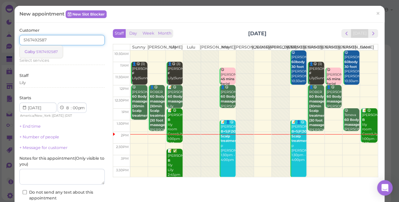
type input "5167492587"
click at [52, 51] on small "5167492587" at bounding box center [47, 51] width 22 height 5
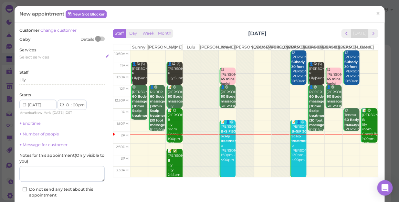
click at [49, 57] on span "Select services" at bounding box center [34, 57] width 30 height 5
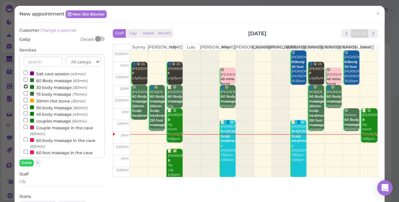
click at [26, 87] on input "30 body massage (30min)" at bounding box center [26, 86] width 4 height 4
click at [29, 163] on button "Done" at bounding box center [26, 162] width 14 height 7
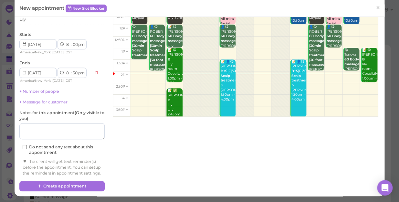
scroll to position [66, 0]
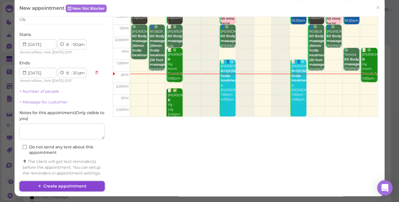
click at [89, 183] on button "Create appointment" at bounding box center [61, 186] width 85 height 10
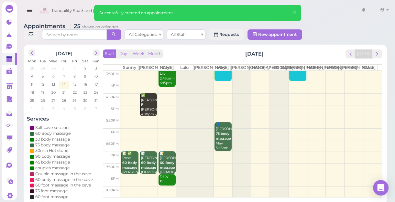
scroll to position [2, 0]
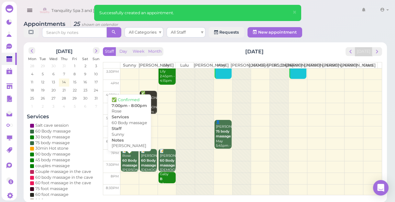
click at [131, 159] on div "📝 ✅ Rose 60 Body massage [PERSON_NAME] 7:00pm - 8:00pm" at bounding box center [130, 168] width 16 height 38
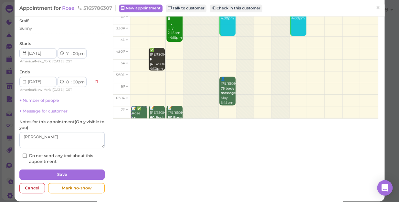
scroll to position [117, 0]
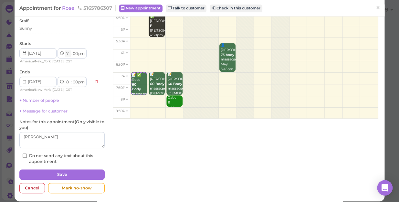
click at [66, 53] on select "1 2 3 4 5 6 7 8 9 10 11 12" at bounding box center [67, 53] width 5 height 7
select select "6"
click at [65, 50] on select "1 2 3 4 5 6 7 8 9 10 11 12" at bounding box center [67, 53] width 5 height 7
select select "7"
click at [67, 109] on link "+ Message for customer" at bounding box center [43, 111] width 48 height 5
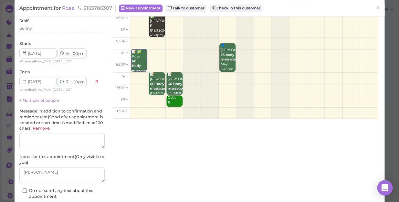
click at [75, 55] on select "00 05 10 15 20 25 30 35 40 45 50 55" at bounding box center [75, 53] width 6 height 7
select select "45"
click at [72, 50] on select "00 05 10 15 20 25 30 35 40 45 50 55" at bounding box center [75, 53] width 6 height 7
select select "45"
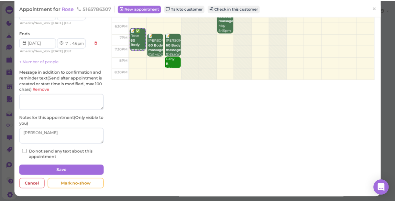
scroll to position [98, 0]
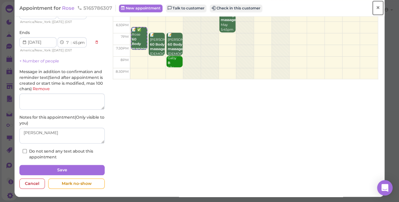
click at [376, 6] on span "×" at bounding box center [378, 7] width 4 height 9
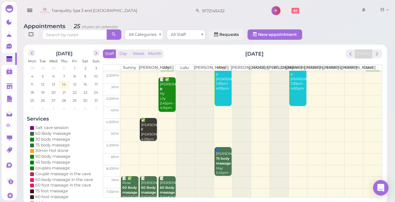
scroll to position [58, 0]
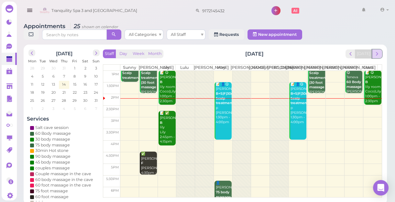
click at [379, 56] on span "next" at bounding box center [377, 54] width 6 height 6
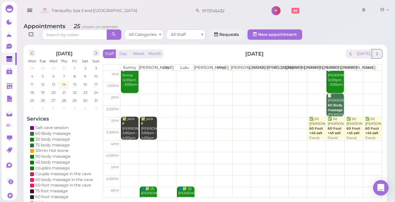
click at [379, 56] on span "next" at bounding box center [377, 54] width 6 height 6
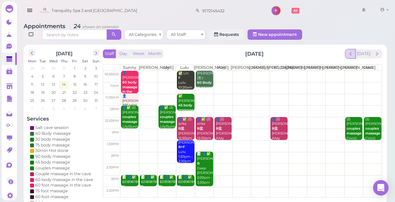
click at [351, 57] on button "prev" at bounding box center [350, 53] width 10 height 9
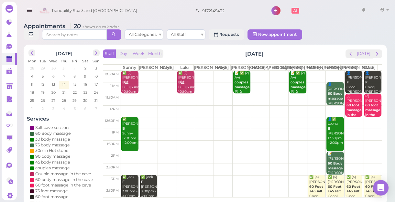
click at [201, 112] on td at bounding box center [250, 111] width 261 height 12
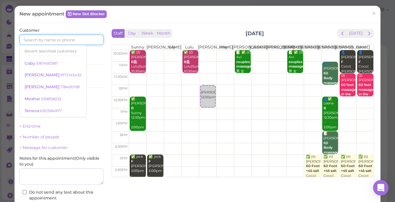
click at [88, 37] on input at bounding box center [61, 40] width 84 height 10
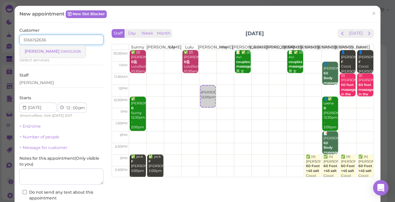
type input "5166152636"
click at [60, 52] on small "5166152636" at bounding box center [70, 51] width 20 height 5
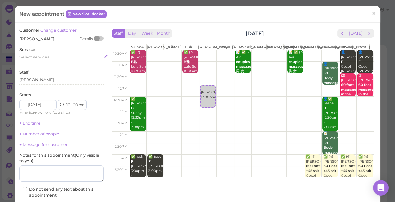
click at [46, 58] on span "Select services" at bounding box center [34, 57] width 30 height 5
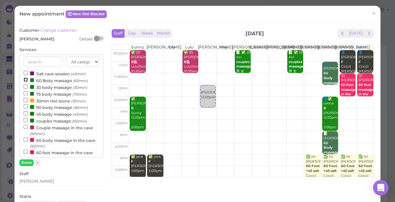
click at [25, 80] on input "60 Body massage (60min)" at bounding box center [26, 80] width 4 height 4
click at [26, 161] on button "Done" at bounding box center [26, 162] width 14 height 7
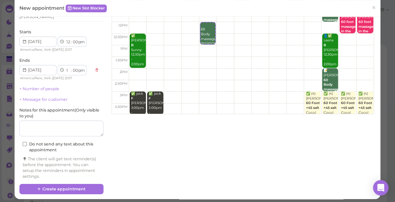
scroll to position [66, 0]
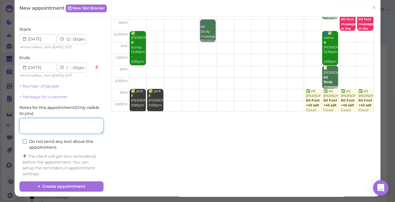
click at [52, 124] on textarea at bounding box center [61, 126] width 84 height 16
type textarea "deep"
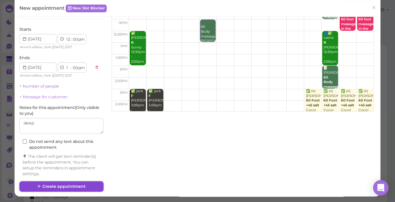
click at [77, 186] on button "Create appointment" at bounding box center [61, 186] width 84 height 10
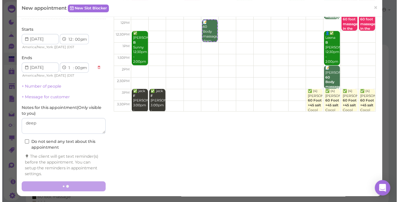
scroll to position [0, 0]
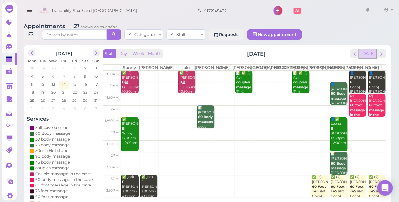
click at [369, 49] on button "[DATE]" at bounding box center [367, 53] width 17 height 9
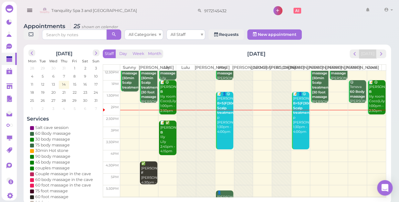
scroll to position [59, 0]
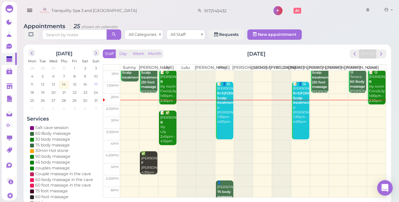
click at [95, 81] on span "17" at bounding box center [96, 84] width 5 height 6
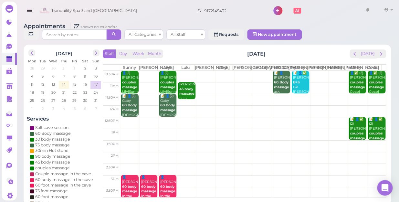
click at [223, 72] on td at bounding box center [253, 77] width 266 height 12
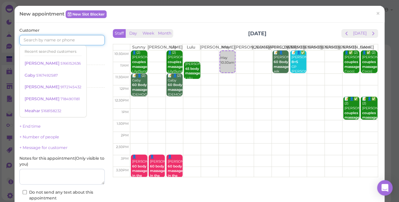
click at [71, 39] on input at bounding box center [61, 40] width 85 height 10
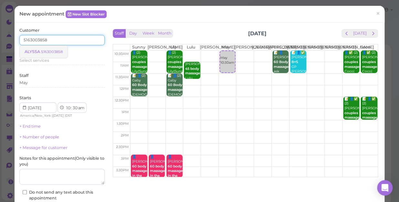
type input "5163003858"
click at [54, 51] on small "5163003858" at bounding box center [52, 51] width 22 height 5
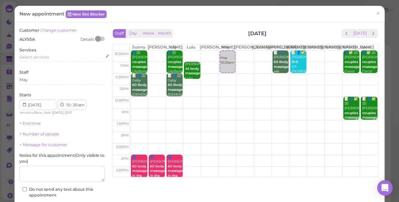
click at [50, 60] on div "Select services" at bounding box center [61, 57] width 85 height 6
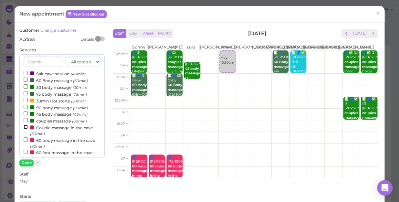
click at [25, 126] on input "Couple massage in the cave (60min)" at bounding box center [26, 127] width 4 height 4
click at [26, 163] on button "Done" at bounding box center [26, 162] width 14 height 7
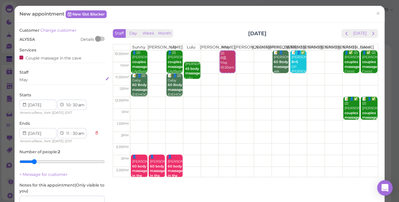
click at [33, 80] on div "May" at bounding box center [61, 80] width 85 height 6
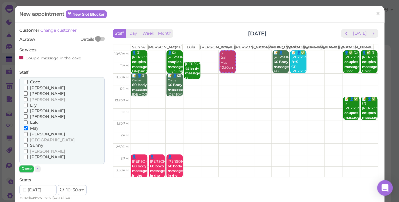
click at [24, 167] on button "Done" at bounding box center [26, 169] width 14 height 7
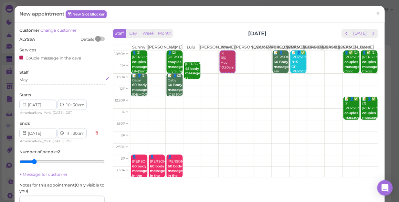
click at [30, 81] on div "May" at bounding box center [61, 80] width 85 height 6
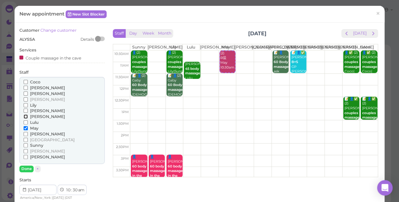
click at [24, 116] on input "[PERSON_NAME]" at bounding box center [26, 116] width 4 height 4
click at [28, 167] on button "Done" at bounding box center [26, 169] width 14 height 7
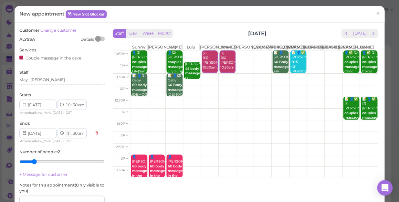
click at [68, 134] on select "1 2 3 4 5 6 7 8 9 10 11 12" at bounding box center [67, 133] width 5 height 7
select select "12"
click at [65, 130] on select "1 2 3 4 5 6 7 8 9 10 11 12" at bounding box center [67, 133] width 5 height 7
click at [75, 133] on select "00 05 10 15 20 25 30 35 40 45 50 55" at bounding box center [75, 133] width 6 height 7
select select "00"
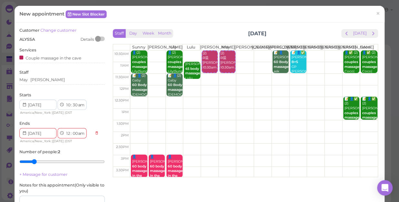
click at [72, 130] on select "00 05 10 15 20 25 30 35 40 45 50 55" at bounding box center [75, 133] width 6 height 7
click at [82, 135] on select "am pm" at bounding box center [80, 133] width 7 height 7
select select "pm"
click at [78, 130] on select "am pm" at bounding box center [80, 133] width 7 height 7
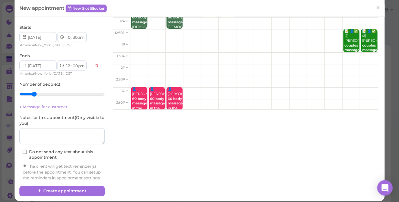
scroll to position [78, 0]
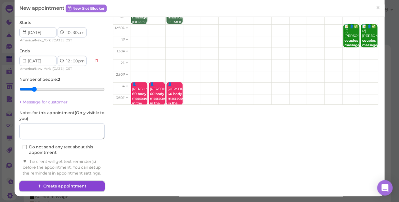
click at [73, 184] on button "Create appointment" at bounding box center [61, 186] width 85 height 10
select select "11"
select select "30"
select select "am"
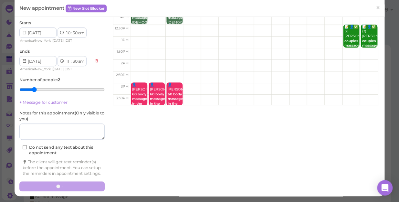
scroll to position [0, 0]
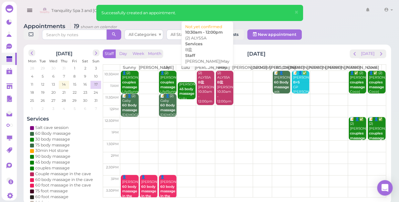
click at [207, 91] on div "(2) ALYSSA B盐 [PERSON_NAME]|May 10:30am - 12:00pm" at bounding box center [206, 87] width 16 height 33
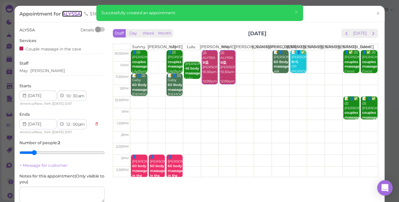
click at [71, 15] on span "ALYSSA" at bounding box center [72, 14] width 20 height 6
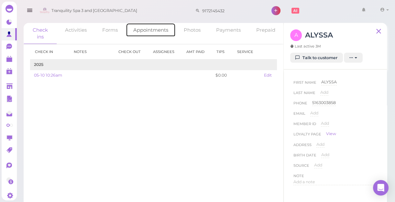
click at [147, 28] on link "Appointments" at bounding box center [151, 30] width 50 height 14
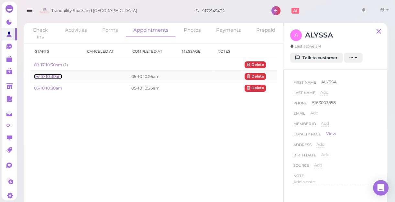
click at [50, 75] on link "05-10 10:30am" at bounding box center [48, 76] width 28 height 5
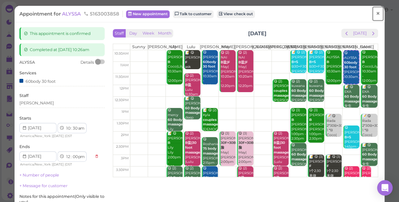
click at [376, 13] on span "×" at bounding box center [378, 13] width 4 height 9
click at [373, 13] on link at bounding box center [368, 11] width 19 height 18
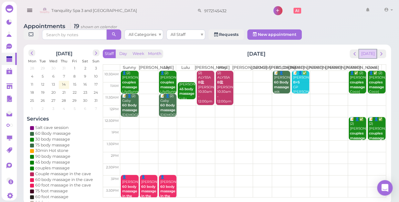
click at [367, 49] on button "[DATE]" at bounding box center [367, 53] width 17 height 9
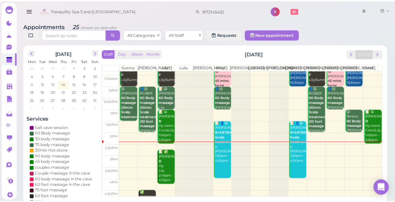
scroll to position [29, 0]
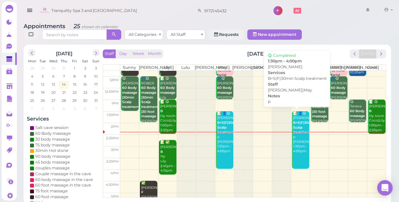
click at [299, 154] on link "📝 👤😋 [PERSON_NAME]+S|F|30min Scalp treatment p [PERSON_NAME]|May 1:30pm - 4:00pm" at bounding box center [300, 140] width 17 height 58
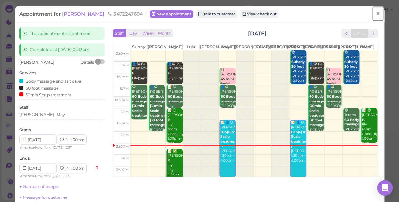
click at [376, 15] on span "×" at bounding box center [378, 13] width 4 height 9
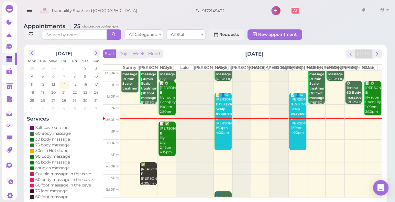
scroll to position [59, 0]
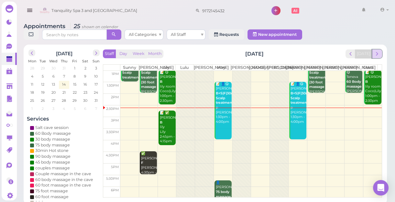
click at [376, 54] on span "next" at bounding box center [377, 54] width 6 height 6
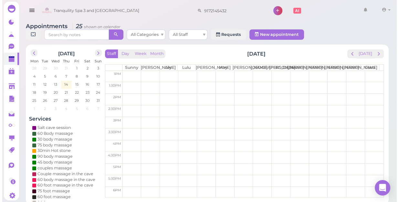
scroll to position [0, 0]
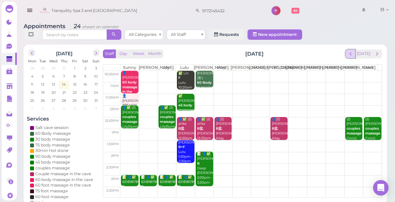
click at [352, 53] on span "prev" at bounding box center [350, 54] width 6 height 6
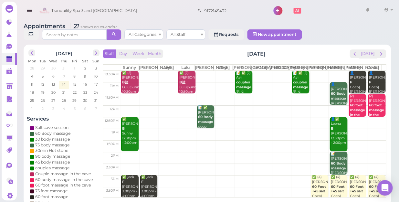
click at [353, 140] on td at bounding box center [253, 146] width 266 height 12
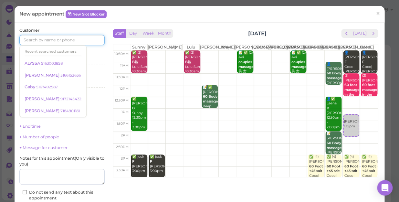
click at [76, 36] on input at bounding box center [61, 40] width 85 height 10
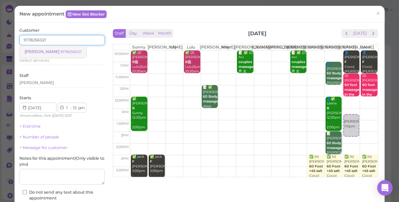
type input "9178256021"
click at [60, 50] on small "9178256021" at bounding box center [70, 51] width 21 height 5
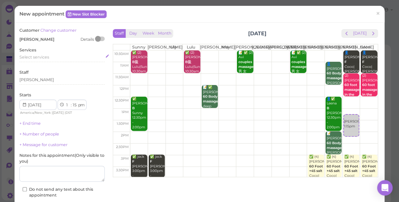
click at [50, 55] on div "Select services" at bounding box center [61, 57] width 85 height 6
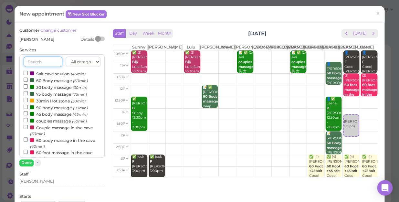
click at [50, 55] on div "All categories Relax session Full body Full body full body Salt cave massage Sa…" at bounding box center [61, 105] width 85 height 103
click at [25, 119] on input "couples massage (60min)" at bounding box center [26, 120] width 4 height 4
click at [24, 120] on input "couples massage (60min)" at bounding box center [26, 120] width 4 height 4
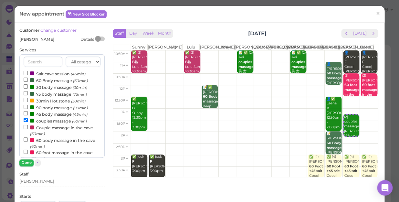
click at [26, 162] on button "Done" at bounding box center [26, 162] width 14 height 7
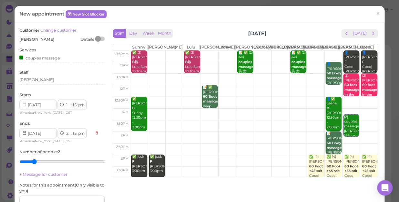
click at [74, 105] on select "00 05 10 15 20 25 30 35 40 45 50 55" at bounding box center [75, 105] width 6 height 7
select select "30"
click at [72, 102] on select "00 05 10 15 20 25 30 35 40 45 50 55" at bounding box center [75, 105] width 6 height 7
select select "30"
click at [37, 81] on div "[PERSON_NAME]" at bounding box center [61, 80] width 85 height 6
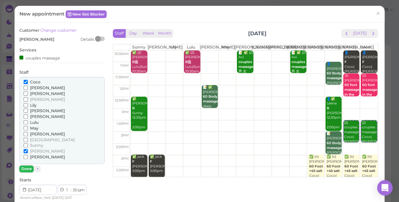
click at [26, 168] on button "Done" at bounding box center [26, 169] width 14 height 7
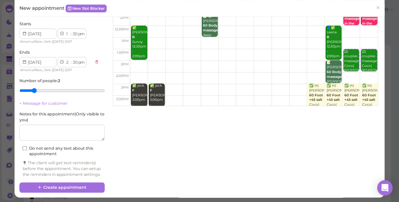
scroll to position [78, 0]
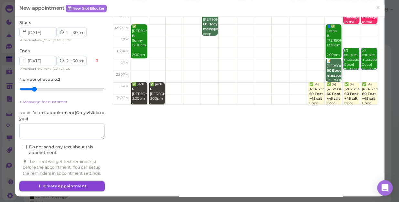
click at [66, 184] on button "Create appointment" at bounding box center [61, 186] width 85 height 10
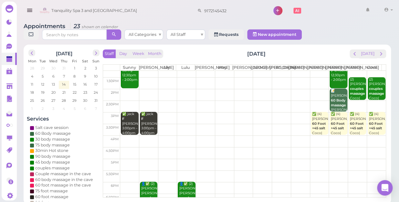
scroll to position [29, 0]
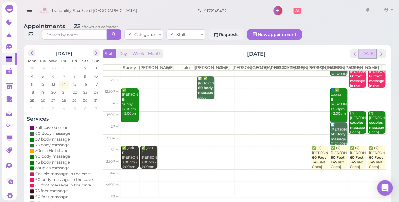
click at [370, 49] on button "[DATE]" at bounding box center [367, 53] width 17 height 9
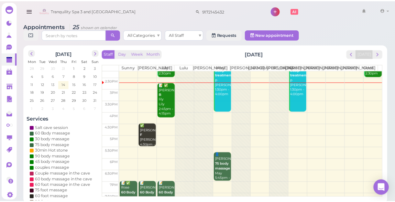
scroll to position [88, 0]
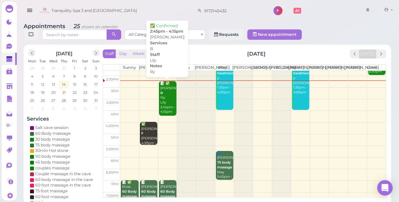
click at [170, 97] on div "📝 ✅ [PERSON_NAME] [PERSON_NAME] 2:45pm - 4:15pm" at bounding box center [168, 97] width 16 height 33
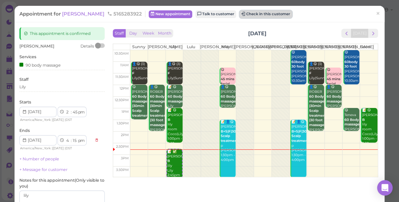
click at [246, 14] on button "Check in this customer" at bounding box center [266, 14] width 53 height 8
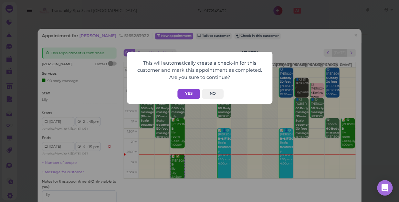
click at [187, 92] on button "Yes" at bounding box center [189, 94] width 23 height 10
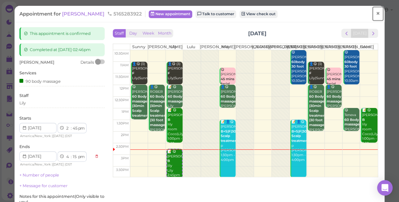
click at [376, 15] on span "×" at bounding box center [378, 13] width 4 height 9
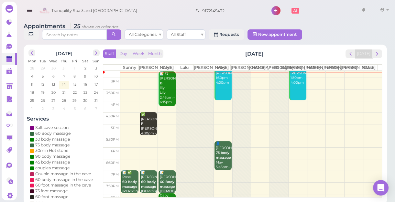
scroll to position [87, 0]
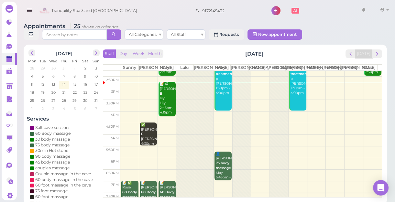
click at [365, 99] on td at bounding box center [250, 94] width 261 height 12
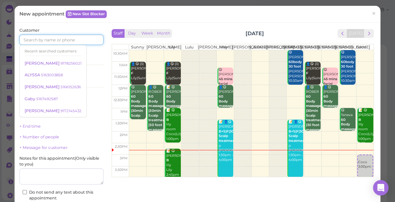
click at [79, 41] on input at bounding box center [61, 40] width 84 height 10
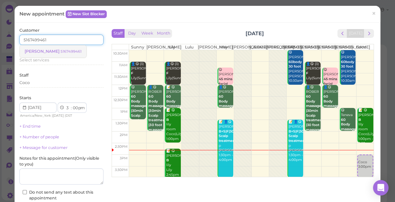
type input "5167499461"
click at [60, 49] on small "5167499461" at bounding box center [70, 51] width 21 height 5
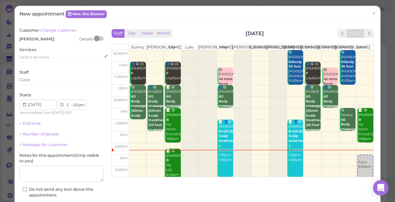
click at [47, 58] on span "Select services" at bounding box center [34, 57] width 30 height 5
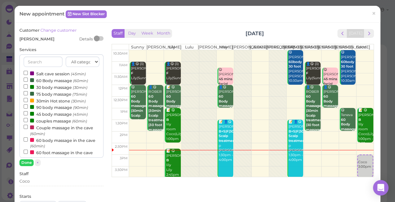
click at [54, 81] on label "60 Body massage (60min)" at bounding box center [56, 80] width 64 height 7
click at [28, 81] on input "60 Body massage (60min)" at bounding box center [26, 80] width 4 height 4
click at [26, 80] on input "60 Body massage (60min)" at bounding box center [26, 80] width 4 height 4
click at [26, 163] on button "Done" at bounding box center [26, 162] width 14 height 7
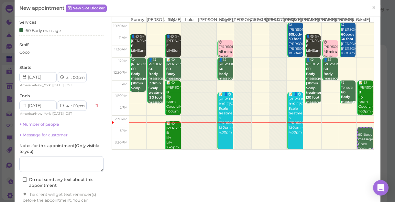
scroll to position [66, 0]
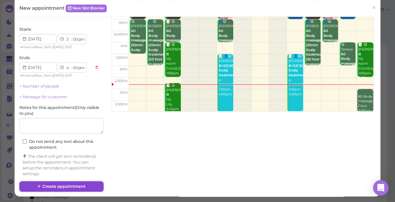
click at [83, 184] on button "Create appointment" at bounding box center [61, 186] width 84 height 10
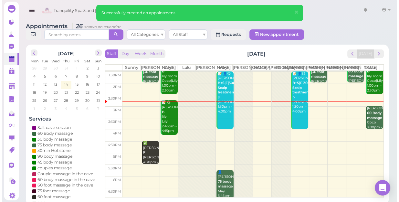
scroll to position [59, 0]
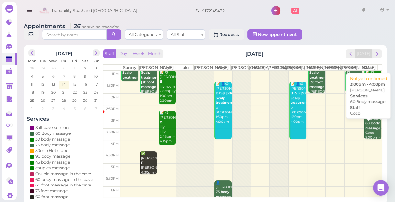
click at [365, 130] on b "60 Body massage" at bounding box center [372, 125] width 15 height 9
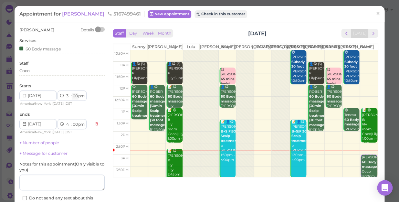
click at [75, 96] on select "00 05 10 15 20 25 30 35 40 45 50 55" at bounding box center [75, 96] width 6 height 7
select select "15"
click at [72, 93] on select "00 05 10 15 20 25 30 35 40 45 50 55" at bounding box center [75, 96] width 6 height 7
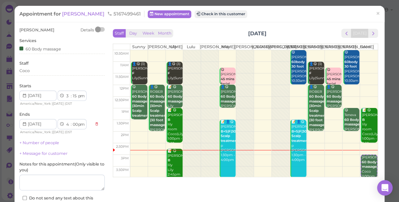
select select "15"
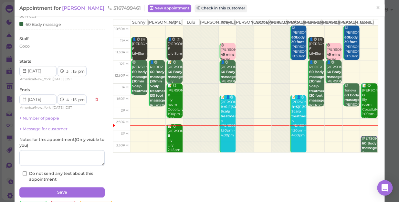
scroll to position [47, 0]
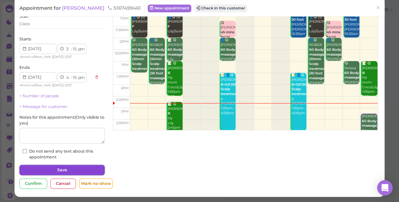
click at [86, 168] on button "Save" at bounding box center [61, 170] width 85 height 10
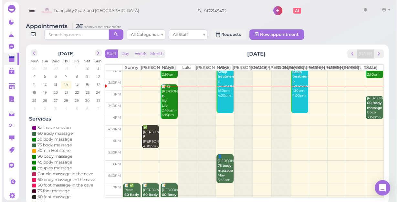
scroll to position [88, 0]
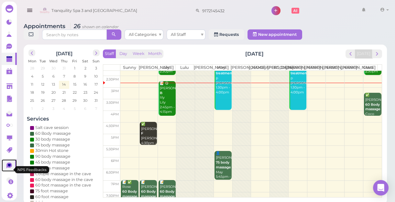
click at [6, 168] on icon at bounding box center [8, 166] width 5 height 6
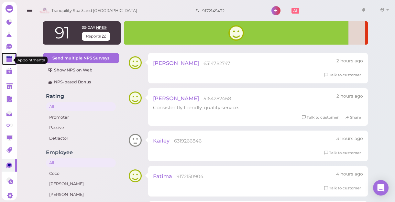
click at [7, 59] on polygon at bounding box center [9, 60] width 6 height 5
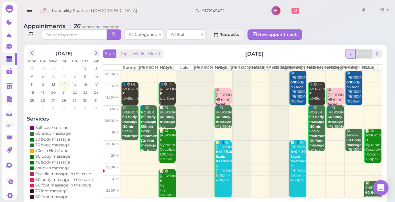
click at [352, 56] on span "prev" at bounding box center [350, 54] width 6 height 6
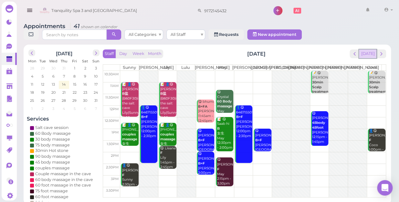
click at [370, 49] on button "[DATE]" at bounding box center [367, 53] width 17 height 9
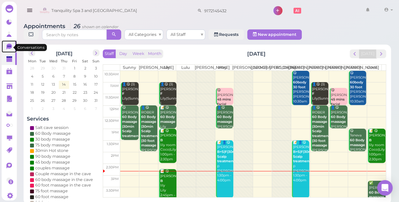
click at [10, 50] on icon at bounding box center [9, 47] width 7 height 7
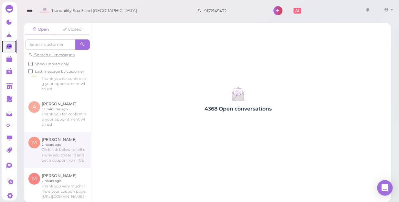
scroll to position [88, 0]
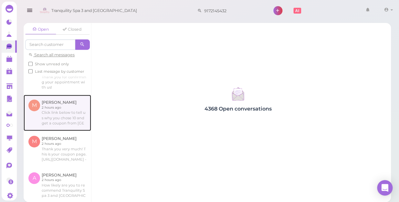
click at [66, 123] on link at bounding box center [58, 113] width 68 height 36
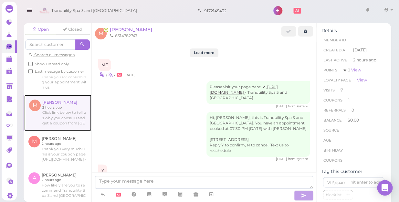
scroll to position [867, 0]
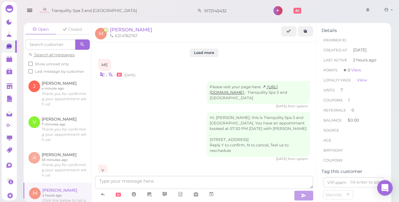
scroll to position [867, 0]
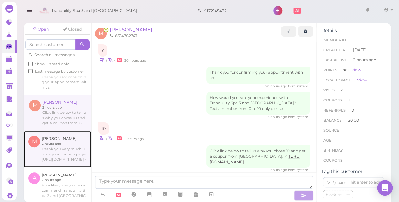
click at [57, 157] on link at bounding box center [58, 149] width 68 height 36
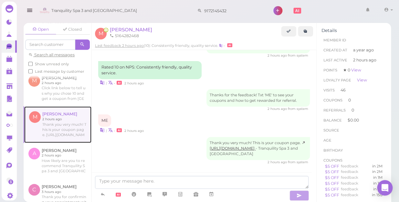
scroll to position [147, 0]
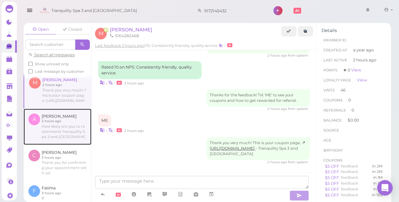
click at [52, 137] on link at bounding box center [58, 127] width 68 height 36
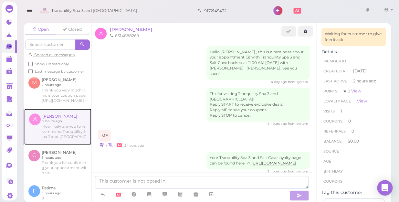
scroll to position [217, 0]
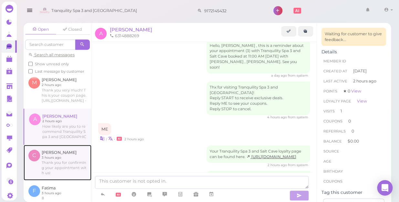
click at [51, 165] on link at bounding box center [58, 163] width 68 height 36
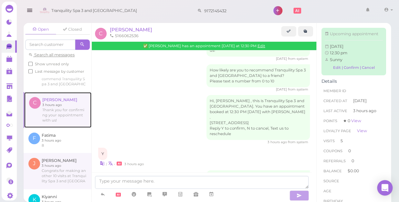
scroll to position [206, 0]
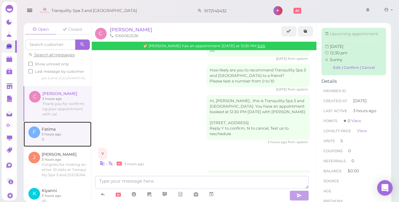
click at [56, 140] on link at bounding box center [58, 134] width 68 height 25
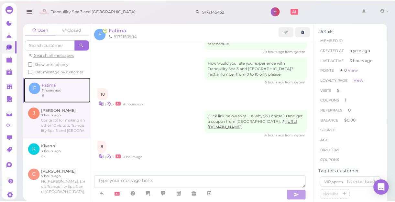
scroll to position [265, 0]
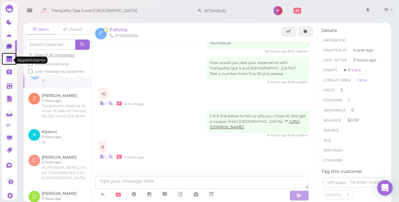
click at [9, 61] on polygon at bounding box center [9, 60] width 6 height 5
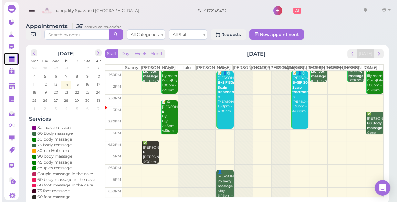
scroll to position [59, 0]
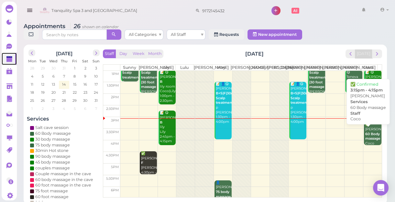
click at [365, 138] on b "60 Body massage" at bounding box center [372, 136] width 15 height 9
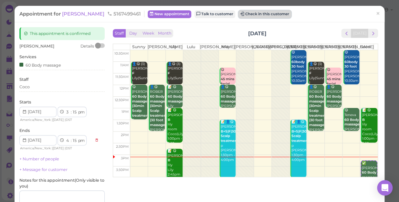
click at [247, 15] on button "Check in this customer" at bounding box center [265, 14] width 53 height 8
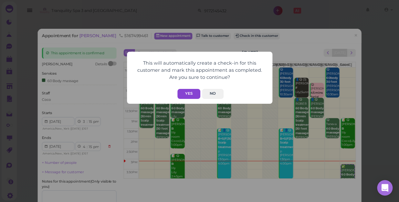
click at [190, 93] on button "Yes" at bounding box center [189, 94] width 23 height 10
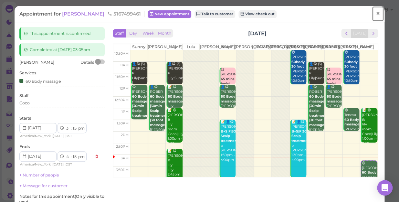
click at [376, 14] on span "×" at bounding box center [378, 13] width 4 height 9
click at [373, 14] on link at bounding box center [368, 11] width 19 height 18
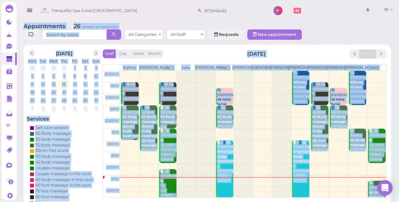
click at [319, 15] on div "Tranquility Spa 3 and Salt Cave 9172145432 1 Account Refer Friends" at bounding box center [217, 11] width 358 height 18
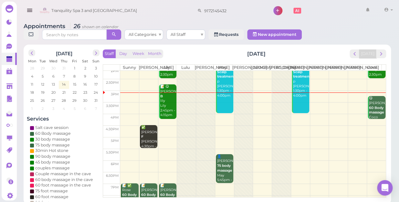
scroll to position [88, 0]
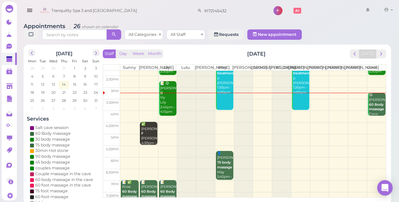
click at [336, 100] on td at bounding box center [253, 105] width 266 height 12
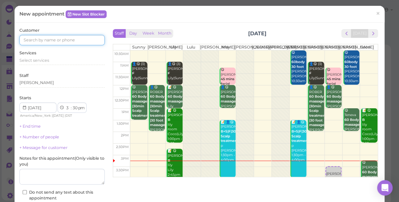
click at [84, 39] on input at bounding box center [61, 40] width 85 height 10
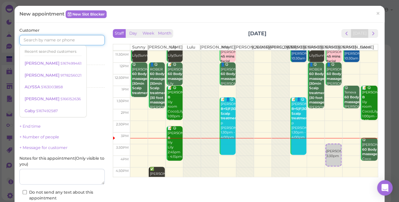
scroll to position [29, 0]
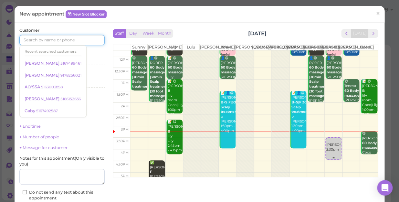
click at [334, 158] on link "Linda 3:30pm" at bounding box center [334, 148] width 16 height 23
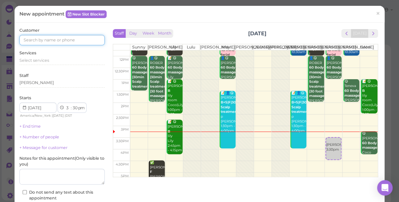
click at [341, 160] on td at bounding box center [254, 155] width 248 height 12
select select "4"
select select "00"
click at [324, 158] on td at bounding box center [254, 155] width 248 height 12
click at [136, 155] on td at bounding box center [254, 155] width 248 height 12
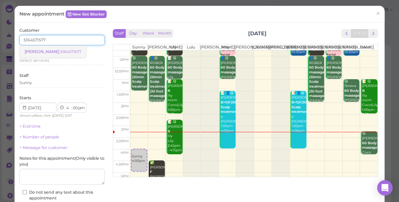
type input "5164571577"
click at [60, 52] on small "5164571577" at bounding box center [70, 51] width 21 height 5
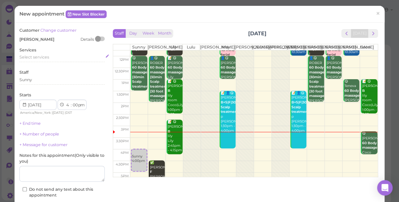
click at [42, 57] on span "Select services" at bounding box center [34, 57] width 30 height 5
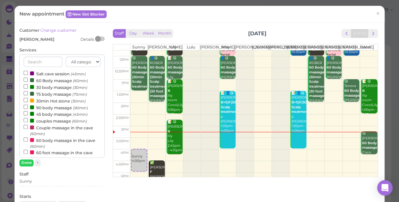
click at [46, 94] on label "75 body massage (75min)" at bounding box center [55, 94] width 63 height 7
click at [28, 94] on input "75 body massage (75min)" at bounding box center [26, 93] width 4 height 4
click at [23, 160] on button "Done" at bounding box center [26, 162] width 14 height 7
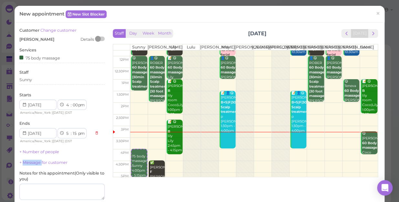
click at [23, 160] on link "+ Message for customer" at bounding box center [43, 162] width 48 height 5
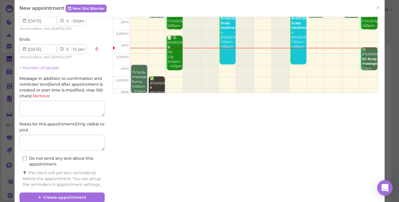
scroll to position [101, 0]
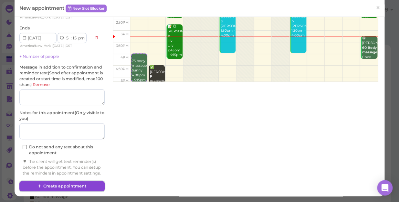
click at [81, 187] on button "Create appointment" at bounding box center [61, 186] width 85 height 10
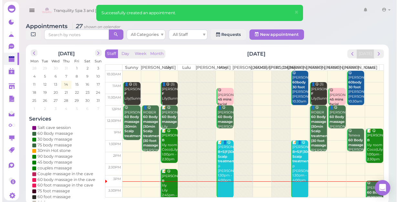
scroll to position [59, 0]
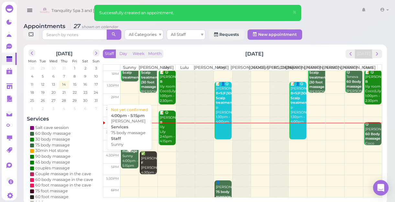
click at [127, 159] on div "Stephanie 75 body massage Sunny 4:00pm - 5:15pm" at bounding box center [130, 154] width 16 height 28
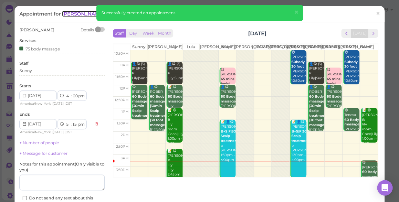
click at [79, 13] on span "Stephanie" at bounding box center [84, 14] width 44 height 6
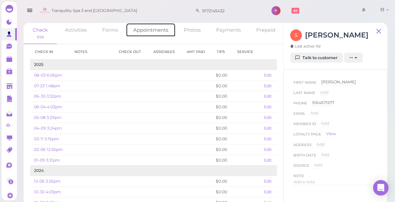
click at [150, 30] on link "Appointments" at bounding box center [151, 30] width 50 height 14
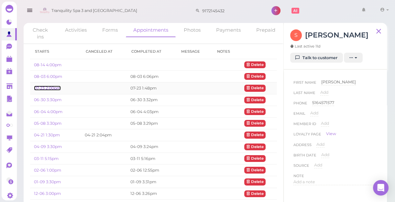
click at [42, 88] on link "07-23 2:00pm" at bounding box center [47, 88] width 27 height 5
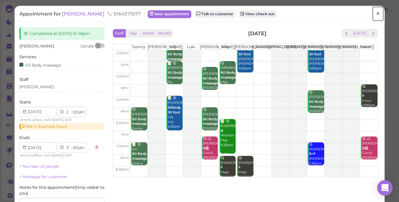
click at [376, 15] on span "×" at bounding box center [378, 13] width 4 height 9
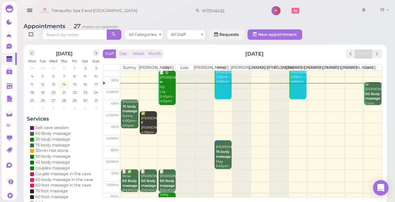
scroll to position [87, 0]
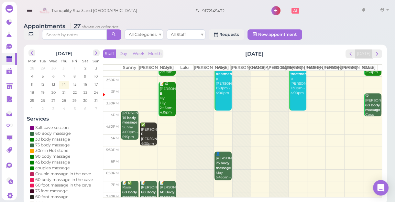
click at [165, 143] on td at bounding box center [250, 141] width 261 height 12
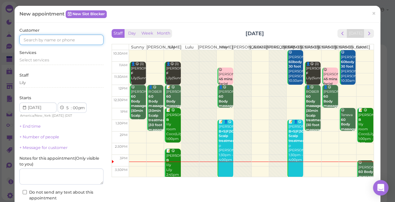
click at [84, 42] on input at bounding box center [61, 40] width 84 height 10
type input "6317677109"
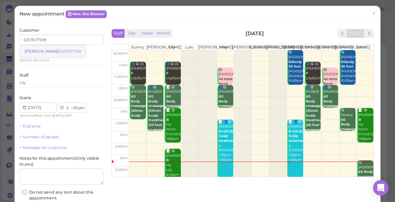
click at [60, 50] on small "6317677109" at bounding box center [70, 51] width 21 height 5
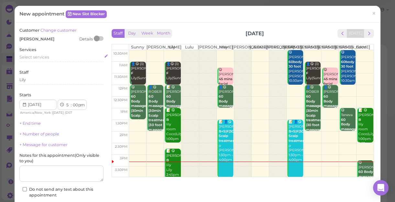
click at [52, 60] on div "Select services" at bounding box center [61, 58] width 84 height 8
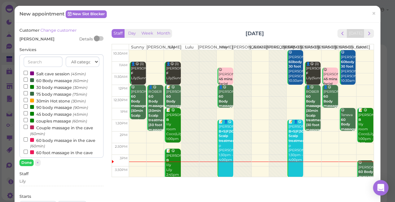
click at [45, 80] on label "60 Body massage (60min)" at bounding box center [56, 80] width 64 height 7
click at [28, 80] on input "60 Body massage (60min)" at bounding box center [26, 80] width 4 height 4
click at [30, 161] on button "Done" at bounding box center [26, 162] width 14 height 7
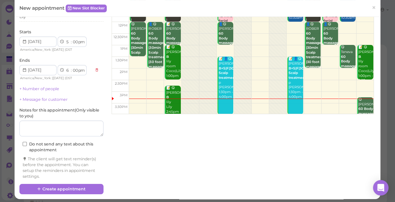
scroll to position [66, 0]
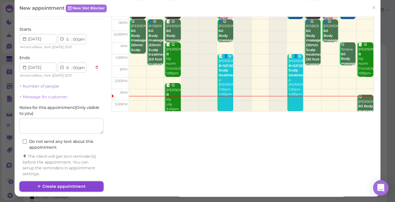
click at [77, 185] on button "Create appointment" at bounding box center [61, 186] width 84 height 10
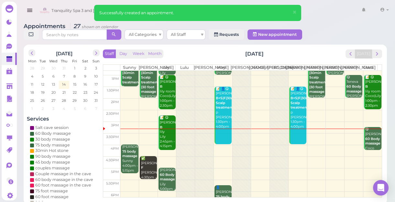
scroll to position [117, 0]
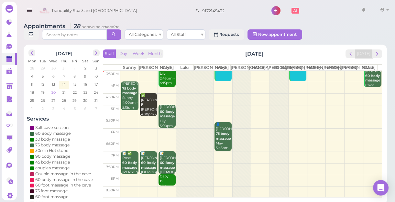
click at [55, 93] on span "20" at bounding box center [53, 93] width 5 height 6
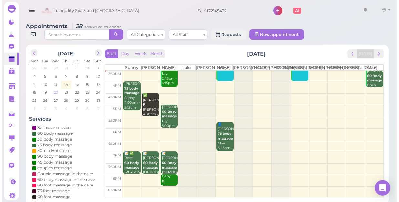
scroll to position [0, 0]
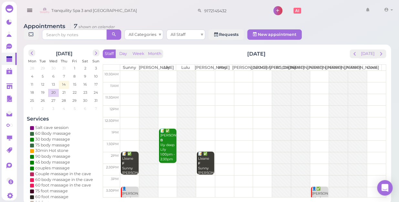
click at [372, 73] on td at bounding box center [253, 77] width 266 height 12
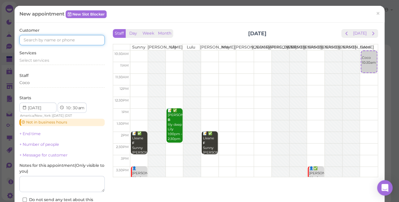
click at [87, 40] on input at bounding box center [61, 40] width 85 height 10
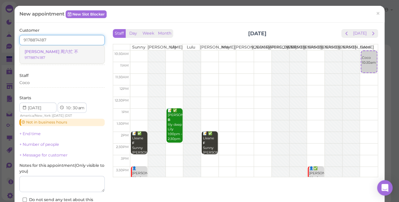
type input "9178874187"
click at [45, 55] on small "9178874187" at bounding box center [35, 57] width 21 height 5
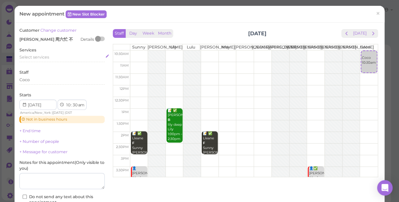
click at [50, 58] on div "Select services" at bounding box center [61, 57] width 85 height 6
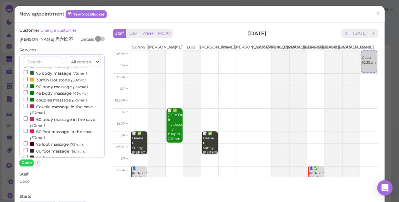
scroll to position [59, 0]
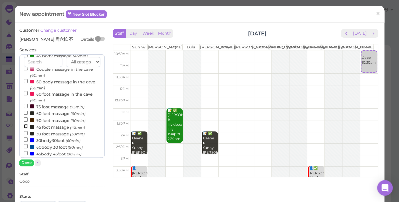
click at [24, 126] on input "45 foot massage (45min)" at bounding box center [26, 126] width 4 height 4
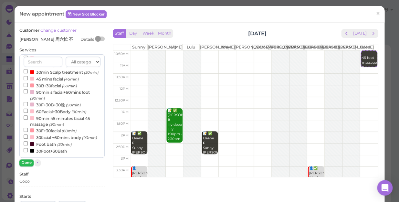
click at [28, 161] on button "Done" at bounding box center [26, 162] width 14 height 7
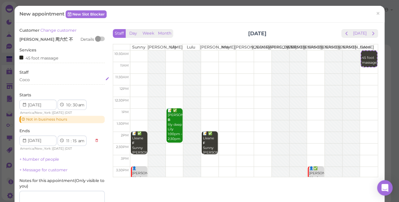
click at [33, 80] on div "Coco" at bounding box center [61, 80] width 85 height 6
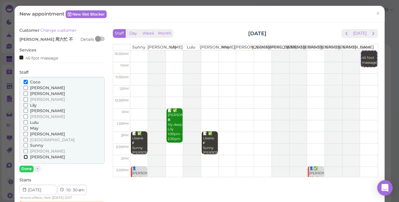
click at [26, 155] on input "[PERSON_NAME]" at bounding box center [26, 157] width 4 height 4
click at [26, 168] on button "Done" at bounding box center [26, 169] width 14 height 7
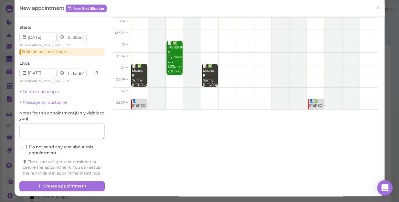
scroll to position [73, 0]
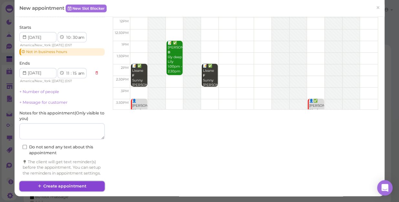
click at [69, 185] on button "Create appointment" at bounding box center [61, 186] width 85 height 10
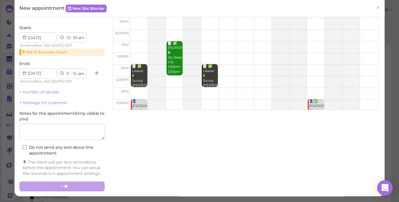
scroll to position [0, 0]
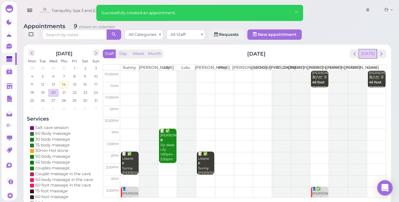
click at [372, 49] on button "[DATE]" at bounding box center [367, 53] width 17 height 9
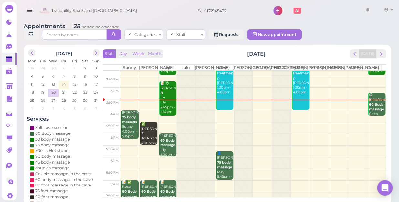
scroll to position [117, 0]
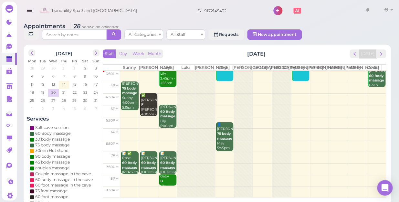
click at [221, 158] on td at bounding box center [253, 158] width 266 height 12
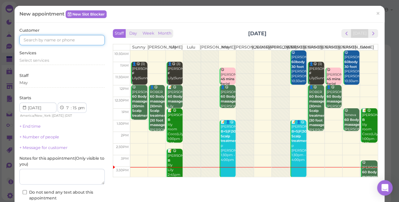
click at [71, 41] on input at bounding box center [61, 40] width 85 height 10
type input "5168849441"
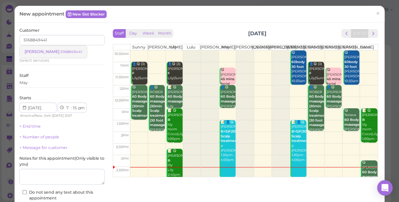
click at [60, 50] on small "5168849441" at bounding box center [71, 51] width 22 height 5
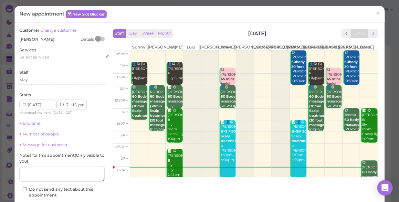
click at [48, 56] on span "Select services" at bounding box center [34, 57] width 30 height 5
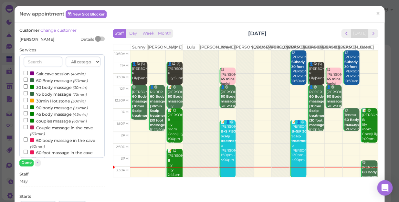
click at [51, 81] on label "60 Body massage (60min)" at bounding box center [56, 80] width 64 height 7
click at [28, 81] on input "60 Body massage (60min)" at bounding box center [26, 80] width 4 height 4
click at [26, 163] on button "Done" at bounding box center [26, 162] width 14 height 7
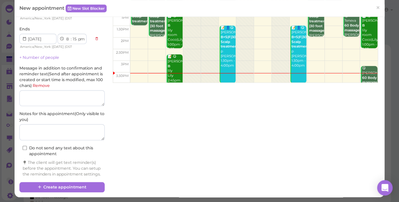
scroll to position [101, 0]
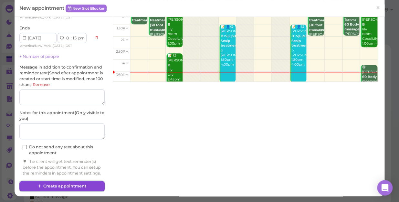
click at [77, 185] on button "Create appointment" at bounding box center [61, 186] width 85 height 10
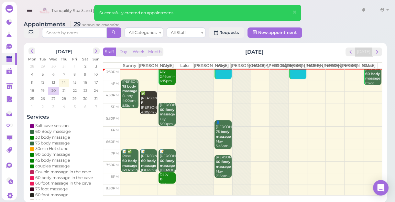
scroll to position [2, 0]
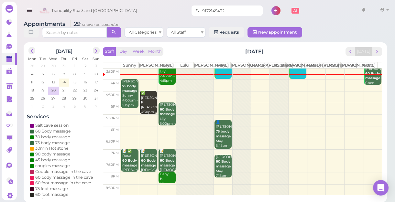
click at [233, 8] on input "9172145432" at bounding box center [231, 10] width 63 height 10
type input "9"
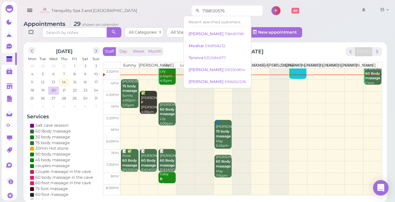
click at [221, 13] on input "7188120576" at bounding box center [231, 10] width 63 height 10
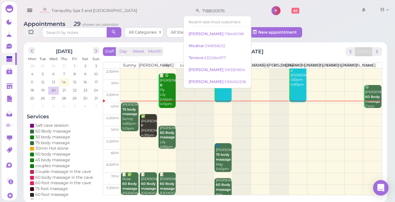
scroll to position [87, 0]
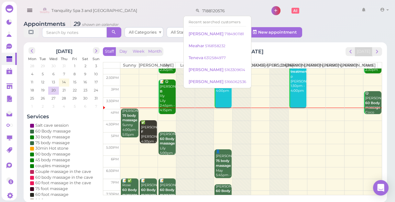
type input "7188120576"
click at [346, 24] on div "Appointments 29 shown on calendar All Categories All Staff Requests New appoint…" at bounding box center [205, 30] width 363 height 18
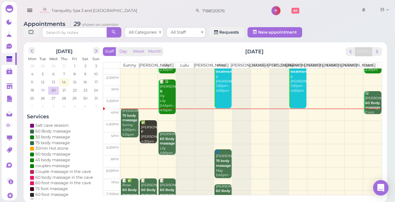
click at [43, 90] on span "19" at bounding box center [42, 90] width 5 height 6
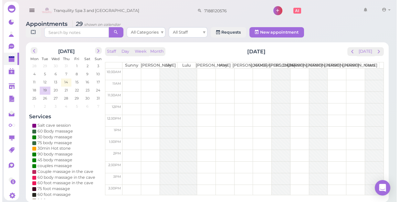
scroll to position [0, 0]
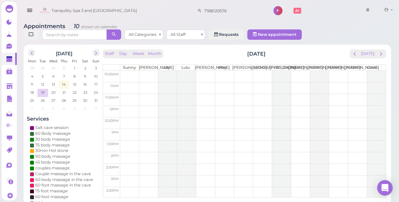
click at [203, 82] on td at bounding box center [253, 88] width 266 height 12
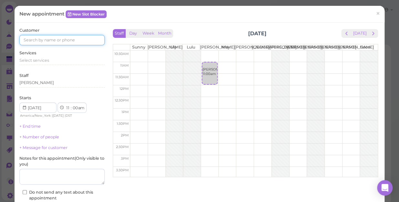
click at [85, 37] on input at bounding box center [61, 40] width 85 height 10
type input "5165819404"
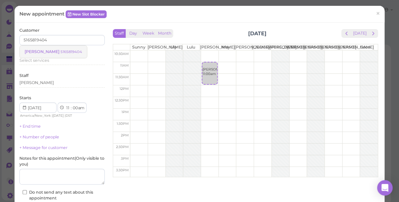
click at [60, 49] on small "5165819404" at bounding box center [71, 51] width 22 height 5
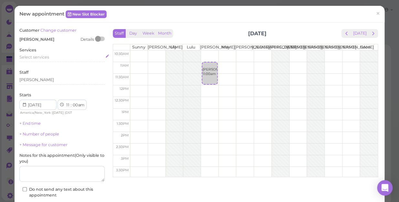
click at [49, 56] on div "Select services" at bounding box center [61, 57] width 85 height 6
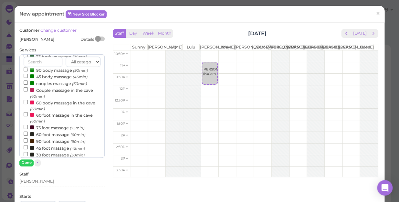
scroll to position [59, 0]
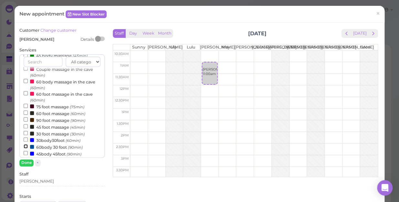
click at [25, 147] on input "60body 30 foot (90min)" at bounding box center [26, 146] width 4 height 4
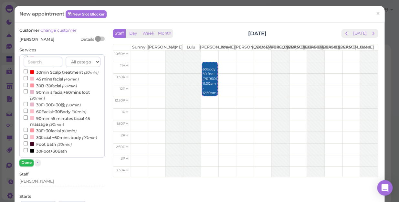
click at [27, 164] on button "Done" at bounding box center [26, 162] width 14 height 7
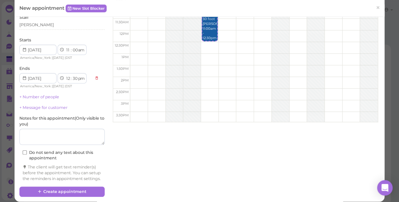
scroll to position [66, 0]
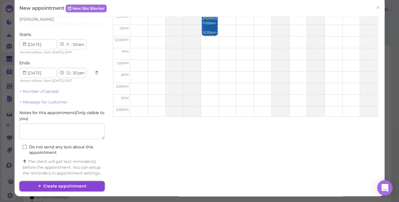
click at [81, 184] on button "Create appointment" at bounding box center [61, 186] width 85 height 10
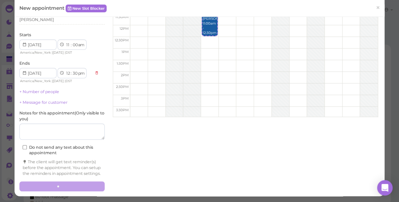
scroll to position [0, 0]
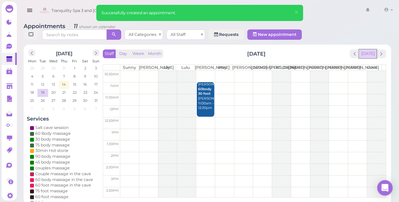
click at [369, 49] on button "[DATE]" at bounding box center [367, 53] width 17 height 9
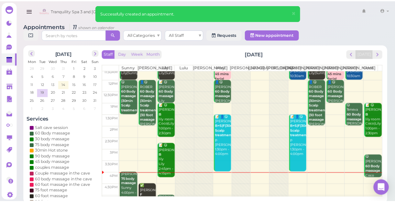
scroll to position [88, 0]
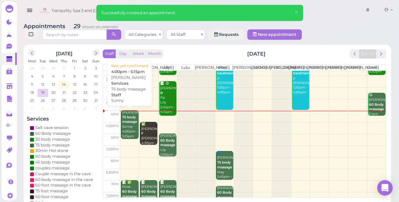
click at [128, 133] on div "Stephanie 75 body massage Sunny 4:00pm - 5:15pm" at bounding box center [130, 124] width 16 height 28
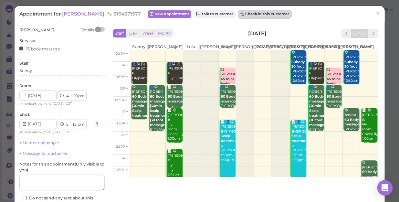
click at [245, 16] on button "Check in this customer" at bounding box center [265, 14] width 53 height 8
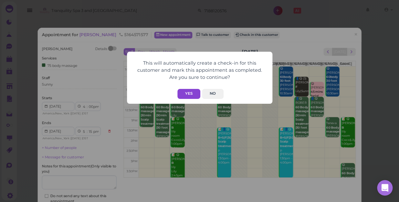
click at [187, 92] on button "Yes" at bounding box center [189, 94] width 23 height 10
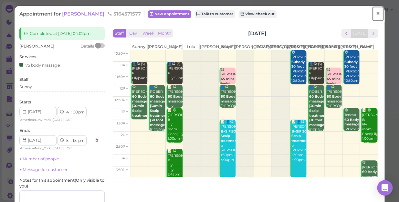
click at [376, 13] on span "×" at bounding box center [378, 13] width 4 height 9
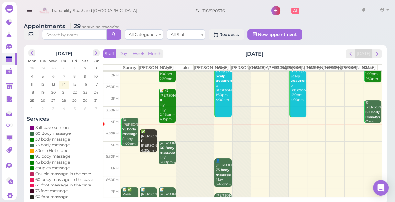
scroll to position [88, 0]
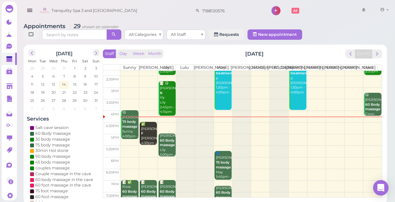
click at [365, 143] on td at bounding box center [250, 140] width 261 height 12
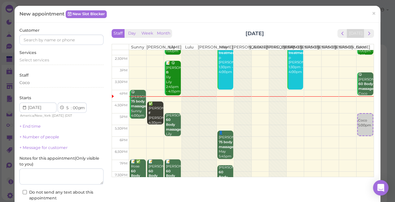
click at [336, 121] on td at bounding box center [251, 120] width 244 height 12
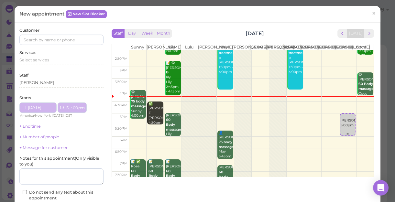
click at [336, 121] on div "10:30am 11am 11:30am 12pm 12:30pm 1pm 1:30pm 2pm 2:30pm 3pm 3:30pm 4pm 4:30pm 5…" at bounding box center [243, 84] width 262 height 244
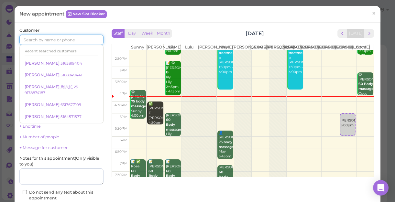
click at [72, 39] on input at bounding box center [61, 40] width 84 height 10
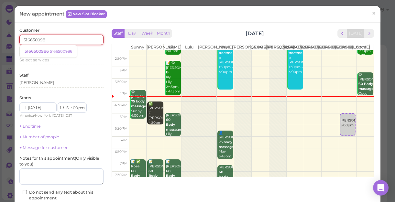
type input "5166500986"
click at [65, 49] on small "5166500986" at bounding box center [61, 51] width 22 height 5
click at [65, 45] on div "Customer 5166500986 5166500986 5166500986" at bounding box center [61, 36] width 84 height 18
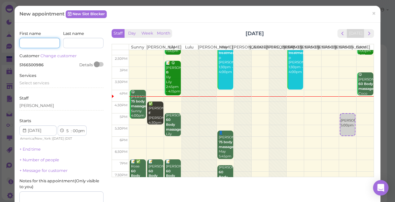
drag, startPoint x: 65, startPoint y: 49, endPoint x: 49, endPoint y: 43, distance: 17.4
click at [49, 43] on input at bounding box center [39, 43] width 40 height 10
type input "JEN"
click at [47, 83] on span "Select services" at bounding box center [34, 83] width 30 height 5
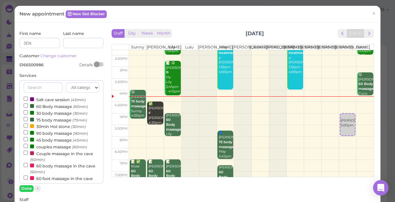
click at [45, 105] on label "60 Body massage (60min)" at bounding box center [56, 106] width 64 height 7
click at [28, 105] on input "60 Body massage (60min)" at bounding box center [26, 105] width 4 height 4
click at [23, 185] on button "Done" at bounding box center [26, 188] width 14 height 7
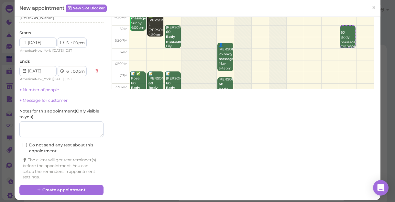
scroll to position [91, 0]
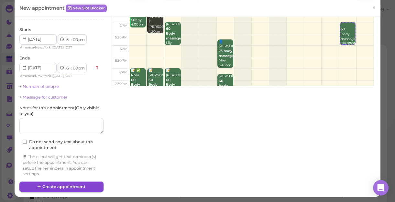
click at [83, 184] on button "Create appointment" at bounding box center [61, 187] width 84 height 10
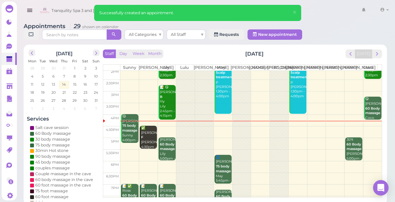
scroll to position [88, 0]
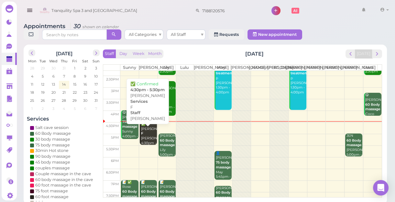
click at [146, 137] on div "✅ Gina Marino F Kelly 4:30pm - 5:30pm" at bounding box center [149, 136] width 16 height 28
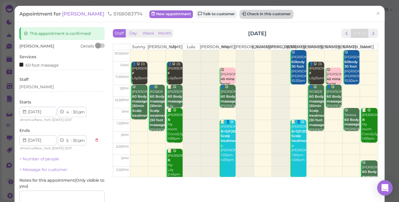
click at [252, 13] on button "Check in this customer" at bounding box center [266, 14] width 53 height 8
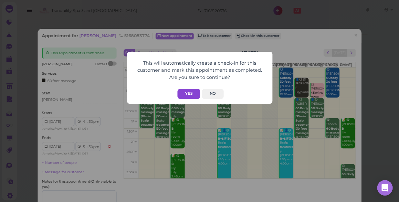
click at [191, 94] on button "Yes" at bounding box center [189, 94] width 23 height 10
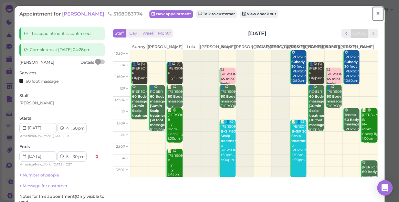
click at [376, 14] on span "×" at bounding box center [378, 13] width 4 height 9
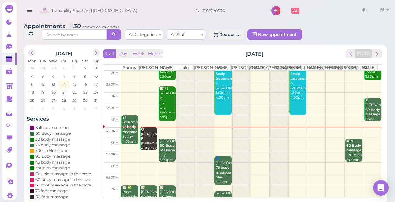
scroll to position [117, 0]
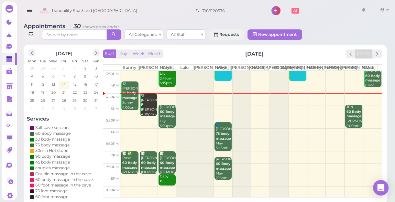
click at [147, 124] on td at bounding box center [250, 123] width 261 height 12
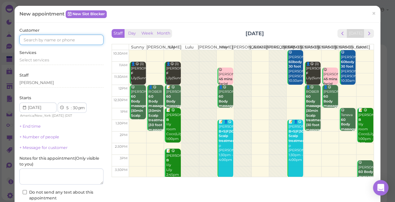
click at [75, 42] on input at bounding box center [61, 40] width 84 height 10
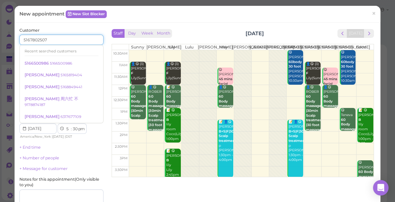
type input "5167802507"
click at [93, 49] on div "Last name" at bounding box center [83, 57] width 40 height 18
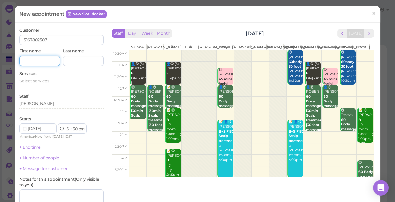
click at [45, 63] on input at bounding box center [39, 61] width 40 height 10
type input "KATH"
click at [46, 80] on span "Select services" at bounding box center [34, 81] width 30 height 5
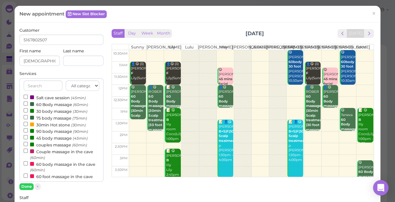
click at [48, 105] on label "60 Body massage (60min)" at bounding box center [56, 104] width 64 height 7
click at [28, 105] on input "60 Body massage (60min)" at bounding box center [26, 104] width 4 height 4
click at [28, 187] on button "Done" at bounding box center [26, 186] width 14 height 7
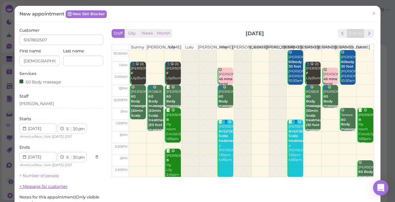
click at [28, 187] on link "+ Message for customer" at bounding box center [43, 186] width 48 height 5
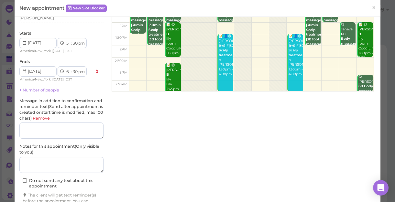
scroll to position [29, 0]
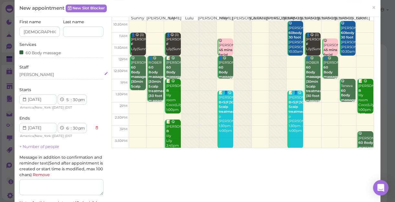
click at [39, 77] on div "[PERSON_NAME]" at bounding box center [61, 76] width 84 height 8
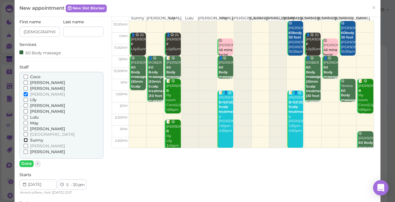
click at [26, 140] on input "Sunny" at bounding box center [26, 140] width 4 height 4
click at [28, 162] on button "Done" at bounding box center [26, 163] width 14 height 7
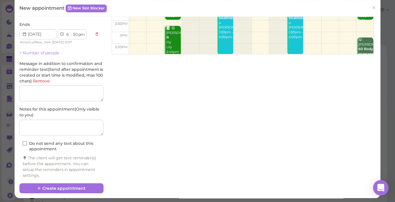
scroll to position [125, 0]
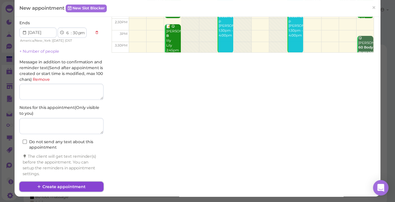
click at [69, 182] on button "Create appointment" at bounding box center [61, 187] width 84 height 10
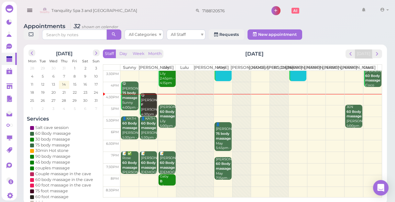
scroll to position [2, 0]
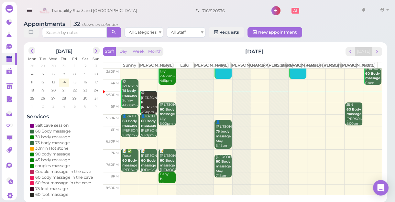
click at [365, 156] on td at bounding box center [250, 155] width 261 height 12
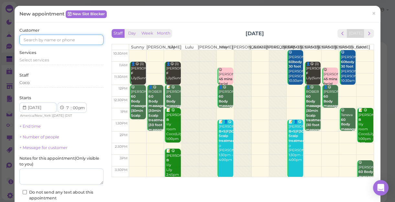
click at [86, 40] on input at bounding box center [61, 40] width 84 height 10
type input "5168514578"
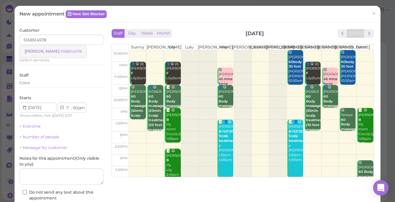
click at [60, 52] on small "5168514578" at bounding box center [70, 51] width 21 height 5
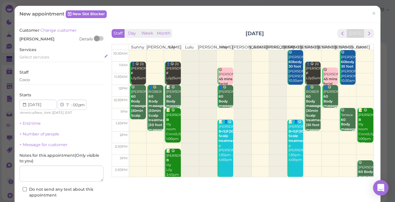
click at [50, 56] on div "Select services" at bounding box center [61, 57] width 84 height 6
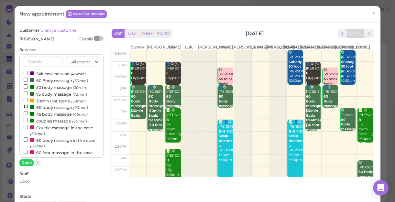
click at [25, 106] on input "90 body massage (90min)" at bounding box center [26, 106] width 4 height 4
click at [26, 161] on button "Done" at bounding box center [26, 162] width 14 height 7
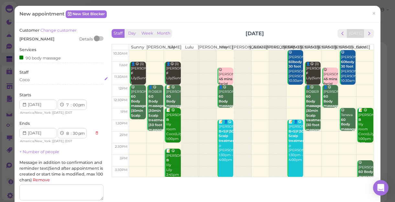
click at [33, 80] on div "Coco" at bounding box center [61, 80] width 84 height 6
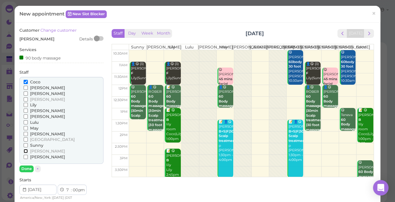
click at [25, 152] on input "[PERSON_NAME]" at bounding box center [26, 151] width 4 height 4
click at [25, 150] on input "[PERSON_NAME]" at bounding box center [26, 151] width 4 height 4
click at [25, 111] on input "[PERSON_NAME]" at bounding box center [26, 111] width 4 height 4
click at [24, 110] on input "[PERSON_NAME]" at bounding box center [26, 111] width 4 height 4
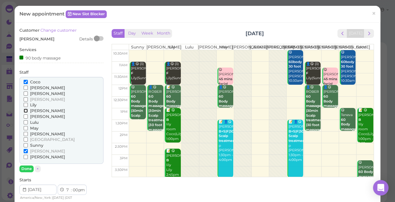
click at [26, 111] on input "[PERSON_NAME]" at bounding box center [26, 111] width 4 height 4
click at [30, 168] on button "Done" at bounding box center [26, 169] width 14 height 7
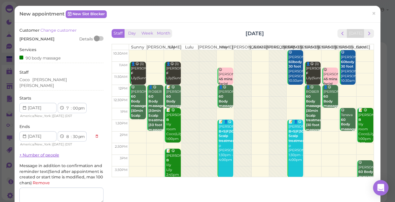
click at [53, 153] on link "+ Number of people" at bounding box center [39, 155] width 40 height 5
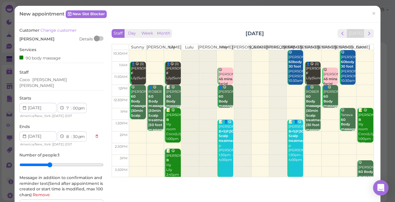
click at [50, 160] on input "range" at bounding box center [61, 165] width 84 height 10
type input "3"
click at [42, 160] on input "range" at bounding box center [61, 165] width 84 height 10
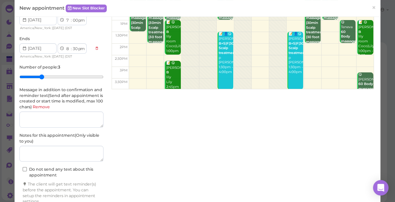
scroll to position [113, 0]
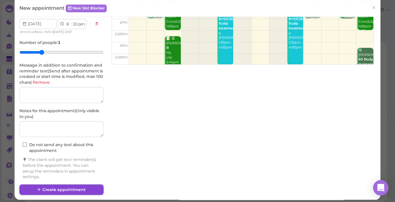
click at [65, 185] on button "Create appointment" at bounding box center [61, 190] width 84 height 10
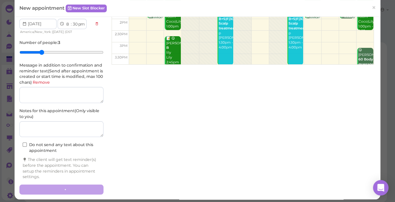
scroll to position [0, 0]
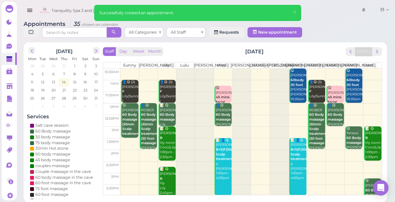
click at [33, 105] on td "1" at bounding box center [32, 106] width 11 height 6
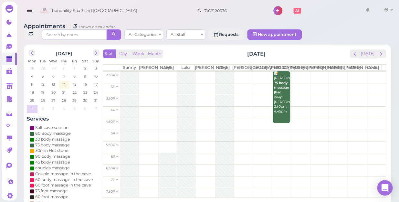
scroll to position [58, 0]
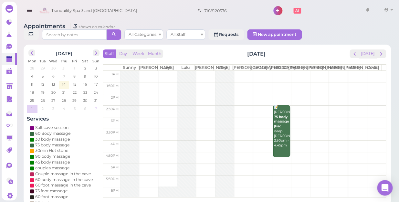
click at [94, 106] on span "7" at bounding box center [95, 109] width 3 height 6
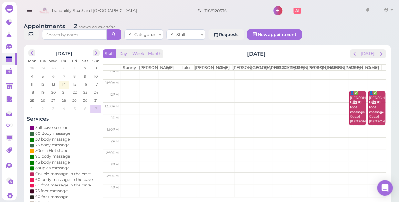
scroll to position [0, 0]
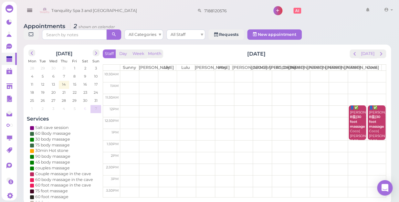
click at [86, 106] on span "6" at bounding box center [85, 109] width 4 height 6
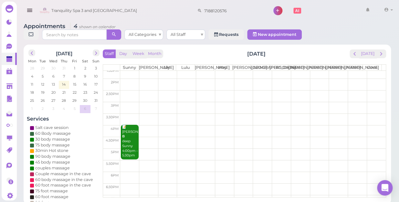
scroll to position [29, 0]
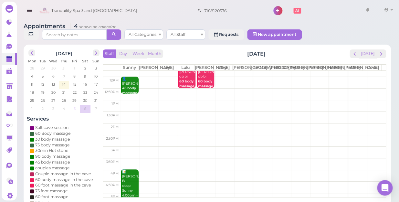
click at [72, 105] on td "5" at bounding box center [74, 108] width 11 height 6
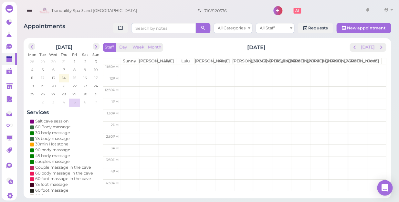
scroll to position [0, 0]
click at [365, 47] on button "[DATE]" at bounding box center [367, 47] width 17 height 9
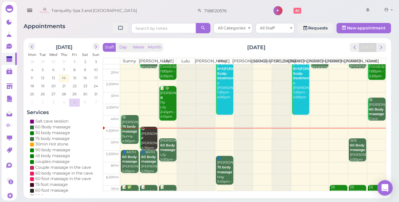
scroll to position [117, 0]
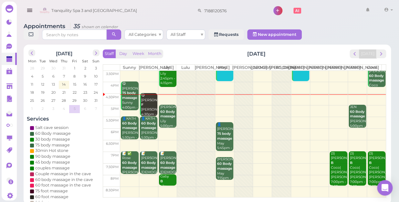
click at [373, 107] on td at bounding box center [253, 111] width 266 height 12
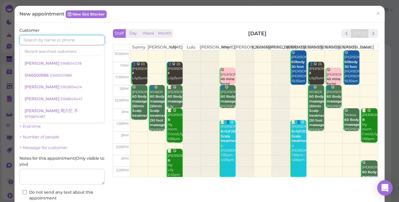
click at [87, 39] on input at bounding box center [61, 40] width 85 height 10
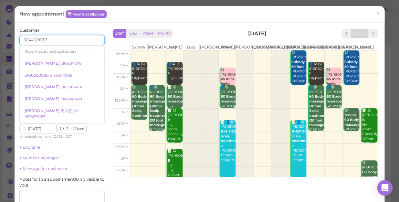
type input "5164029737"
click at [94, 49] on div "Last name" at bounding box center [84, 58] width 41 height 18
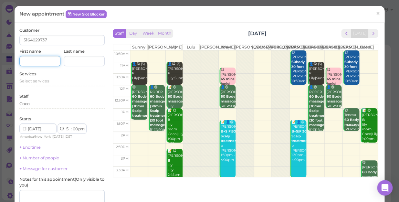
click at [48, 60] on input at bounding box center [39, 61] width 41 height 10
type input "s"
type input "Suhira"
click at [50, 81] on div "Select services" at bounding box center [61, 81] width 85 height 6
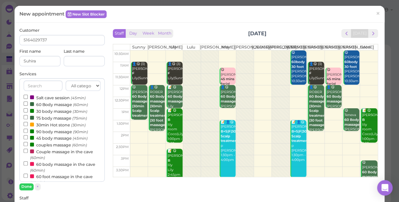
click at [48, 103] on label "60 Body massage (60min)" at bounding box center [56, 104] width 64 height 7
click at [28, 103] on input "60 Body massage (60min)" at bounding box center [26, 104] width 4 height 4
click at [28, 185] on button "Done" at bounding box center [26, 186] width 14 height 7
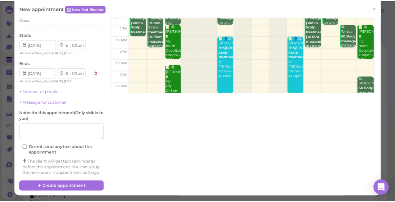
scroll to position [88, 0]
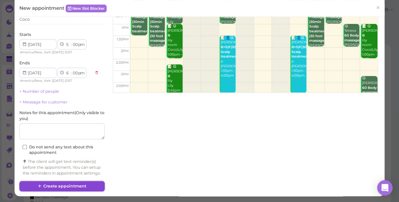
click at [73, 186] on button "Create appointment" at bounding box center [61, 186] width 85 height 10
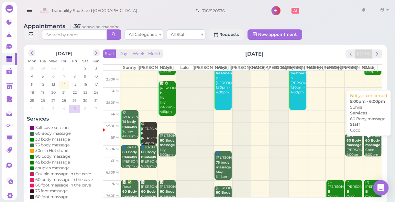
click at [371, 147] on b "60 Body massage" at bounding box center [372, 142] width 15 height 9
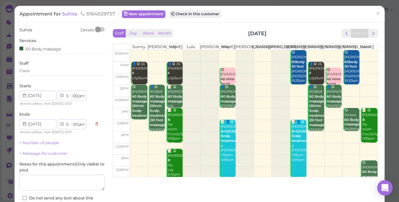
click at [74, 97] on select "00 05 10 15 20 25 30 35 40 45 50 55" at bounding box center [75, 96] width 6 height 7
select select "30"
click at [72, 93] on select "00 05 10 15 20 25 30 35 40 45 50 55" at bounding box center [75, 96] width 6 height 7
select select "30"
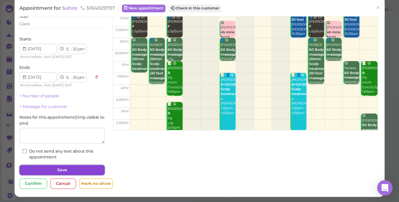
click at [91, 171] on button "Save" at bounding box center [61, 170] width 85 height 10
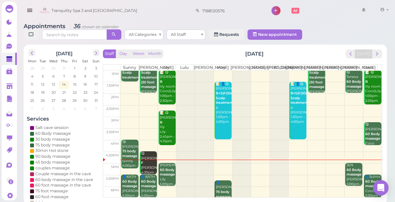
scroll to position [88, 0]
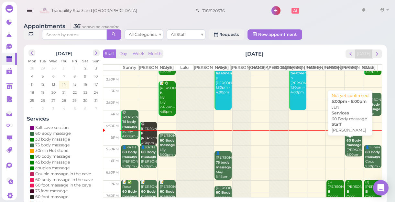
click at [351, 147] on b "60 Body massage" at bounding box center [353, 142] width 15 height 9
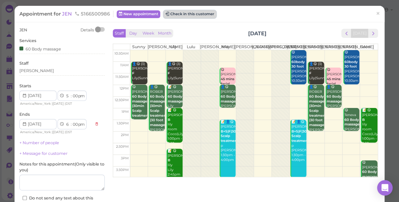
click at [198, 16] on button "Check in this customer" at bounding box center [190, 14] width 53 height 8
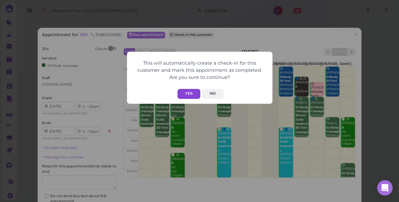
click at [188, 92] on button "Yes" at bounding box center [189, 94] width 23 height 10
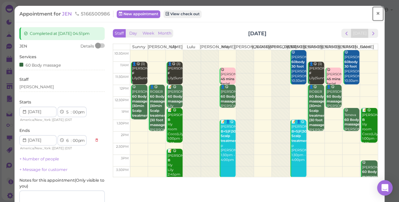
click at [376, 13] on span "×" at bounding box center [378, 13] width 4 height 9
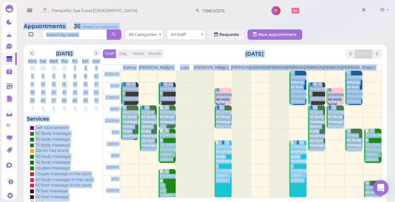
click at [337, 29] on div "Appointments 36 shown on calendar All Categories All Staff Requests New appoint…" at bounding box center [205, 32] width 363 height 18
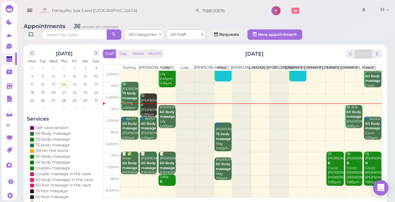
scroll to position [117, 0]
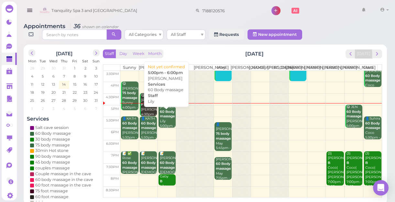
click at [166, 125] on div "Kenny 60 Body massage Lily 5:00pm - 6:00pm" at bounding box center [167, 119] width 16 height 28
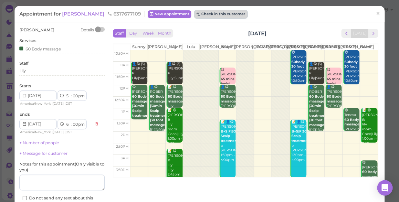
click at [204, 16] on button "Check in this customer" at bounding box center [221, 14] width 53 height 8
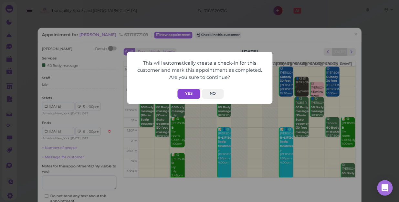
click at [195, 95] on button "Yes" at bounding box center [189, 94] width 23 height 10
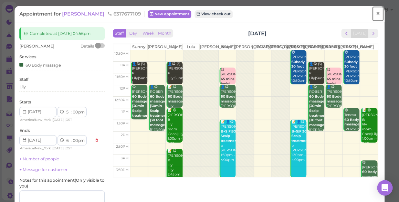
click at [376, 15] on span "×" at bounding box center [378, 13] width 4 height 9
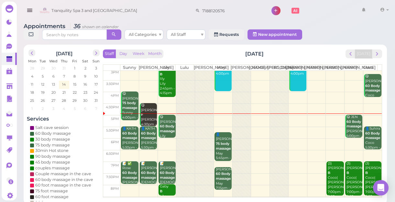
scroll to position [117, 0]
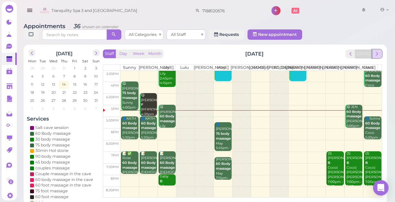
click at [377, 55] on span "next" at bounding box center [377, 54] width 6 height 6
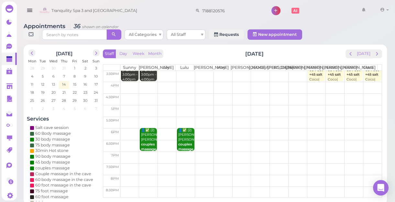
scroll to position [0, 0]
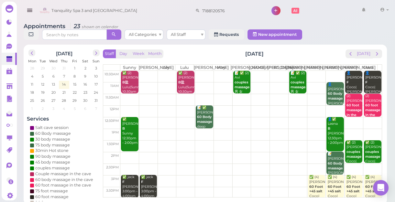
click at [202, 90] on td at bounding box center [250, 88] width 261 height 12
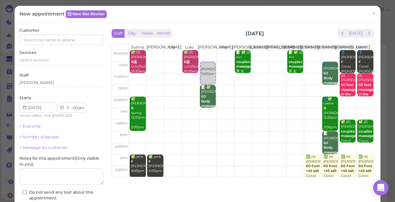
click at [219, 68] on td at bounding box center [251, 68] width 244 height 12
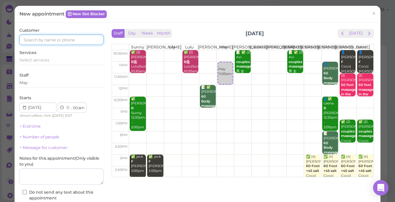
click at [70, 40] on input at bounding box center [61, 40] width 84 height 10
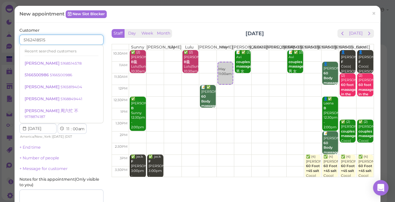
type input "5162418515"
click at [88, 49] on div "Last name" at bounding box center [83, 57] width 40 height 18
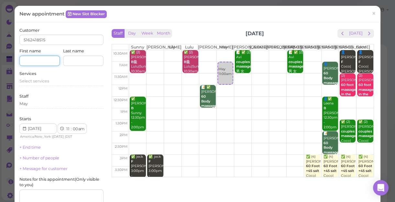
click at [38, 61] on input at bounding box center [39, 61] width 40 height 10
type input "Steven"
click at [50, 82] on div "Select services" at bounding box center [61, 81] width 84 height 6
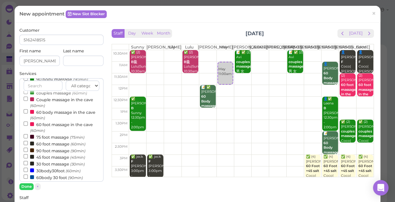
scroll to position [88, 0]
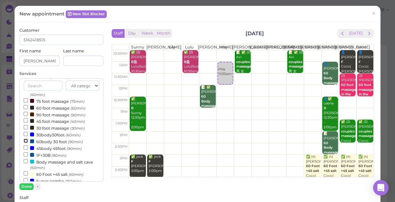
click at [24, 142] on input "60body 30 foot (90min)" at bounding box center [26, 141] width 4 height 4
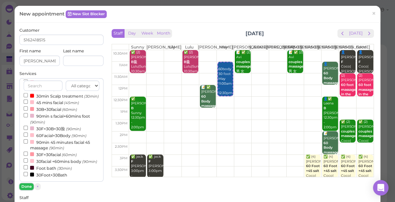
click at [28, 186] on button "Done" at bounding box center [26, 186] width 14 height 7
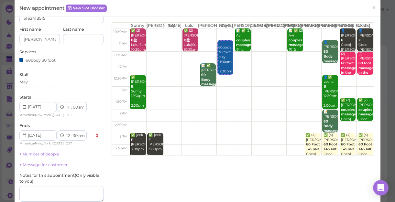
scroll to position [88, 0]
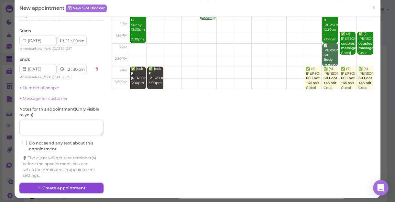
click at [83, 187] on button "Create appointment" at bounding box center [61, 188] width 84 height 10
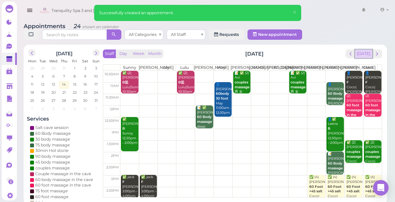
click at [368, 53] on button "[DATE]" at bounding box center [363, 53] width 17 height 9
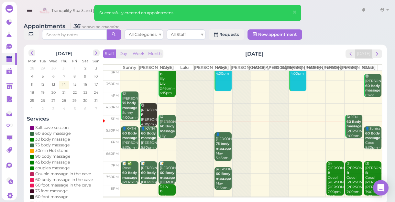
scroll to position [117, 0]
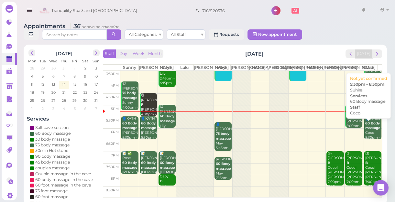
click at [368, 130] on b "60 Body massage" at bounding box center [372, 125] width 15 height 9
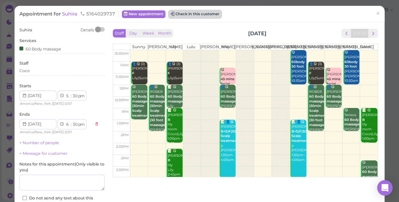
click at [209, 13] on button "Check in this customer" at bounding box center [195, 14] width 53 height 8
drag, startPoint x: 209, startPoint y: 13, endPoint x: 194, endPoint y: 15, distance: 15.7
click at [194, 15] on button "Check in this customer" at bounding box center [195, 14] width 53 height 8
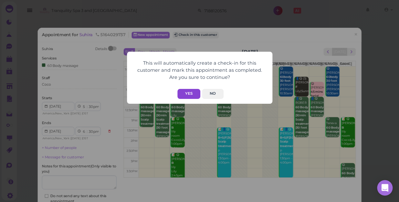
click at [190, 92] on button "Yes" at bounding box center [189, 94] width 23 height 10
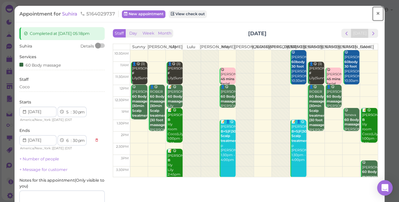
click at [376, 13] on span "×" at bounding box center [378, 13] width 4 height 9
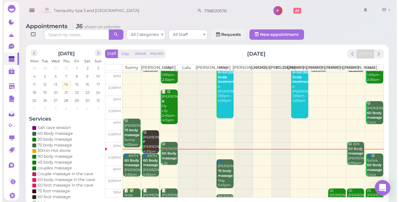
scroll to position [88, 0]
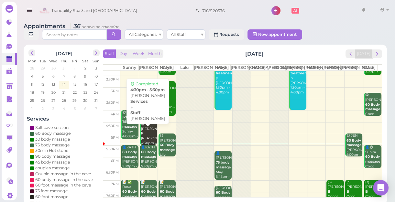
click at [150, 140] on div "😋 Gina Marino F Kelly 4:30pm - 5:30pm" at bounding box center [149, 136] width 16 height 28
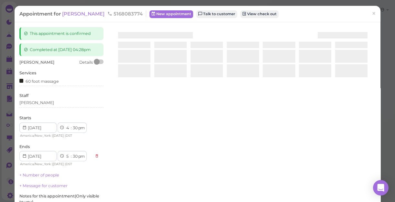
click at [150, 140] on div at bounding box center [243, 104] width 266 height 154
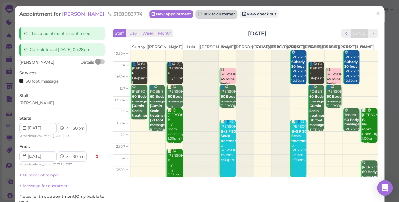
click at [205, 14] on link "Talk to customer" at bounding box center [216, 14] width 41 height 8
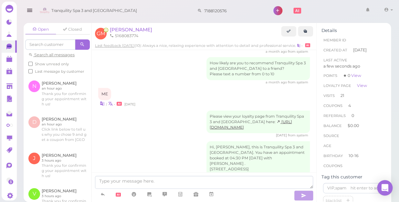
scroll to position [756, 0]
click at [244, 118] on link "https://my.smly1.com/l/rezQa2EB" at bounding box center [251, 123] width 82 height 10
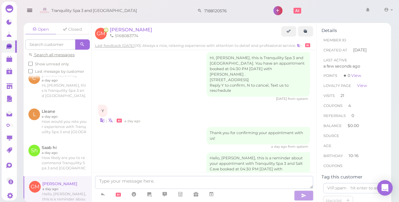
scroll to position [637, 0]
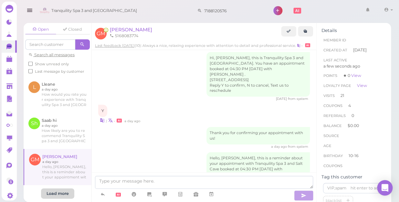
click at [62, 189] on div "Load more" at bounding box center [57, 194] width 33 height 10
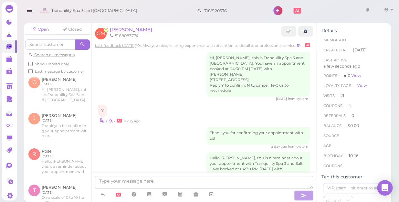
scroll to position [872, 0]
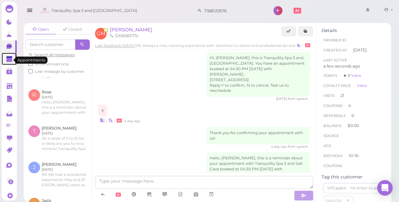
click at [11, 61] on polygon at bounding box center [9, 60] width 6 height 5
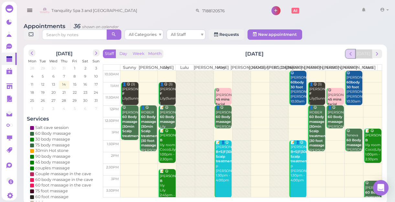
click at [353, 56] on span "prev" at bounding box center [350, 54] width 6 height 6
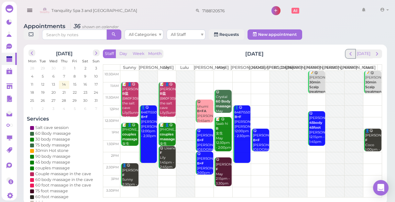
click at [353, 56] on span "prev" at bounding box center [350, 54] width 6 height 6
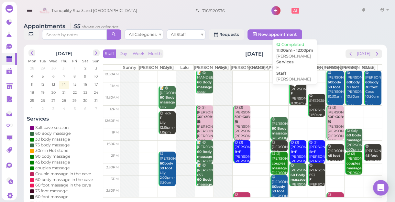
click at [294, 106] on div "😋 Kevin F Helen 11:00am - 12:00pm" at bounding box center [298, 96] width 16 height 28
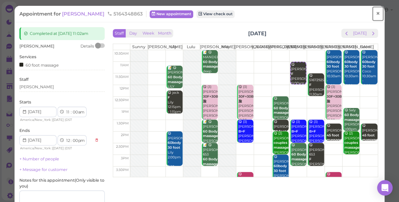
click at [376, 12] on span "×" at bounding box center [378, 13] width 4 height 9
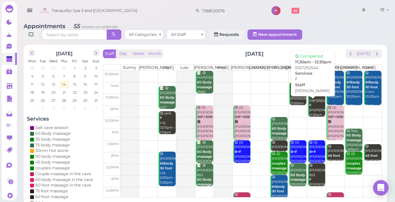
click at [314, 113] on div "😋 5167292544 F Tom 11:30am - 12:30pm" at bounding box center [317, 108] width 16 height 28
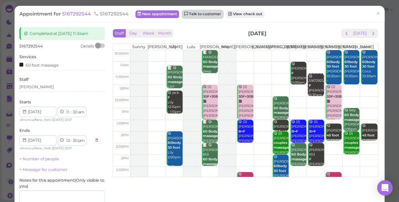
click at [200, 12] on link "Talk to customer" at bounding box center [202, 14] width 41 height 8
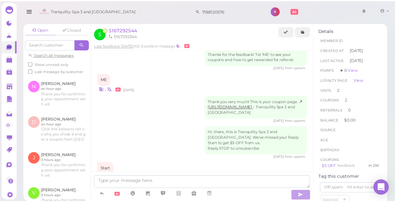
scroll to position [407, 0]
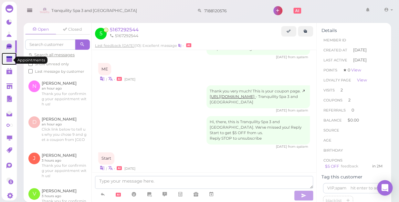
click at [9, 62] on polygon at bounding box center [9, 60] width 6 height 5
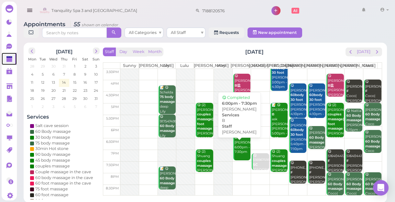
scroll to position [2, 0]
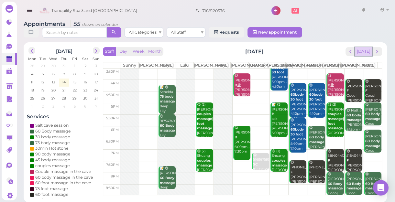
click at [364, 55] on button "[DATE]" at bounding box center [363, 51] width 17 height 9
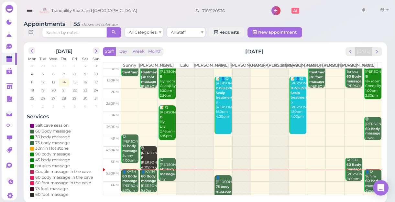
scroll to position [117, 0]
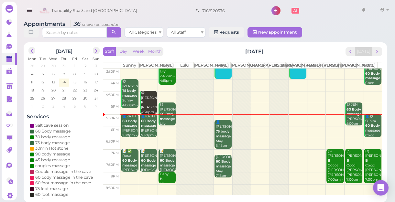
click at [310, 156] on td at bounding box center [250, 155] width 261 height 12
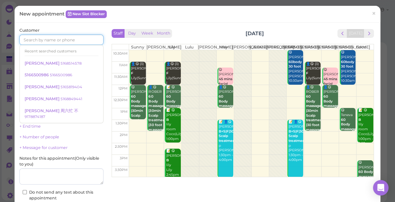
click at [65, 39] on input at bounding box center [61, 40] width 84 height 10
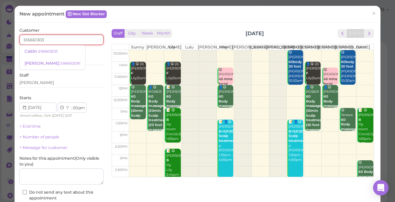
type input "5166613031"
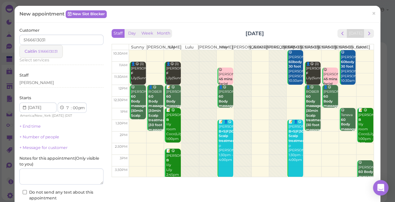
click at [53, 52] on small "5166613031" at bounding box center [47, 51] width 19 height 5
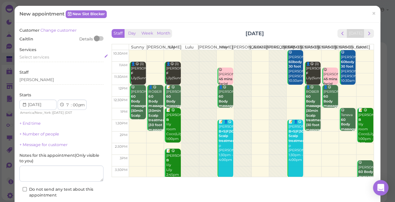
click at [43, 57] on span "Select services" at bounding box center [34, 57] width 30 height 5
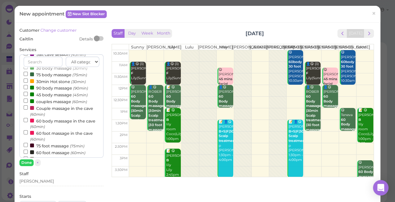
scroll to position [29, 0]
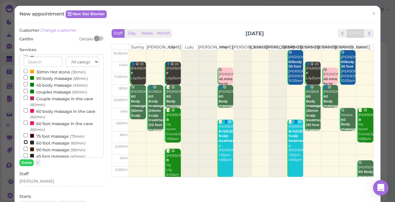
click at [26, 142] on input "60 foot massage (60min)" at bounding box center [26, 142] width 4 height 4
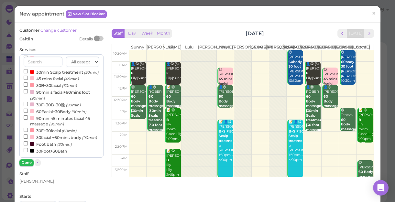
click at [23, 162] on button "Done" at bounding box center [26, 162] width 14 height 7
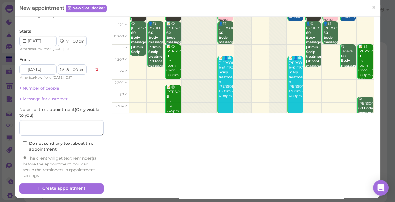
scroll to position [66, 0]
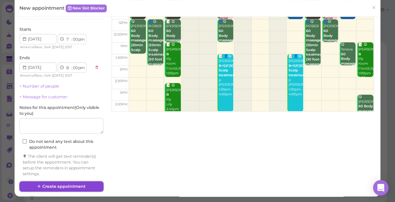
click at [70, 185] on button "Create appointment" at bounding box center [61, 186] width 84 height 10
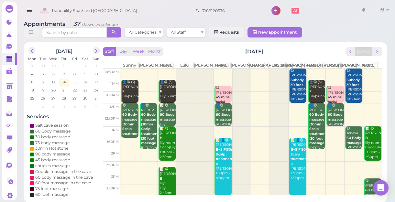
scroll to position [117, 0]
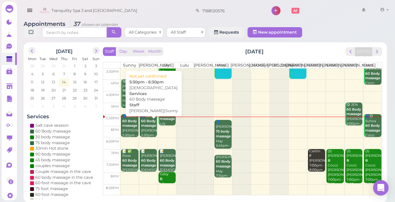
click at [152, 135] on div "👤KATH 60 Body massage Kelly|Sunny 5:30pm - 6:30pm" at bounding box center [149, 128] width 16 height 28
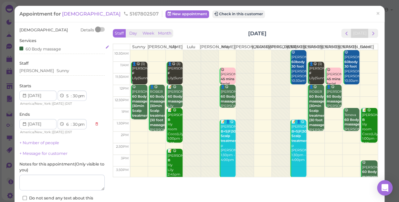
click at [61, 49] on div "60 Body massage" at bounding box center [40, 48] width 42 height 7
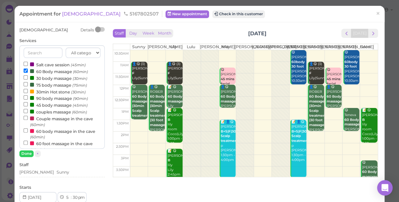
click at [40, 80] on label "30 body massage (30min)" at bounding box center [56, 78] width 64 height 7
click at [28, 80] on input "30 body massage (30min)" at bounding box center [26, 77] width 4 height 4
select select "7"
select select "00"
click at [25, 71] on input "60 Body massage (60min)" at bounding box center [26, 71] width 4 height 4
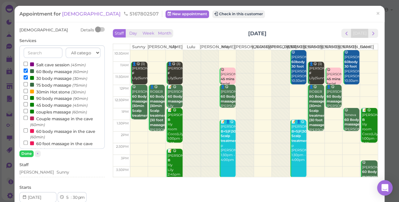
select select "6"
click at [25, 152] on button "Done" at bounding box center [26, 153] width 14 height 7
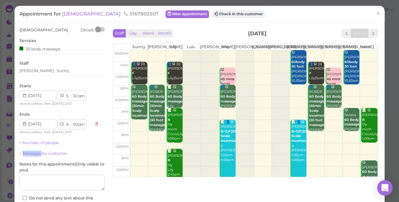
click at [25, 152] on link "+ Message for customer" at bounding box center [43, 153] width 48 height 5
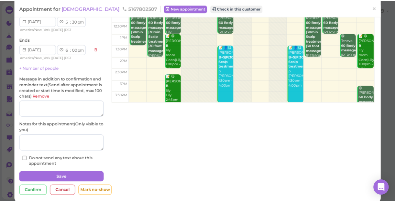
scroll to position [82, 0]
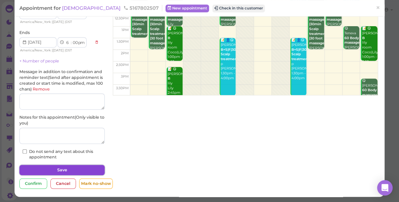
click at [84, 168] on button "Save" at bounding box center [61, 170] width 85 height 10
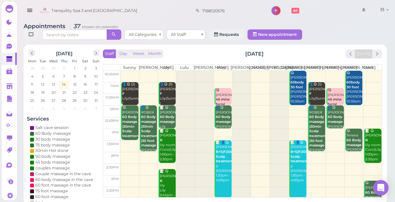
scroll to position [88, 0]
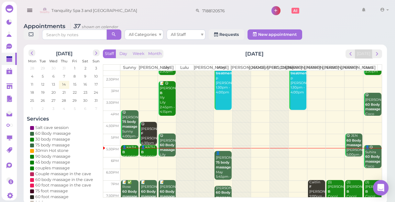
click at [148, 151] on div "👤KATH B Kelly|Sunny 5:30pm - 6:00pm" at bounding box center [149, 157] width 16 height 24
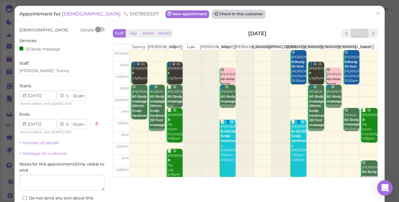
click at [212, 12] on button "Check in this customer" at bounding box center [238, 14] width 53 height 8
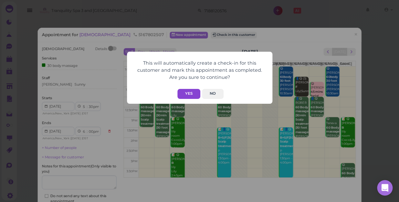
click at [186, 92] on button "Yes" at bounding box center [189, 94] width 23 height 10
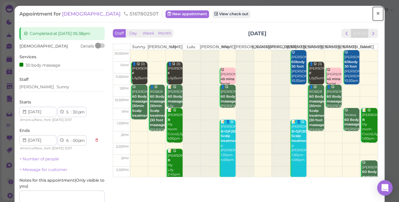
click at [376, 15] on span "×" at bounding box center [378, 13] width 4 height 9
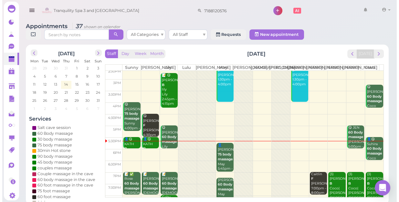
scroll to position [117, 0]
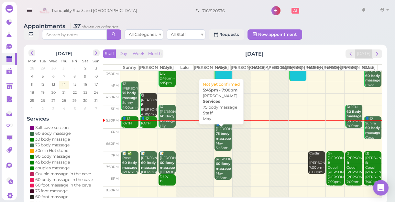
click at [223, 148] on div "👤Ryan 75 body massage May 5:45pm - 7:00pm" at bounding box center [223, 138] width 16 height 33
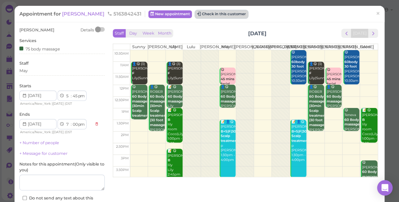
click at [201, 12] on button "Check in this customer" at bounding box center [221, 14] width 53 height 8
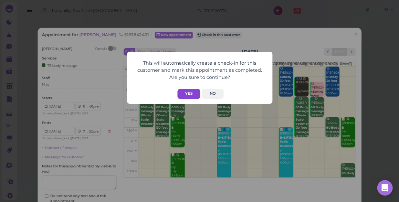
click at [191, 94] on button "Yes" at bounding box center [189, 94] width 23 height 10
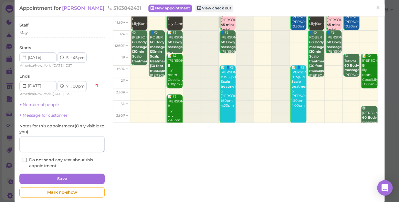
scroll to position [59, 0]
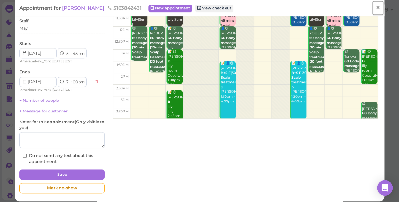
click at [376, 7] on span "×" at bounding box center [378, 7] width 4 height 9
click at [372, 7] on link at bounding box center [368, 11] width 19 height 18
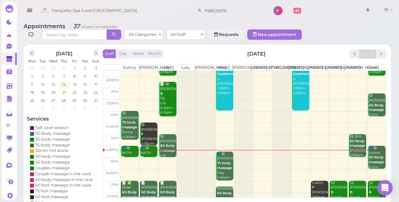
scroll to position [117, 0]
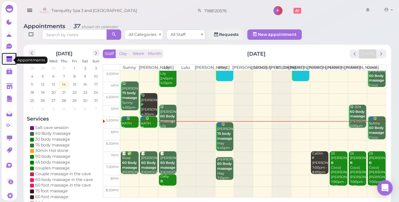
click at [7, 61] on polygon at bounding box center [9, 60] width 6 height 5
click at [97, 81] on span "17" at bounding box center [96, 84] width 5 height 6
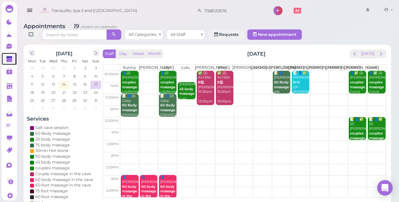
click at [336, 130] on td at bounding box center [253, 135] width 266 height 12
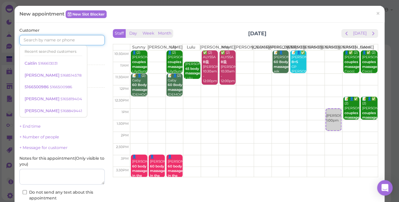
click at [78, 40] on input at bounding box center [61, 40] width 85 height 10
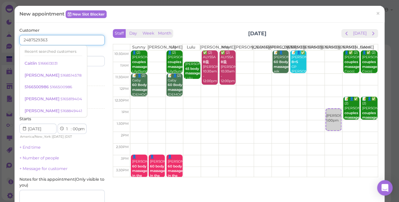
type input "2487529363"
click at [87, 75] on div "Services Select services" at bounding box center [61, 80] width 85 height 18
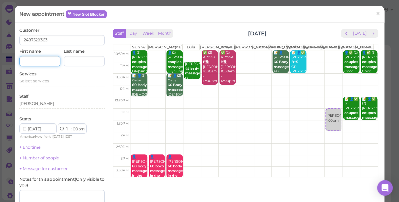
click at [44, 61] on input at bounding box center [39, 61] width 41 height 10
type input "s"
type input "Stella"
click at [43, 82] on span "Select services" at bounding box center [34, 81] width 30 height 5
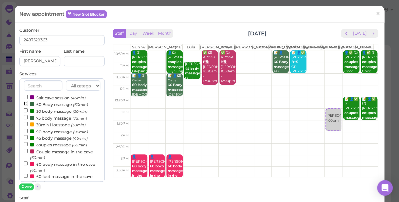
click at [25, 104] on input "60 Body massage (60min)" at bounding box center [26, 104] width 4 height 4
click at [24, 184] on button "Done" at bounding box center [26, 186] width 14 height 7
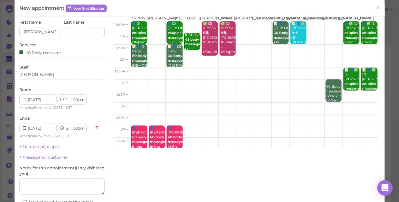
scroll to position [90, 0]
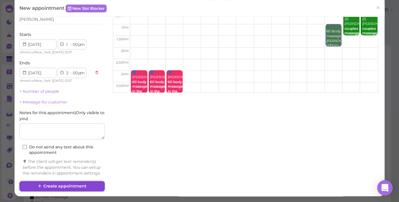
click at [92, 184] on button "Create appointment" at bounding box center [61, 186] width 85 height 10
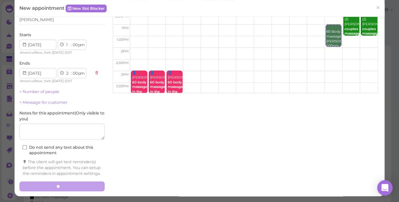
scroll to position [89, 0]
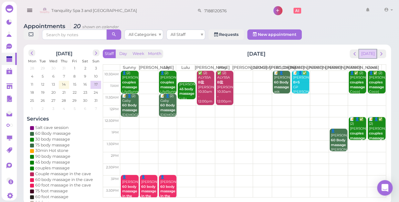
click at [367, 49] on button "[DATE]" at bounding box center [367, 53] width 17 height 9
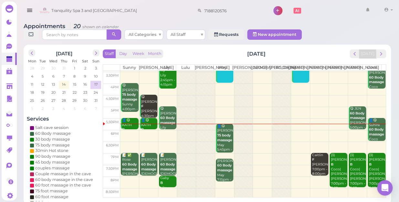
scroll to position [117, 0]
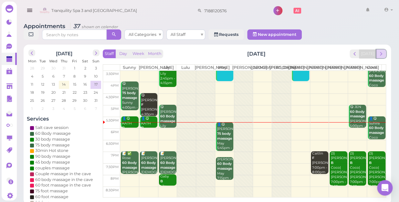
click at [382, 51] on span "next" at bounding box center [381, 54] width 6 height 6
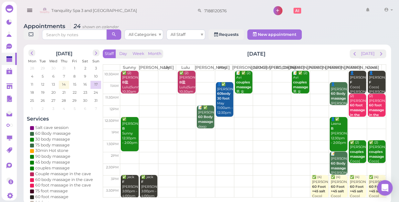
click at [183, 107] on td at bounding box center [253, 111] width 266 height 12
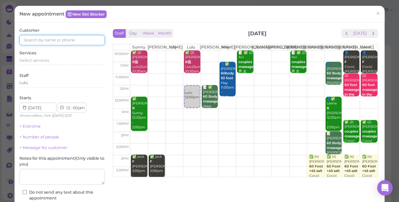
click at [84, 38] on input at bounding box center [61, 40] width 85 height 10
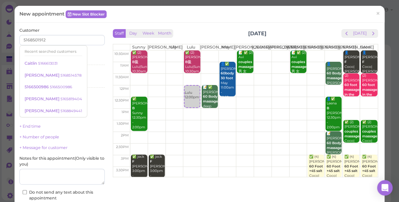
click at [87, 55] on div "Services Select services" at bounding box center [61, 59] width 85 height 18
click at [58, 41] on input "5168501912" at bounding box center [61, 40] width 85 height 10
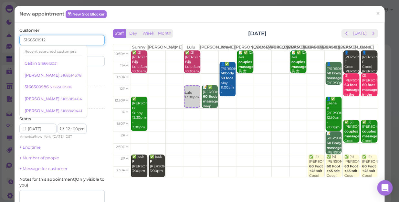
type input "5168501912"
click at [92, 50] on div "Last name" at bounding box center [84, 58] width 41 height 18
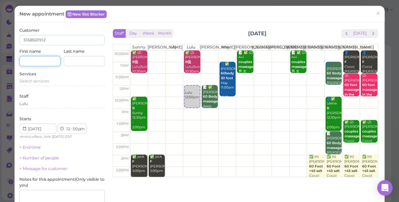
click at [43, 62] on input at bounding box center [39, 61] width 41 height 10
type input "[PERSON_NAME]"
click at [49, 82] on span "Select services" at bounding box center [34, 81] width 30 height 5
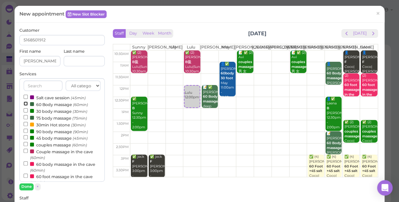
click at [24, 103] on input "60 Body massage (60min)" at bounding box center [26, 104] width 4 height 4
click at [24, 104] on input "60 Body massage (60min)" at bounding box center [26, 104] width 4 height 4
click at [25, 185] on button "Done" at bounding box center [26, 186] width 14 height 7
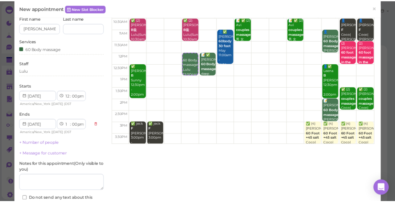
scroll to position [88, 0]
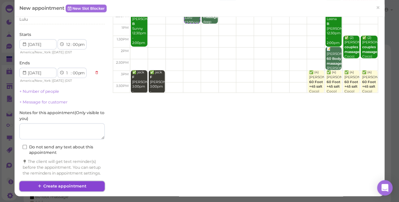
click at [80, 186] on button "Create appointment" at bounding box center [61, 186] width 85 height 10
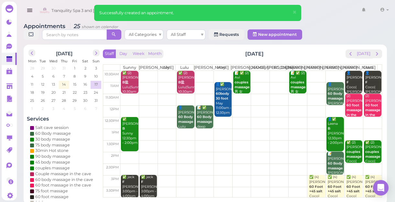
click at [165, 113] on td at bounding box center [250, 111] width 261 height 12
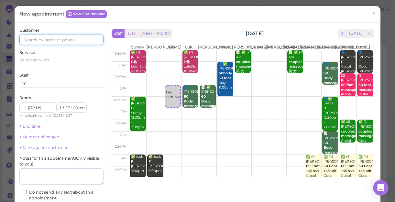
click at [60, 38] on input at bounding box center [61, 40] width 84 height 10
type input "5168501912"
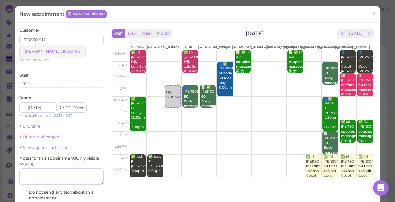
click at [60, 51] on small "5168501912" at bounding box center [70, 51] width 20 height 5
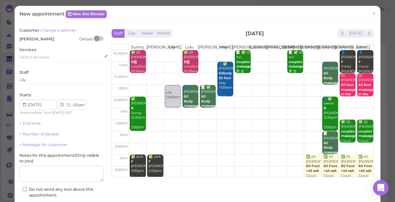
click at [52, 57] on div "Select services" at bounding box center [61, 57] width 84 height 6
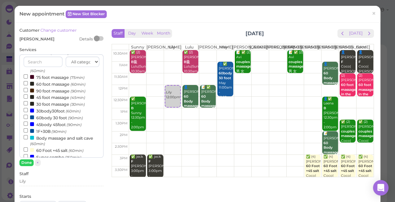
click at [49, 112] on label "30body30foot (60min)" at bounding box center [52, 110] width 57 height 7
click at [28, 112] on input "30body30foot (60min)" at bounding box center [26, 110] width 4 height 4
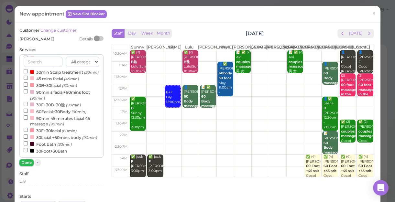
click at [29, 164] on button "Done" at bounding box center [26, 162] width 14 height 7
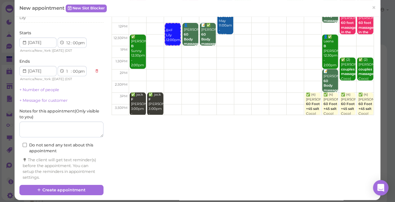
scroll to position [66, 0]
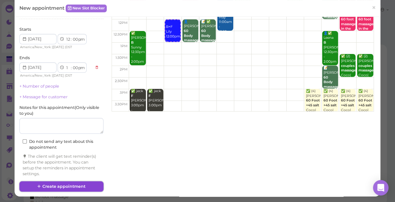
click at [80, 184] on button "Create appointment" at bounding box center [61, 186] width 84 height 10
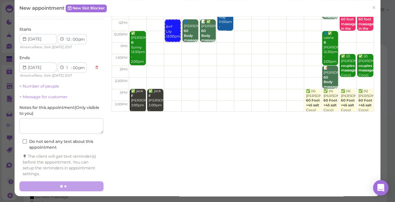
scroll to position [65, 0]
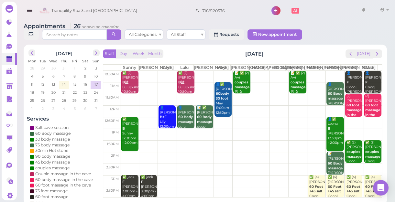
click at [127, 114] on td at bounding box center [250, 111] width 261 height 12
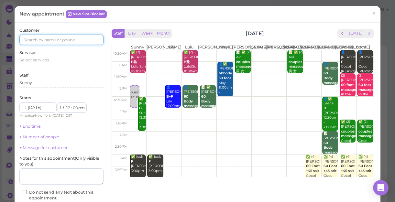
click at [73, 40] on input at bounding box center [61, 40] width 84 height 10
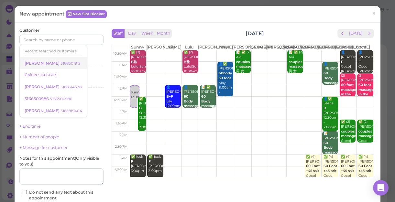
click at [62, 63] on small "5168501912" at bounding box center [70, 63] width 20 height 5
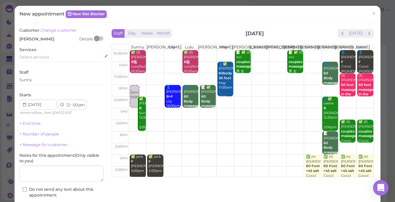
click at [49, 57] on div "Select services" at bounding box center [61, 57] width 84 height 6
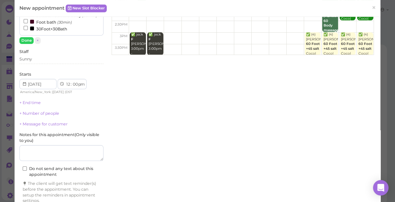
scroll to position [88, 0]
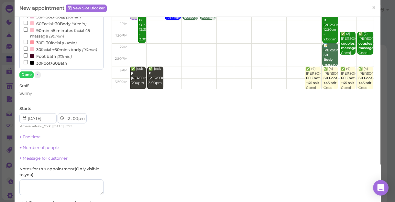
click at [62, 62] on label "30Foot+30Bath" at bounding box center [46, 63] width 44 height 7
click at [28, 62] on input "30Foot+30Bath" at bounding box center [26, 62] width 4 height 4
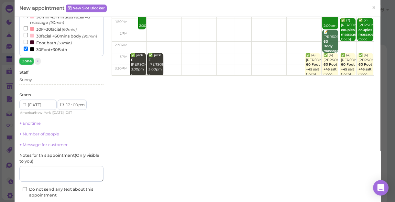
click at [23, 59] on button "Done" at bounding box center [26, 61] width 14 height 7
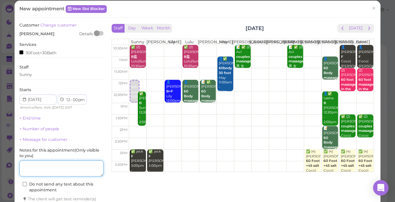
click at [37, 164] on textarea at bounding box center [61, 168] width 84 height 16
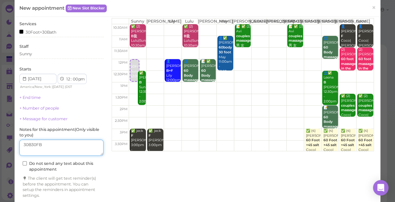
scroll to position [48, 0]
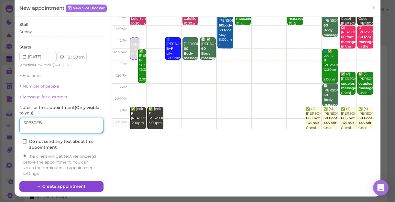
type textarea "30B30FB"
click at [63, 185] on button "Create appointment" at bounding box center [61, 186] width 84 height 10
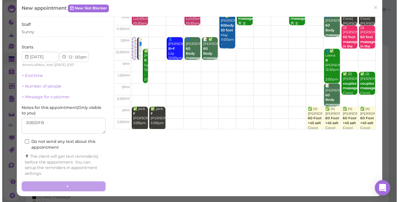
scroll to position [48, 0]
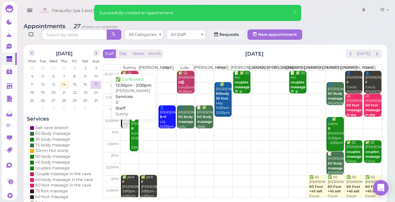
click at [132, 145] on div "✅ Christina B Sunny 12:30pm - 2:00pm" at bounding box center [135, 133] width 8 height 33
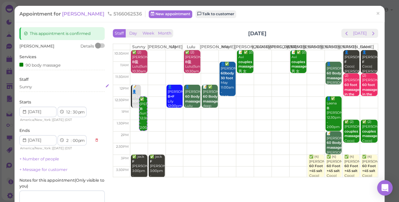
click at [37, 86] on div "Sunny" at bounding box center [61, 87] width 85 height 6
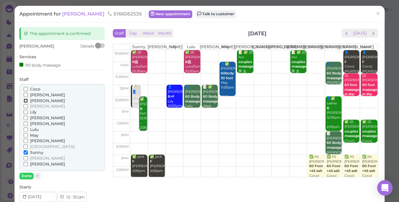
click at [26, 99] on input "[PERSON_NAME]" at bounding box center [26, 101] width 4 height 4
click at [24, 100] on input "[PERSON_NAME]" at bounding box center [26, 101] width 4 height 4
click at [25, 151] on input "Sunny" at bounding box center [26, 152] width 4 height 4
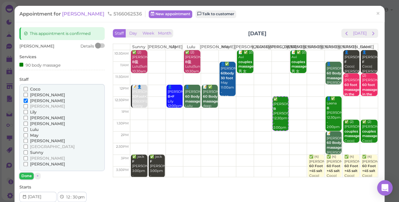
click at [25, 173] on button "Done" at bounding box center [26, 176] width 14 height 7
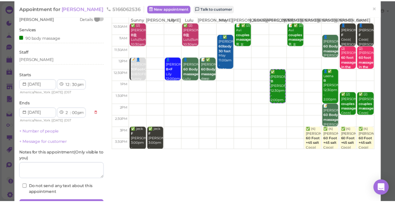
scroll to position [59, 0]
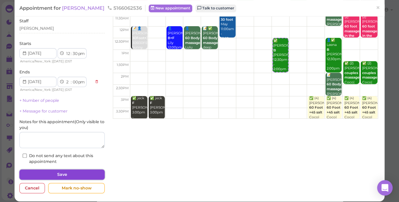
click at [65, 173] on button "Save" at bounding box center [61, 174] width 85 height 10
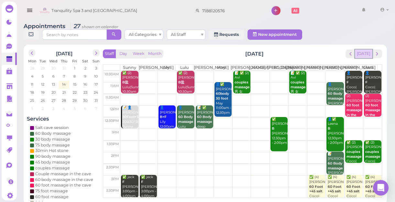
click at [366, 55] on button "[DATE]" at bounding box center [363, 53] width 17 height 9
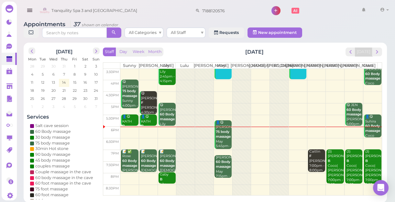
scroll to position [2, 0]
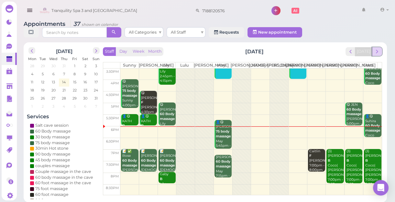
click at [378, 54] on span "next" at bounding box center [377, 52] width 6 height 6
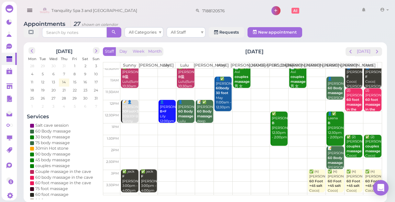
scroll to position [0, 0]
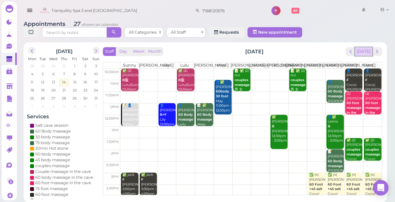
click at [364, 53] on button "[DATE]" at bounding box center [363, 51] width 17 height 9
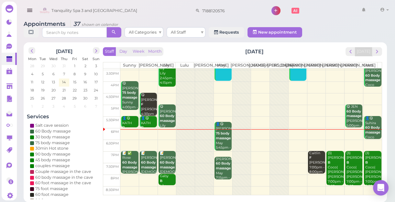
scroll to position [117, 0]
